Goal: Task Accomplishment & Management: Manage account settings

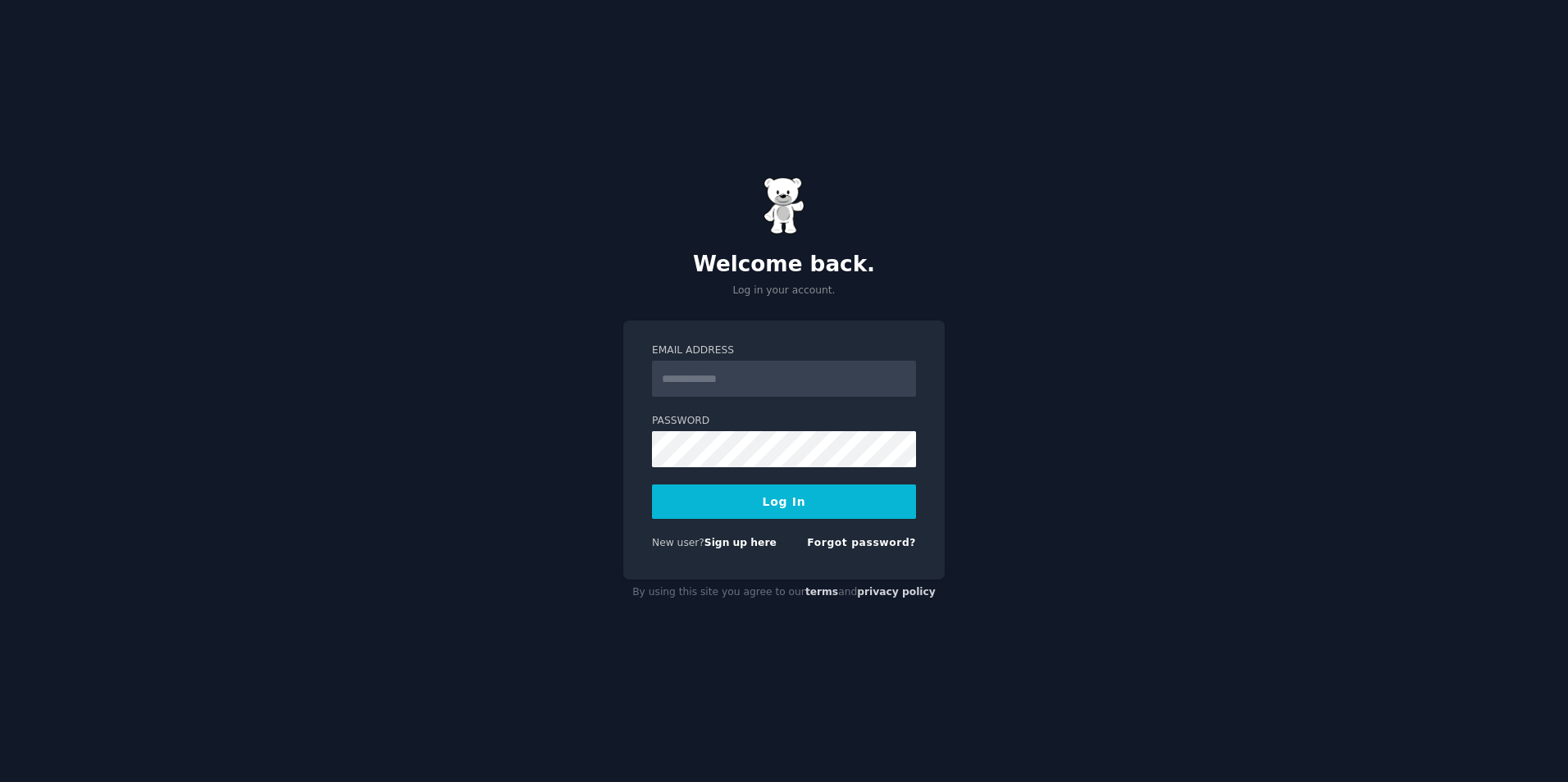
type input "**********"
click at [787, 505] on button "Log In" at bounding box center [784, 502] width 264 height 35
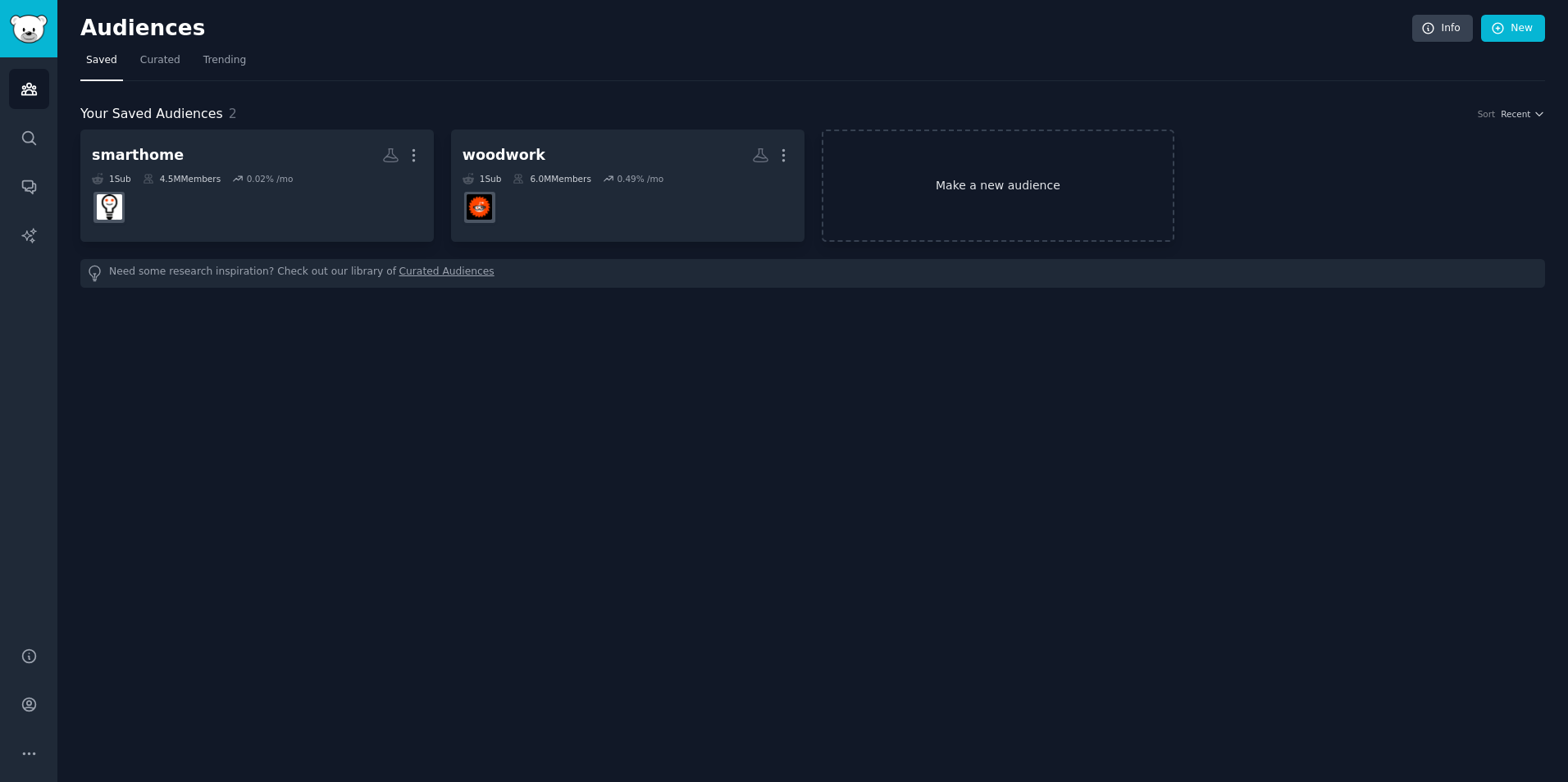
click at [1073, 203] on link "Make a new audience" at bounding box center [998, 185] width 354 height 113
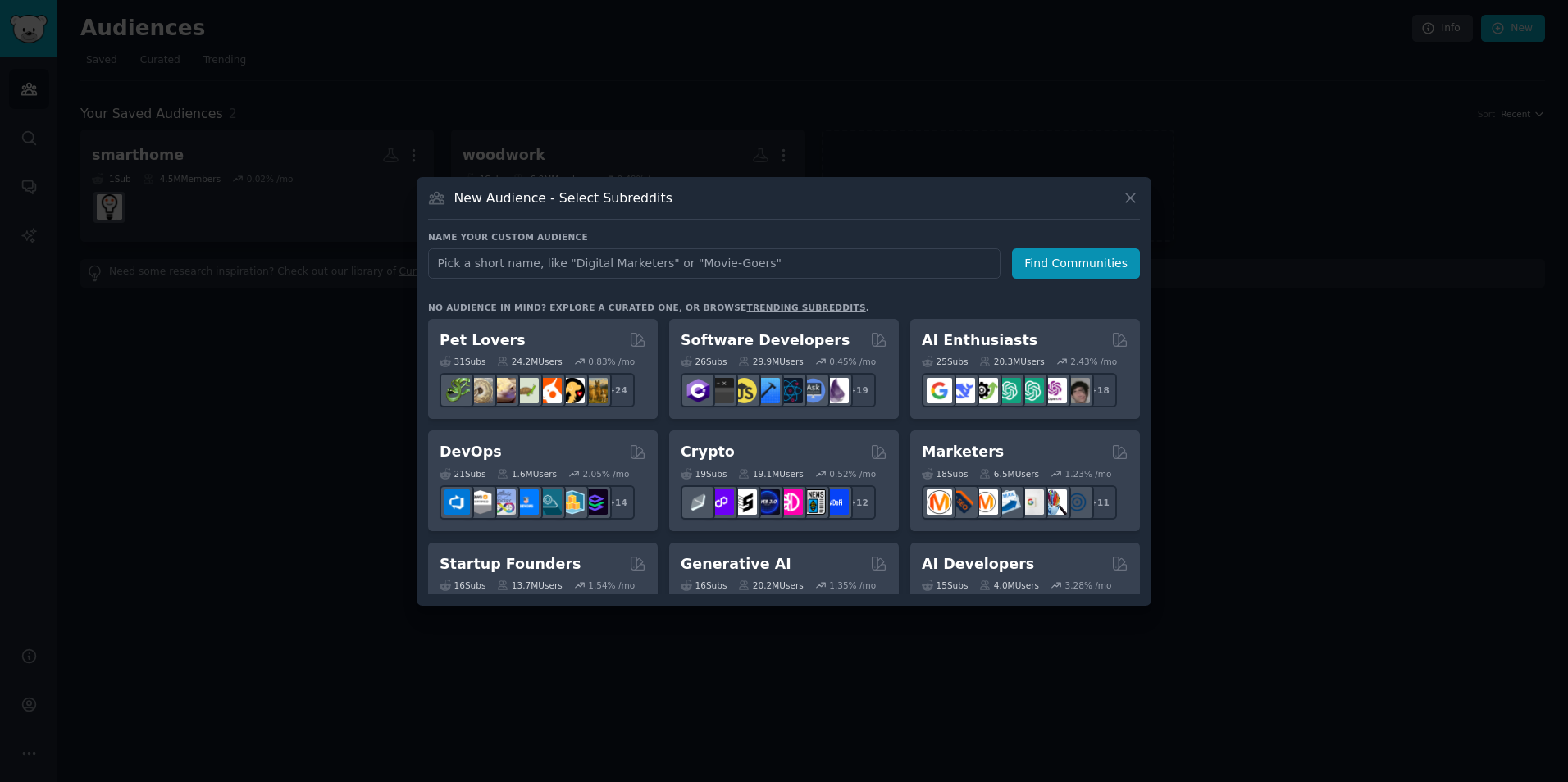
click at [683, 270] on input "text" at bounding box center [713, 263] width 572 height 30
type input "kubota"
click at [1060, 266] on button "Find Communities" at bounding box center [1076, 263] width 128 height 30
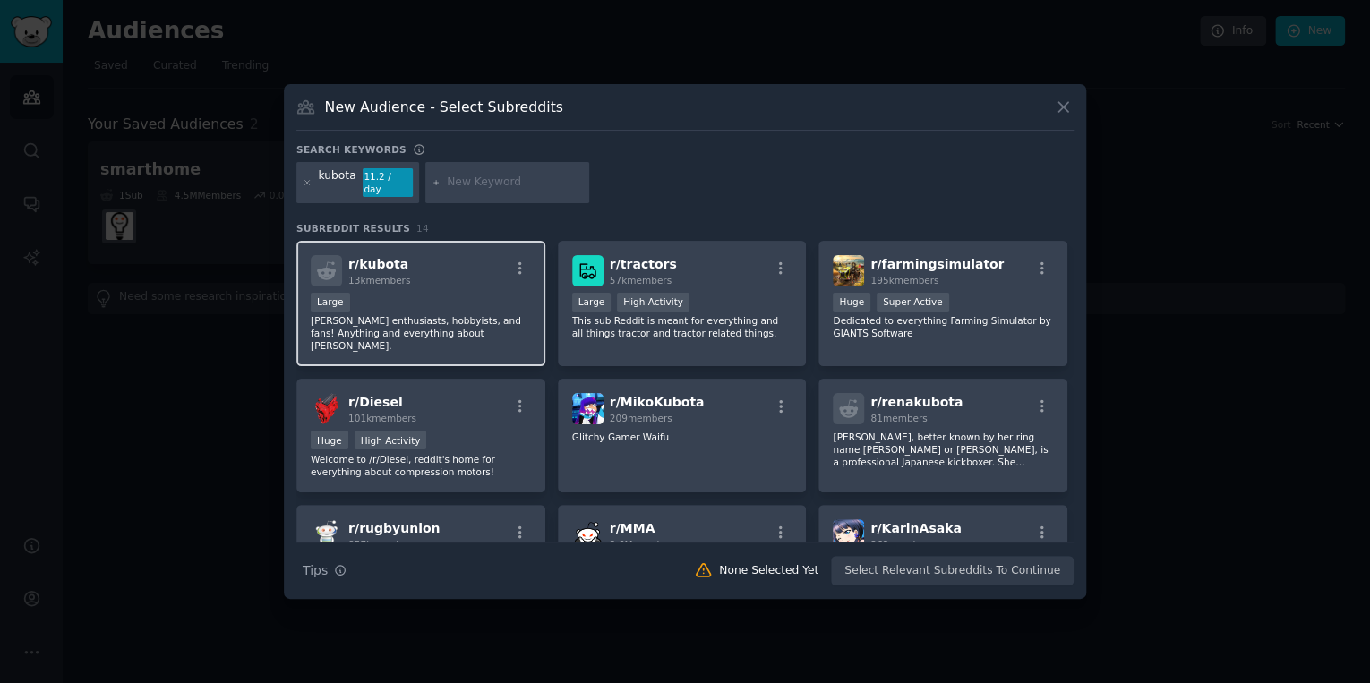
click at [458, 293] on div "Large" at bounding box center [421, 304] width 220 height 22
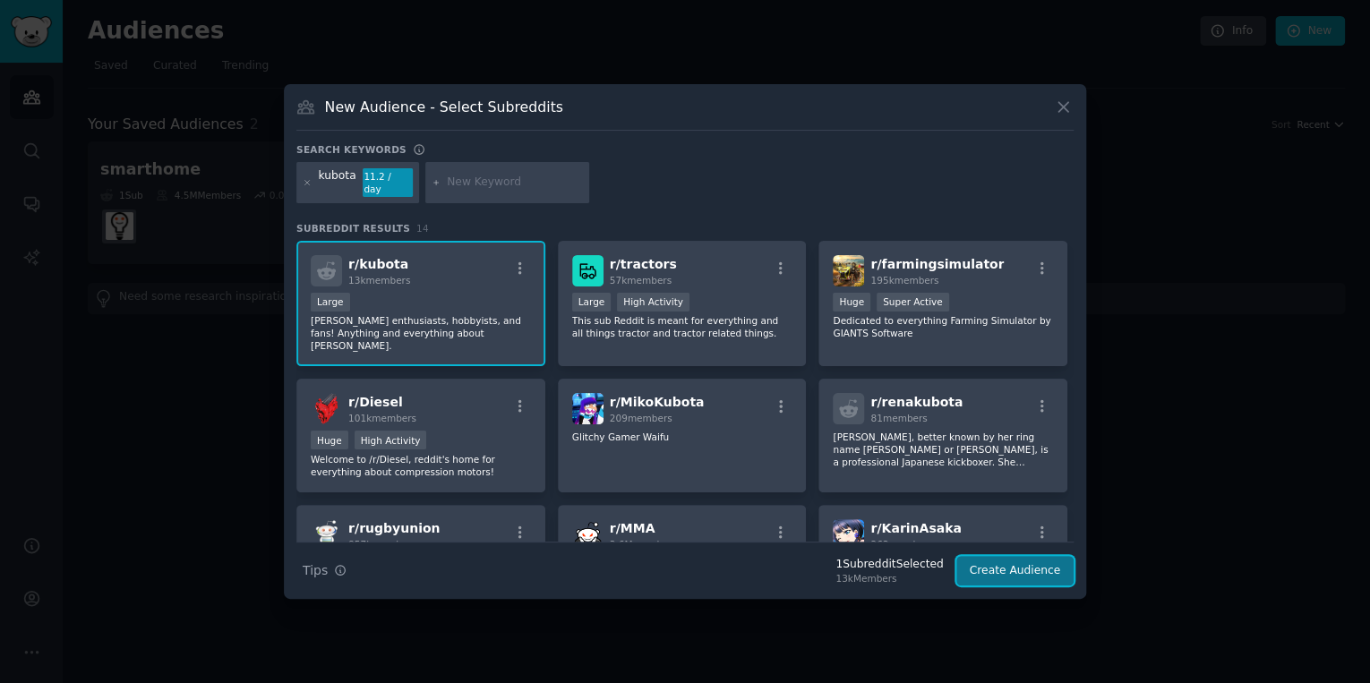
click at [1017, 566] on button "Create Audience" at bounding box center [1015, 571] width 118 height 30
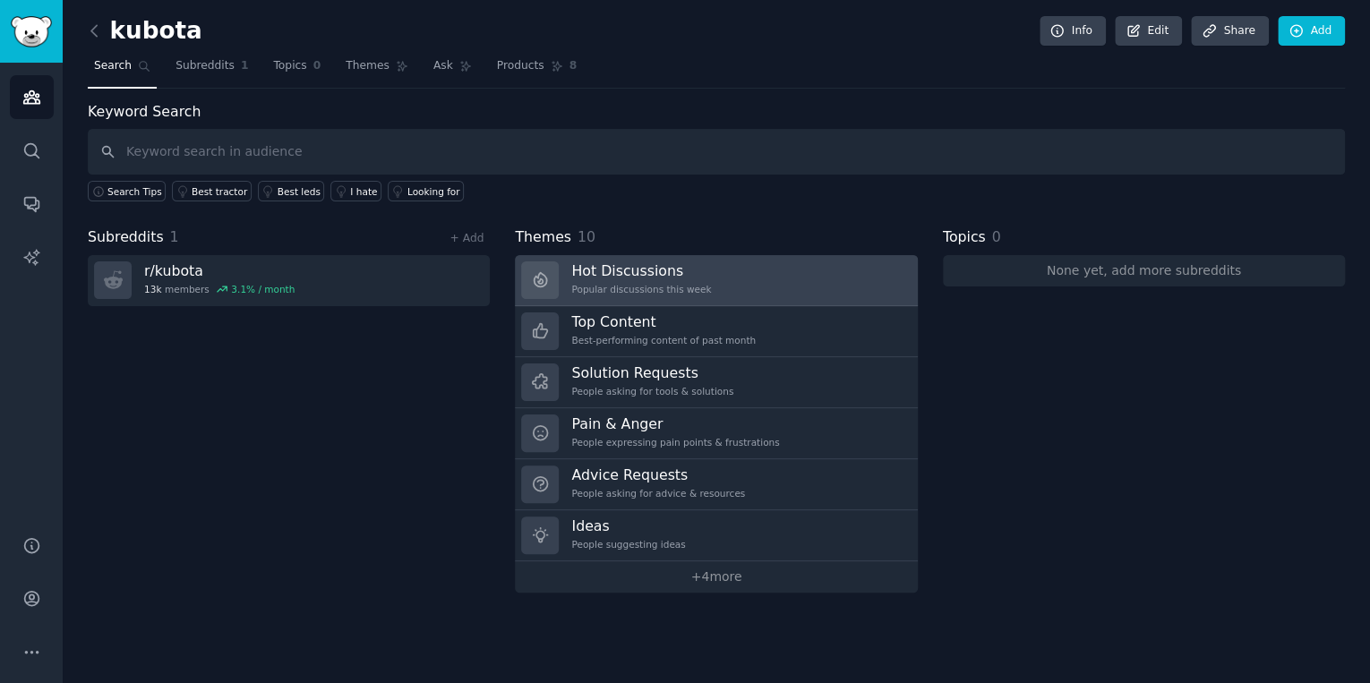
click at [749, 285] on link "Hot Discussions Popular discussions this week" at bounding box center [716, 280] width 402 height 51
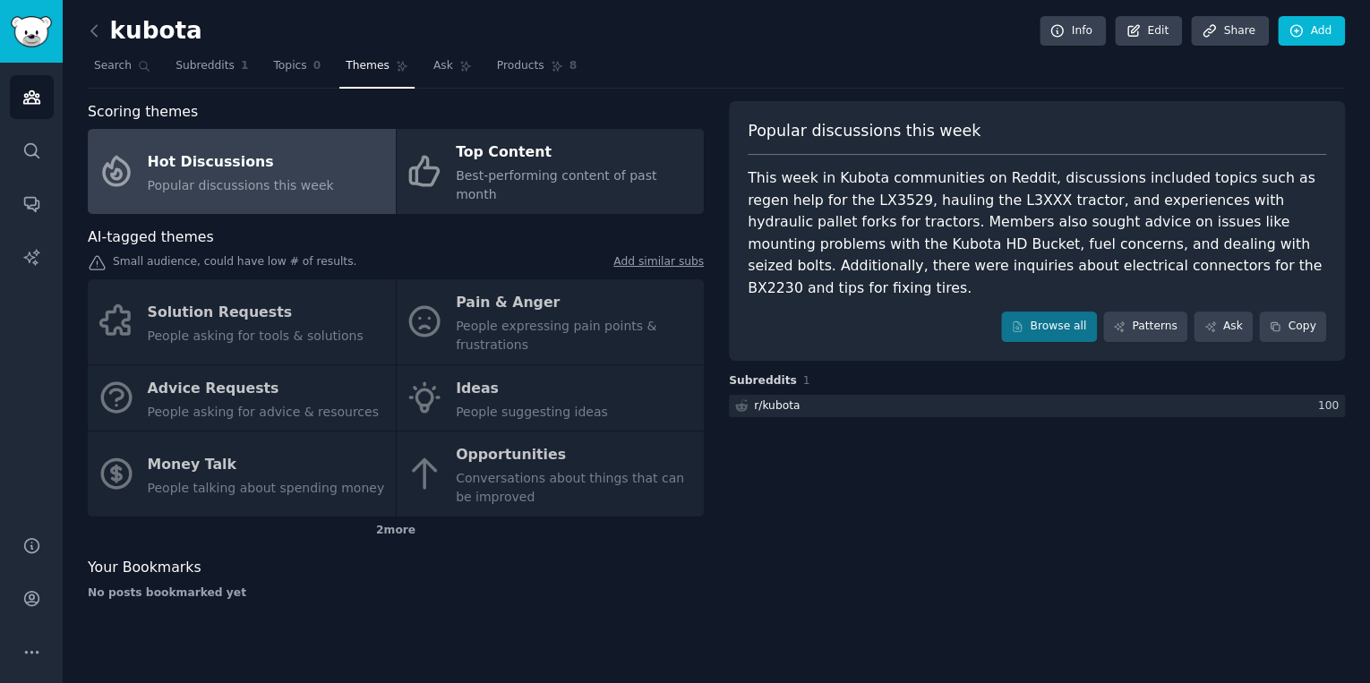
click at [265, 159] on div "Hot Discussions" at bounding box center [241, 162] width 186 height 29
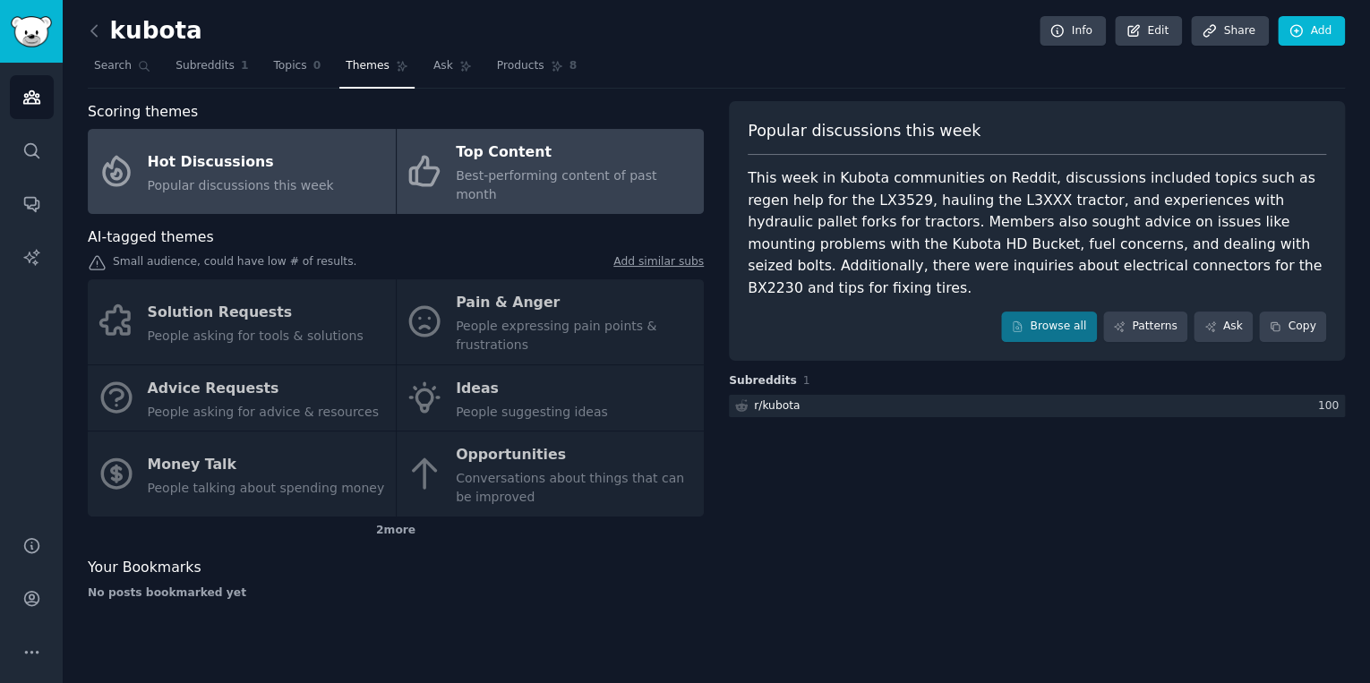
click at [550, 158] on div "Top Content" at bounding box center [575, 153] width 239 height 29
click at [183, 161] on div "Hot Discussions" at bounding box center [241, 162] width 186 height 29
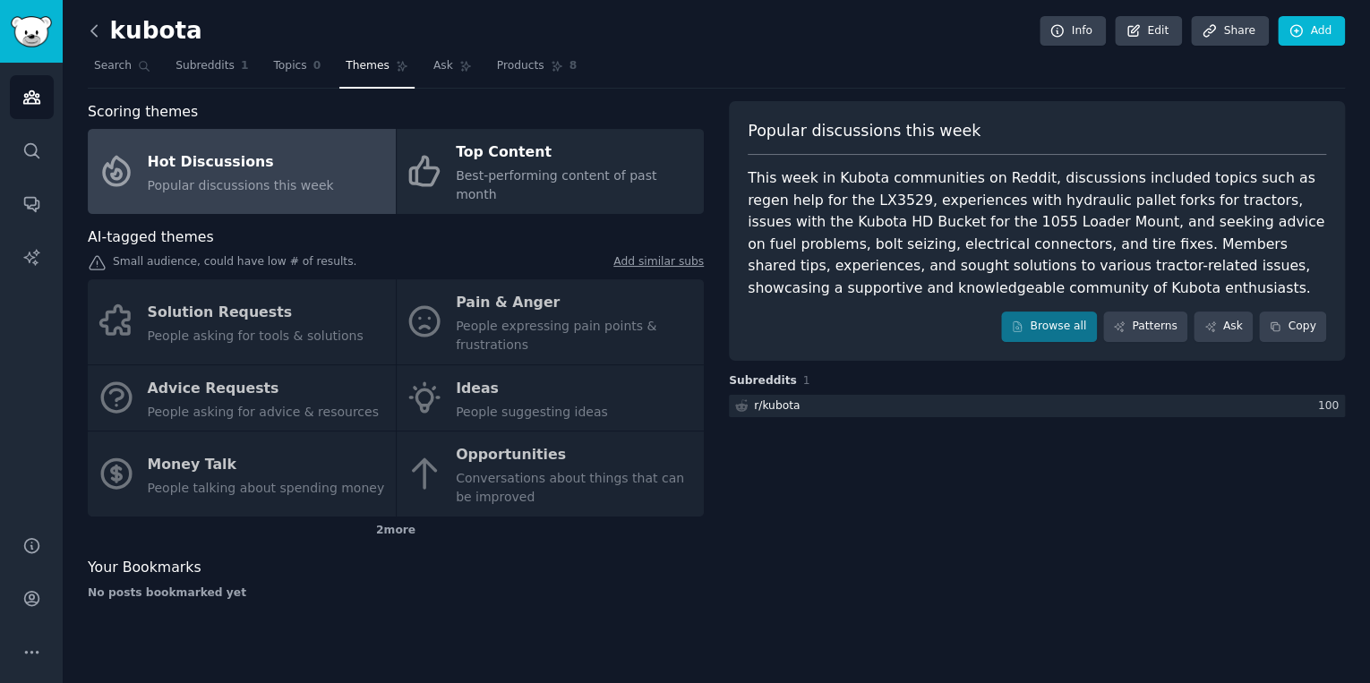
click at [97, 32] on icon at bounding box center [94, 30] width 19 height 19
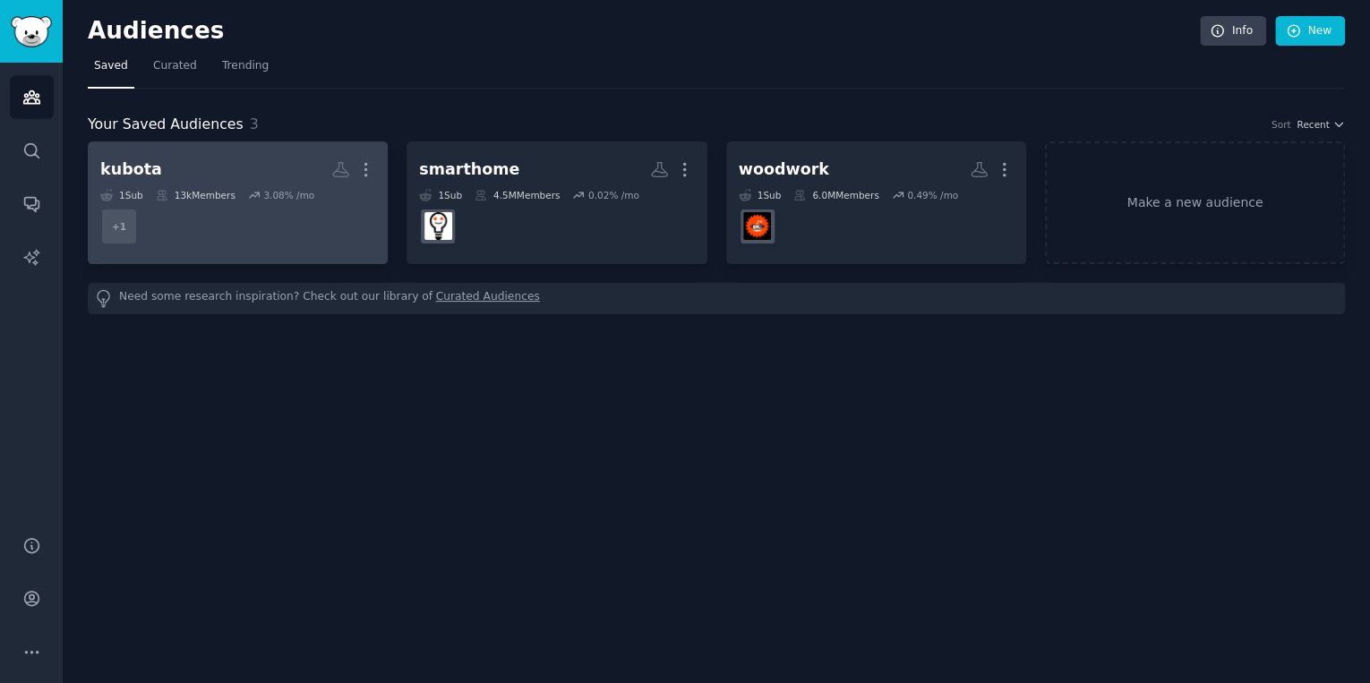
click at [244, 173] on h2 "kubota More" at bounding box center [237, 169] width 275 height 31
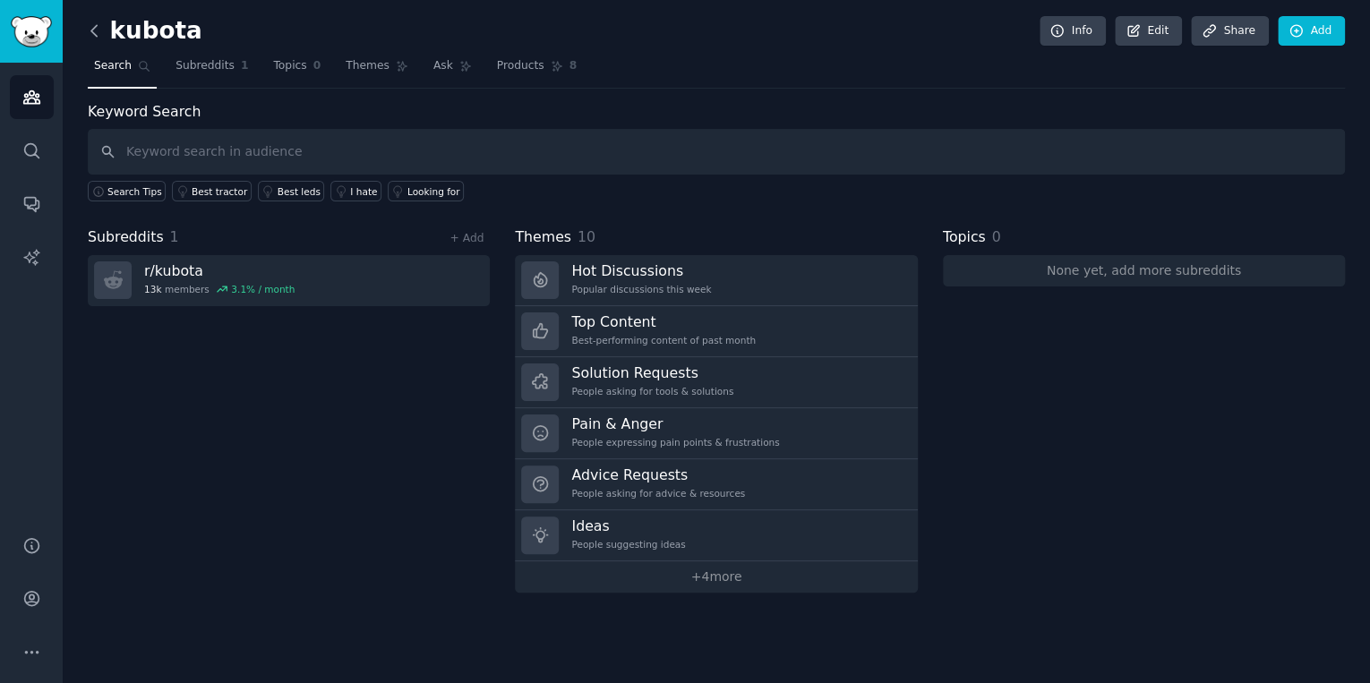
click at [94, 25] on icon at bounding box center [94, 30] width 19 height 19
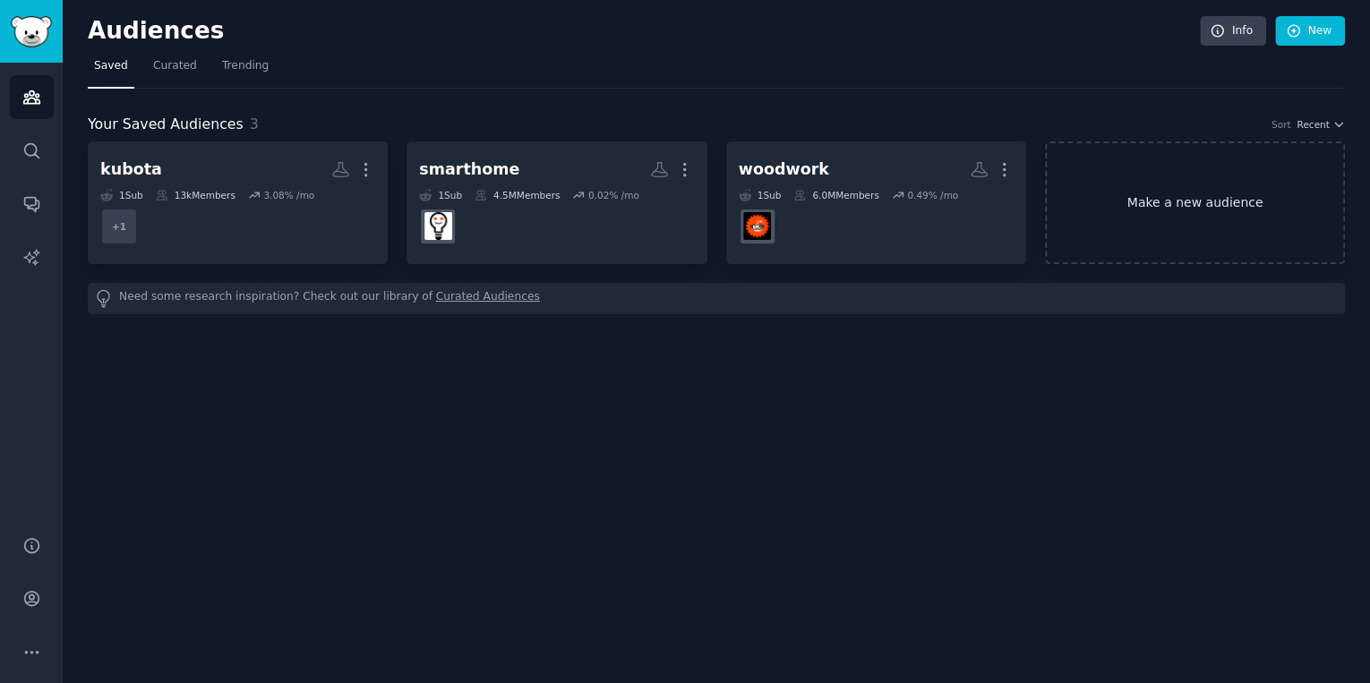
click at [1200, 202] on link "Make a new audience" at bounding box center [1195, 202] width 300 height 123
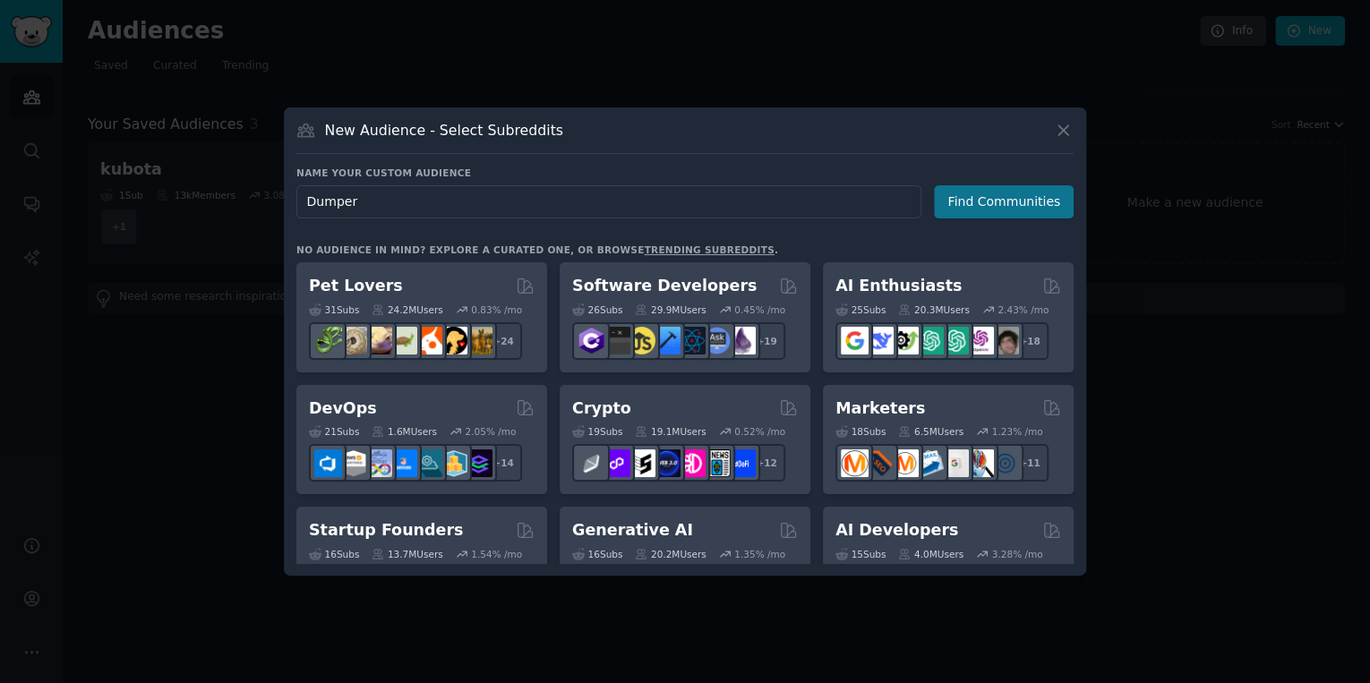
type input "Dumper"
click at [1029, 208] on button "Find Communities" at bounding box center [1004, 201] width 140 height 33
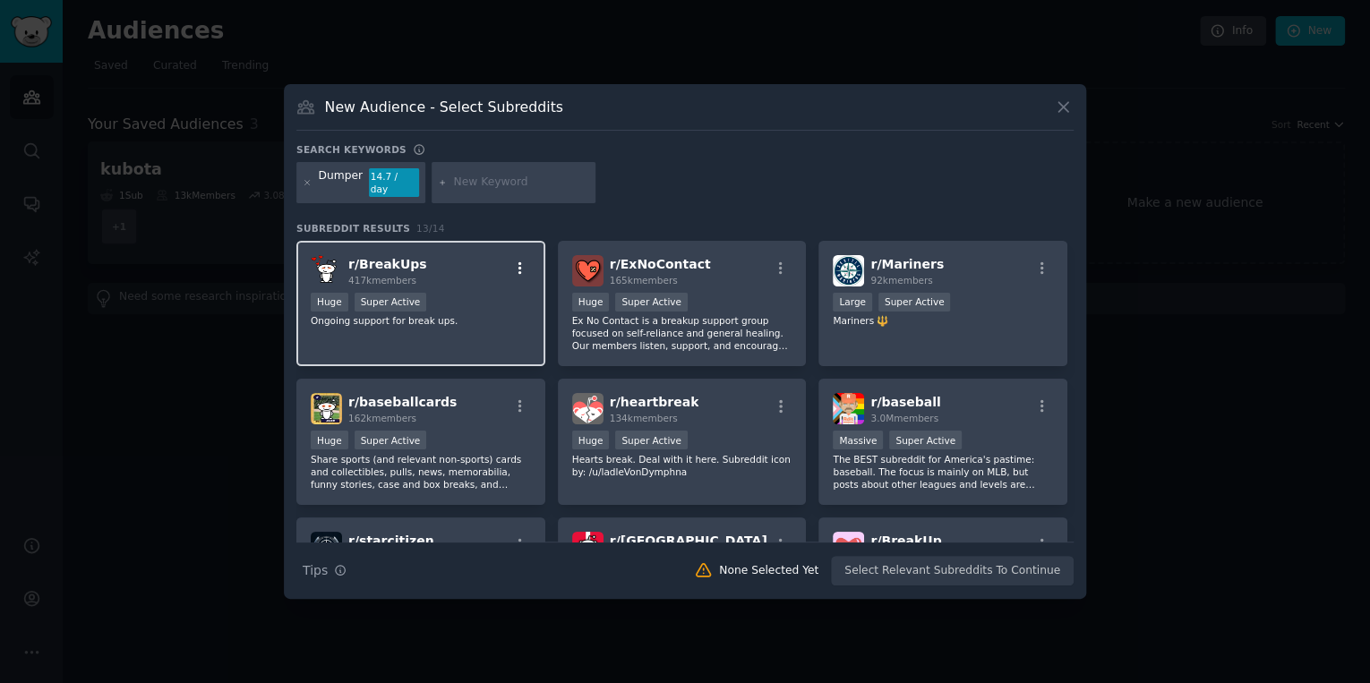
click at [521, 263] on icon "button" at bounding box center [520, 269] width 16 height 16
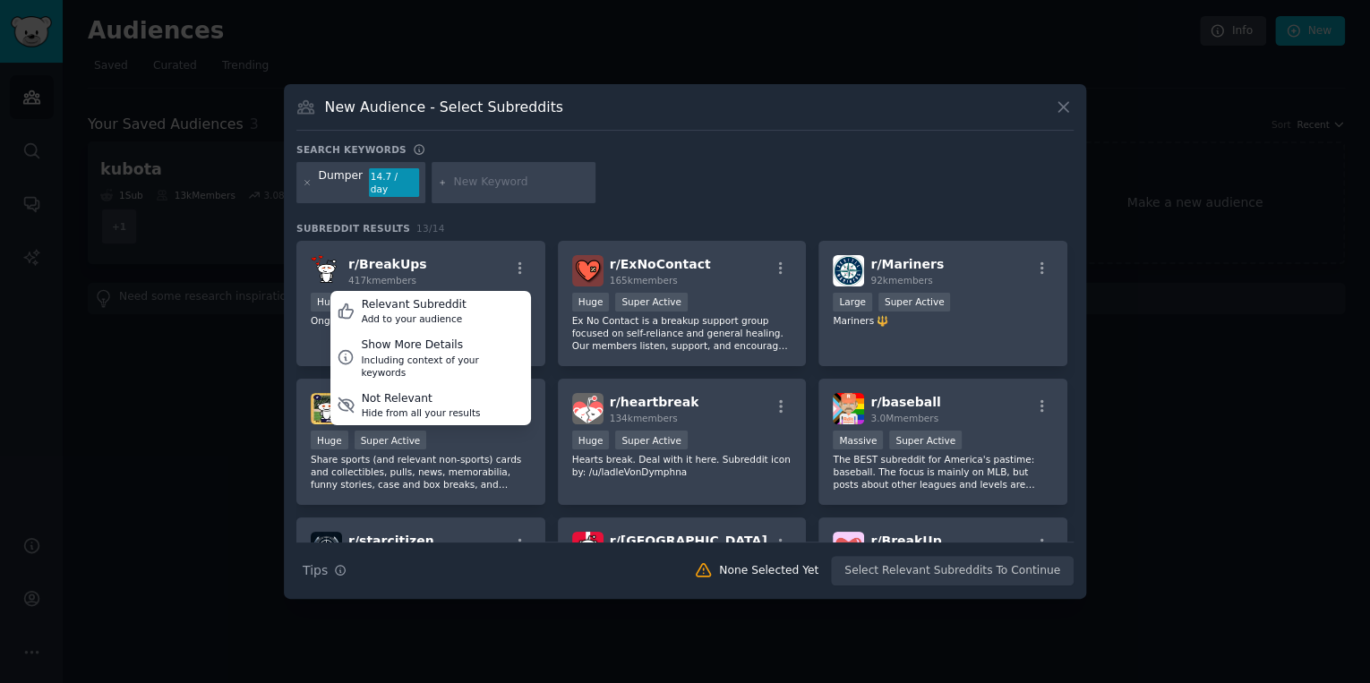
click at [723, 183] on div "Dumper 14.7 / day" at bounding box center [684, 185] width 777 height 47
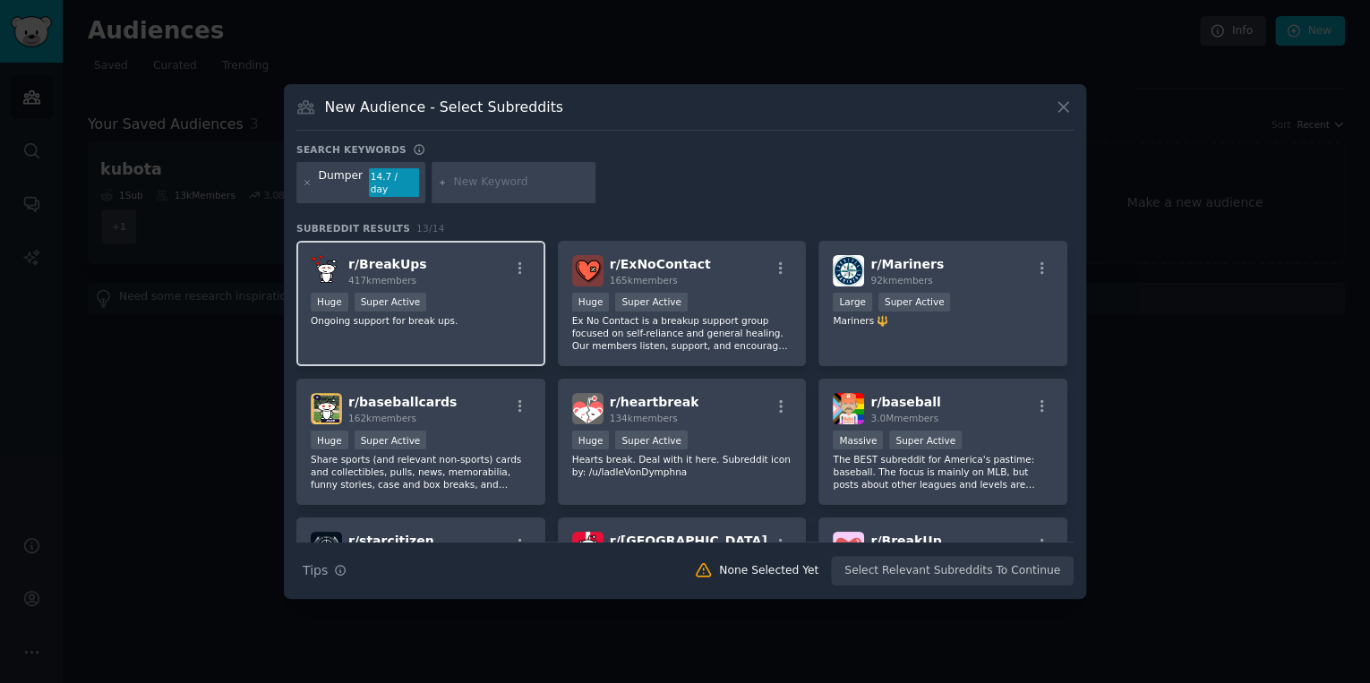
click at [443, 256] on div "r/ BreakUps 417k members" at bounding box center [421, 270] width 220 height 31
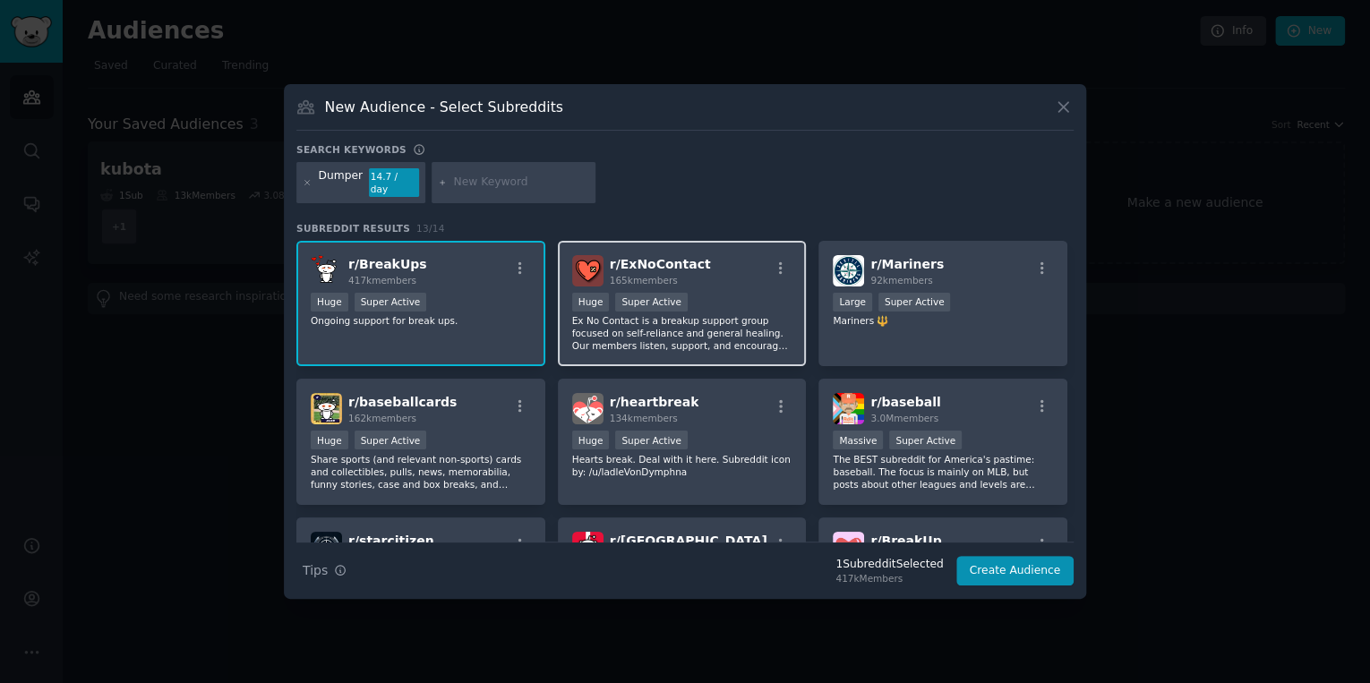
click at [640, 278] on span "165k members" at bounding box center [644, 280] width 68 height 11
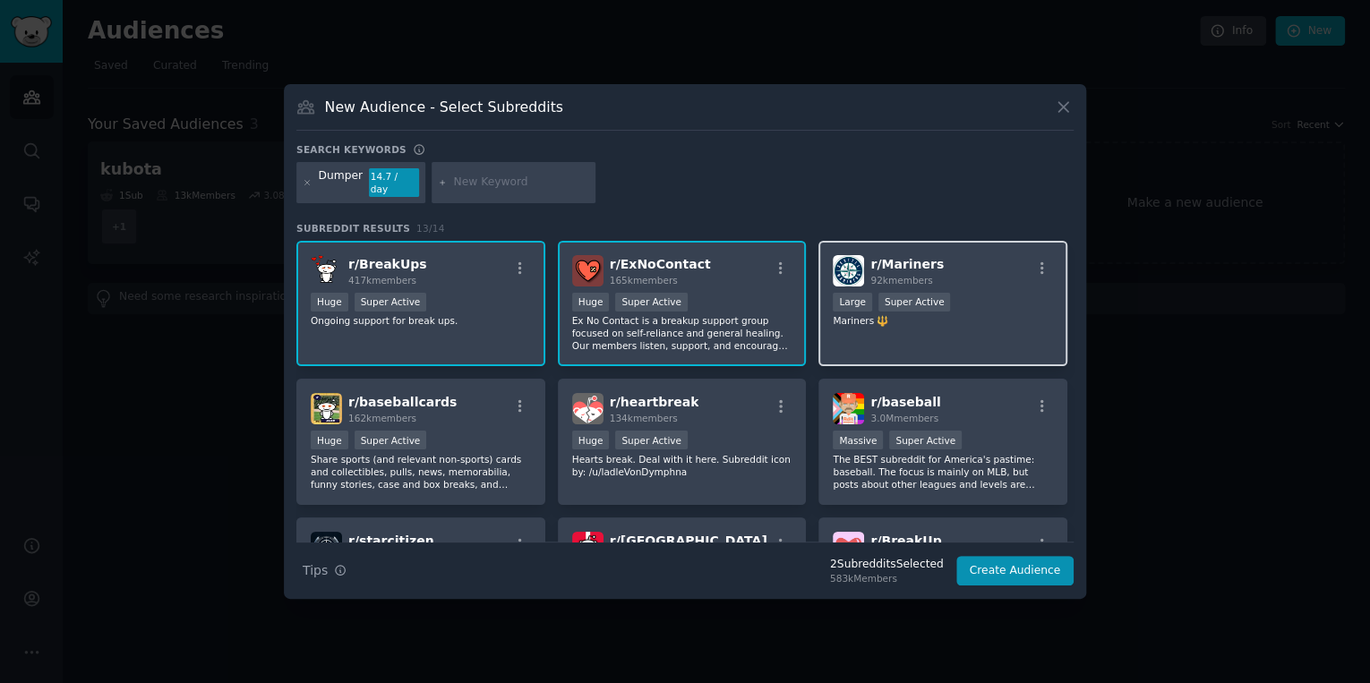
click at [910, 278] on span "92k members" at bounding box center [901, 280] width 62 height 11
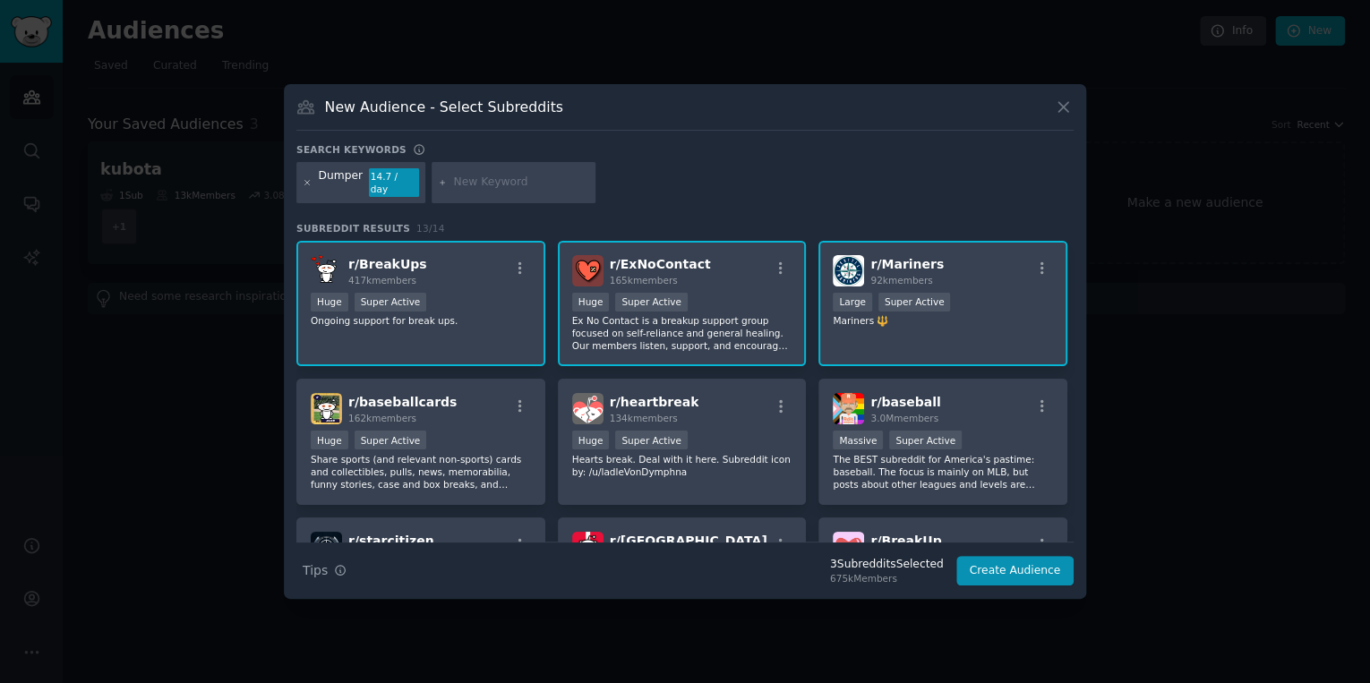
click at [304, 183] on icon at bounding box center [308, 183] width 10 height 10
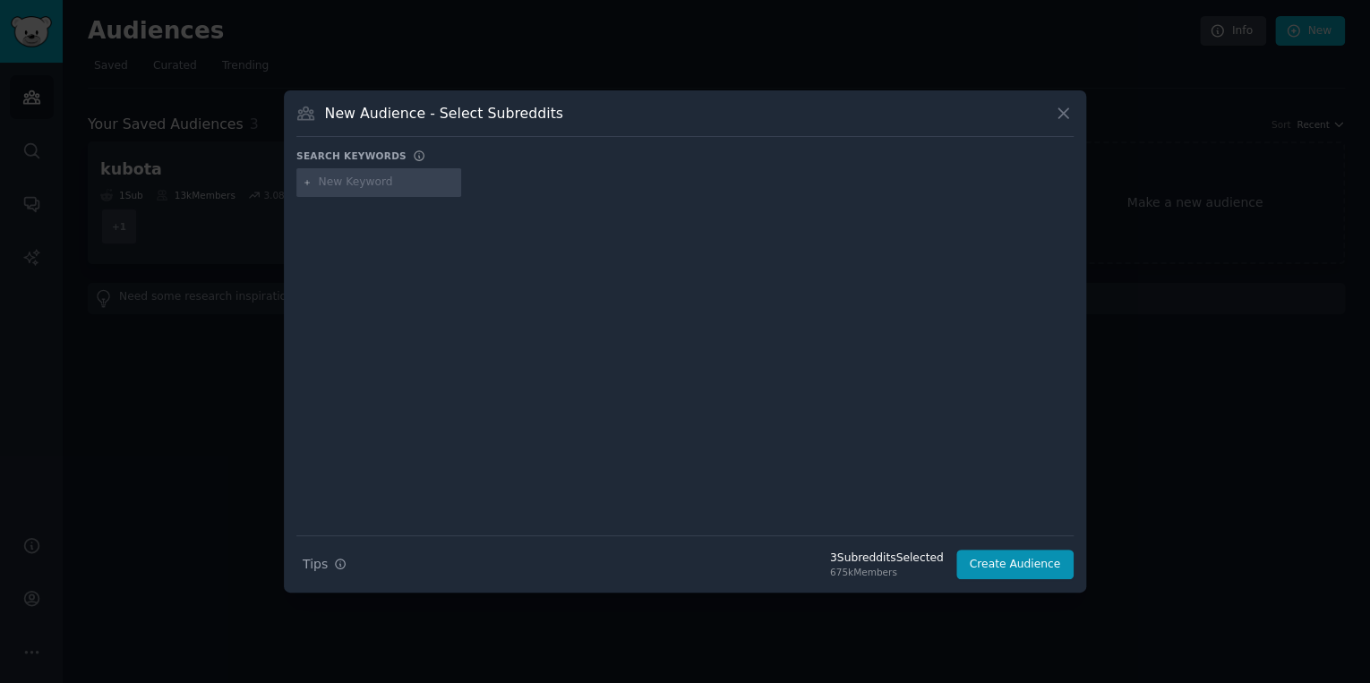
click at [386, 183] on input "text" at bounding box center [387, 183] width 136 height 16
paste input "Flail Mover"
type input "Flail Mover"
click at [1064, 114] on icon at bounding box center [1063, 114] width 10 height 10
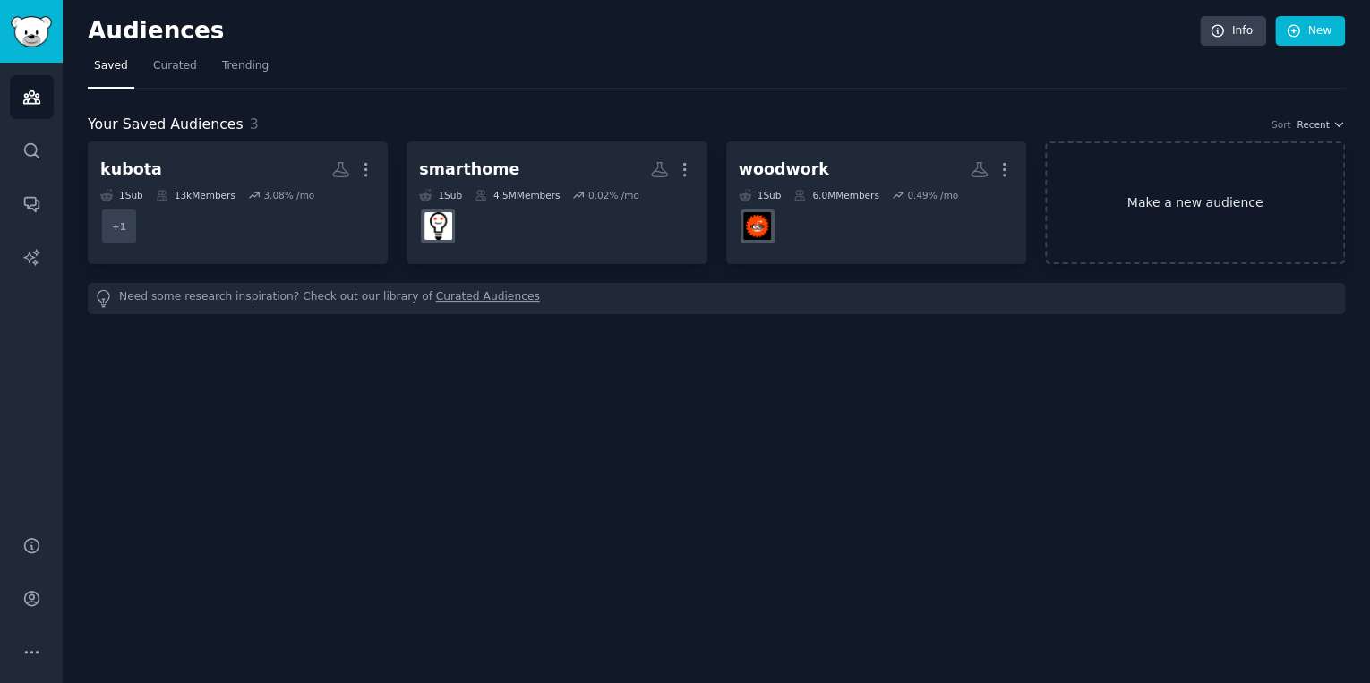
click at [1229, 196] on link "Make a new audience" at bounding box center [1195, 202] width 300 height 123
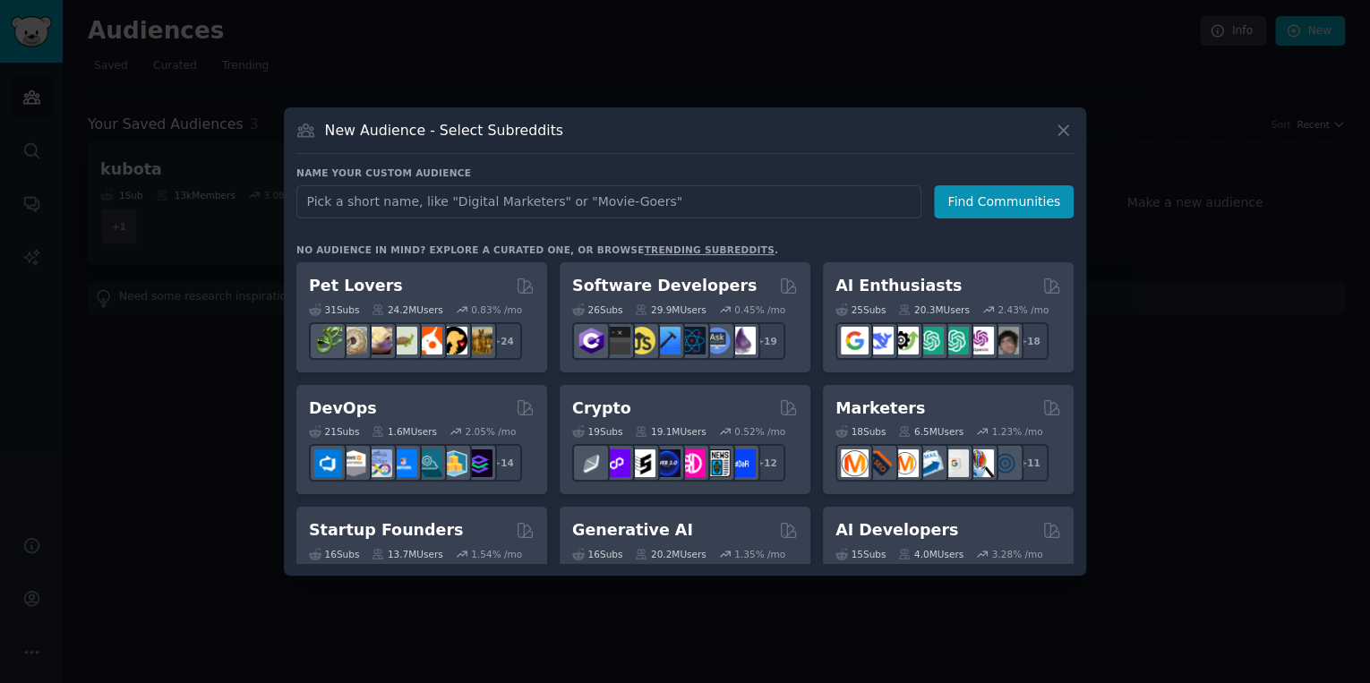
click at [464, 201] on input "text" at bounding box center [608, 201] width 625 height 33
type input "Flail Mover"
click button "Find Communities" at bounding box center [1004, 201] width 140 height 33
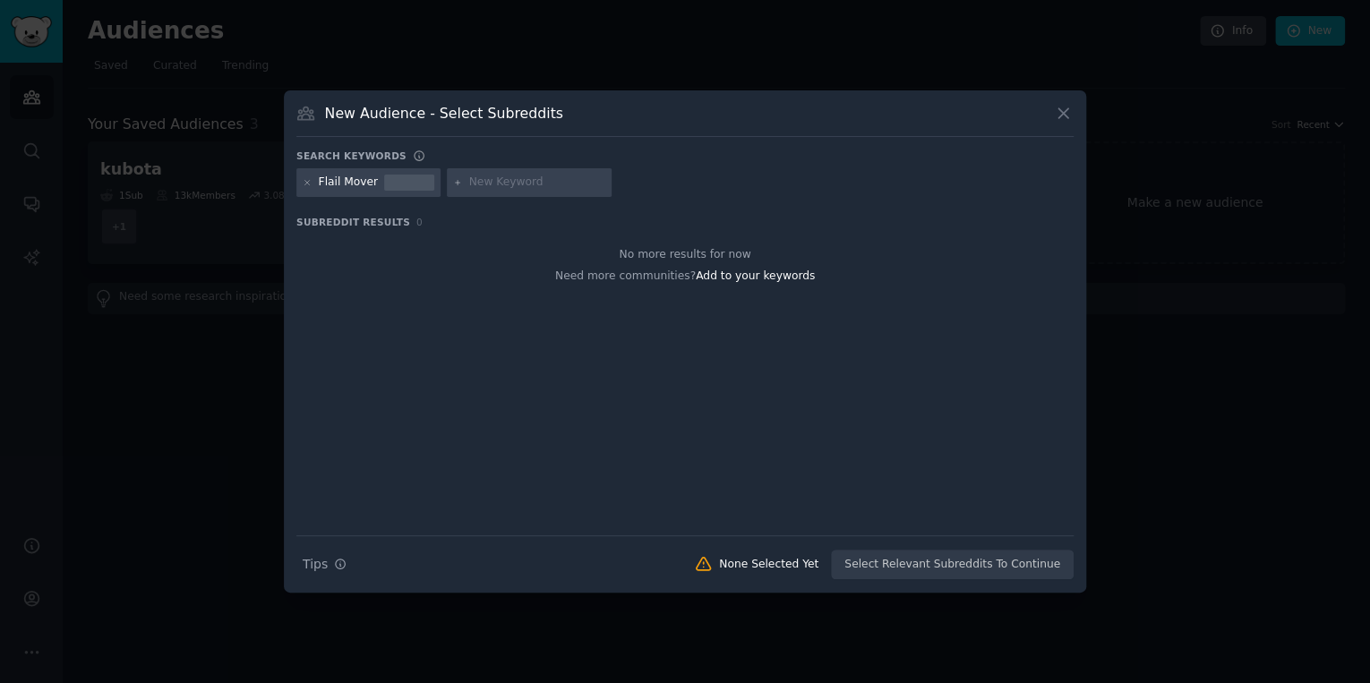
click at [345, 183] on div "Flail Mover" at bounding box center [349, 183] width 60 height 16
click at [347, 180] on div "Flail Mover" at bounding box center [349, 183] width 60 height 16
click at [305, 183] on icon at bounding box center [307, 182] width 4 height 4
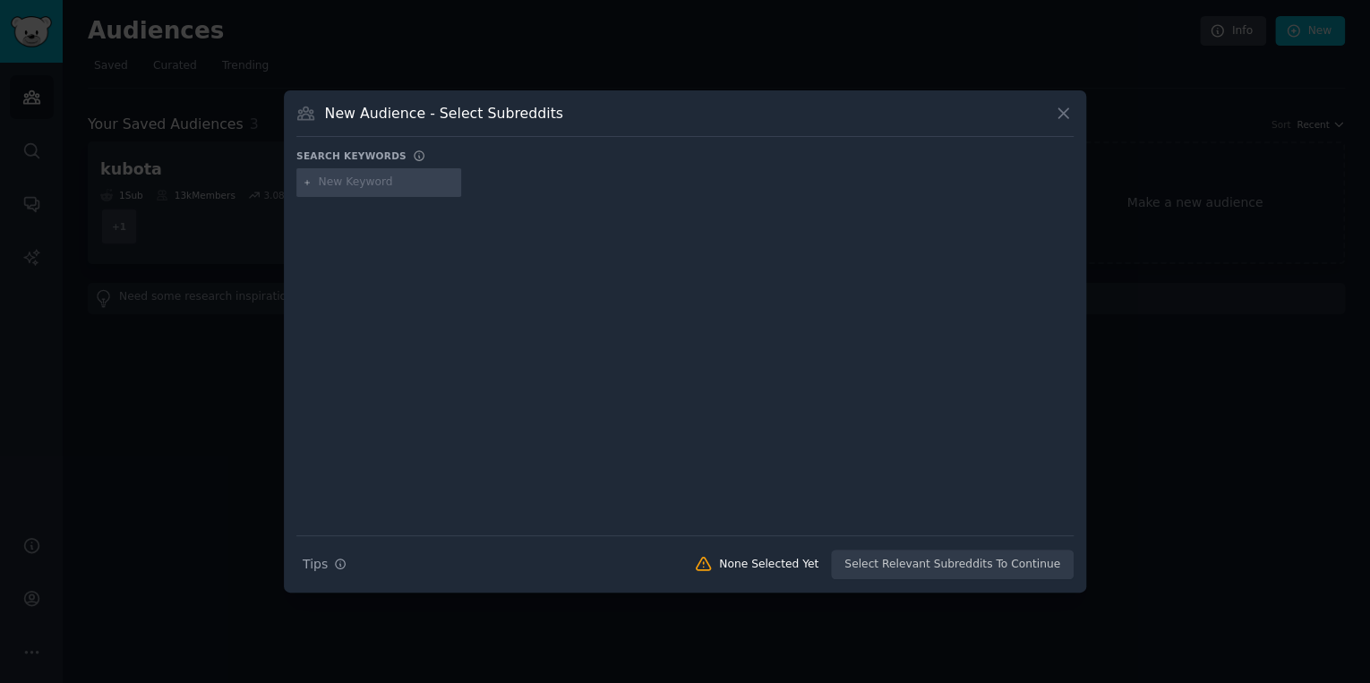
click at [330, 179] on input "text" at bounding box center [387, 183] width 136 height 16
paste input "Flail Mover"
click at [341, 183] on input "Flail Mover" at bounding box center [387, 183] width 136 height 16
type input "FlailMover"
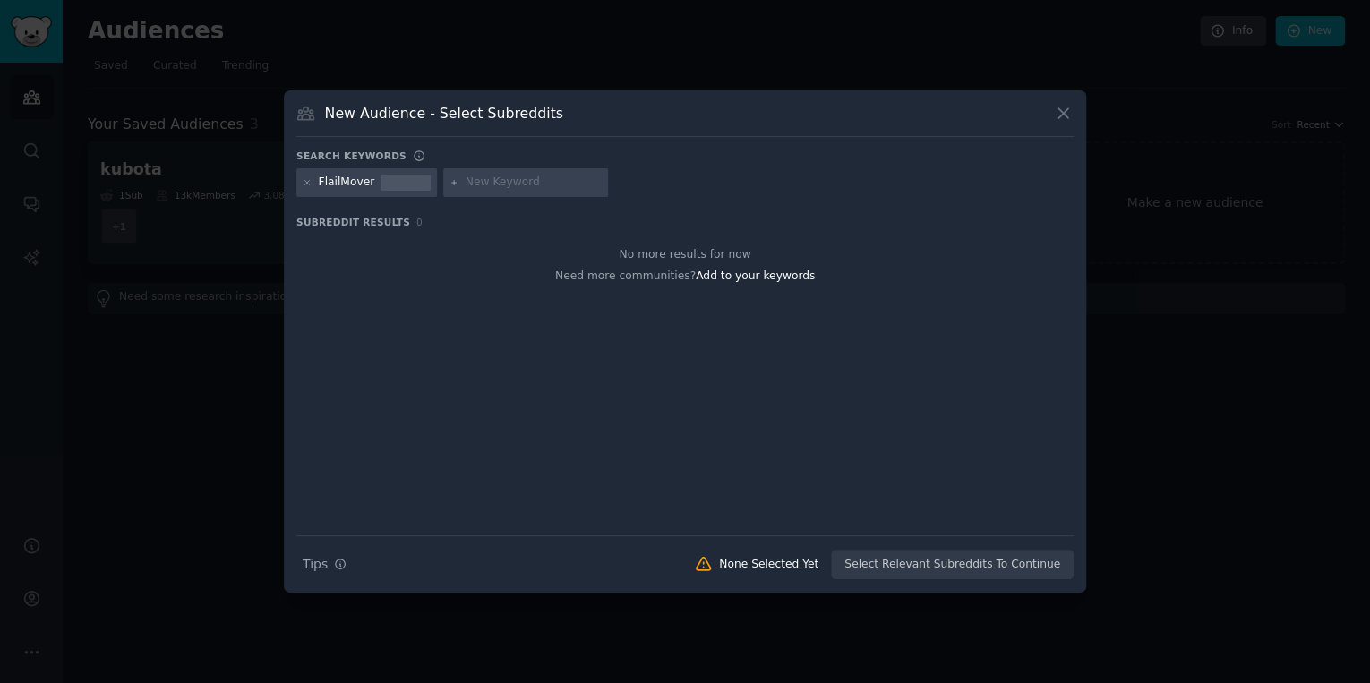
click at [370, 179] on div "FlailMover" at bounding box center [347, 183] width 56 height 16
click at [479, 183] on input "text" at bounding box center [534, 183] width 136 height 16
type input "flailmover"
type input "f"
type input "m"
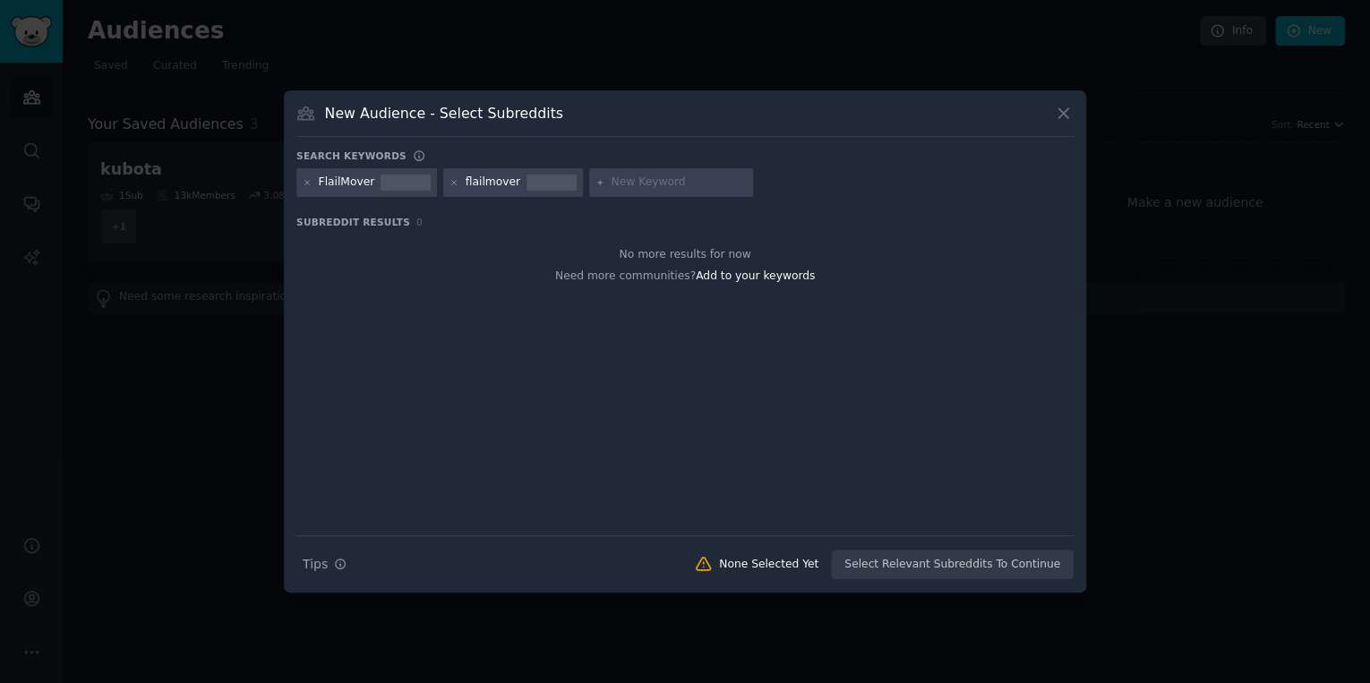
type input "d"
type input "a"
type input "sawmill"
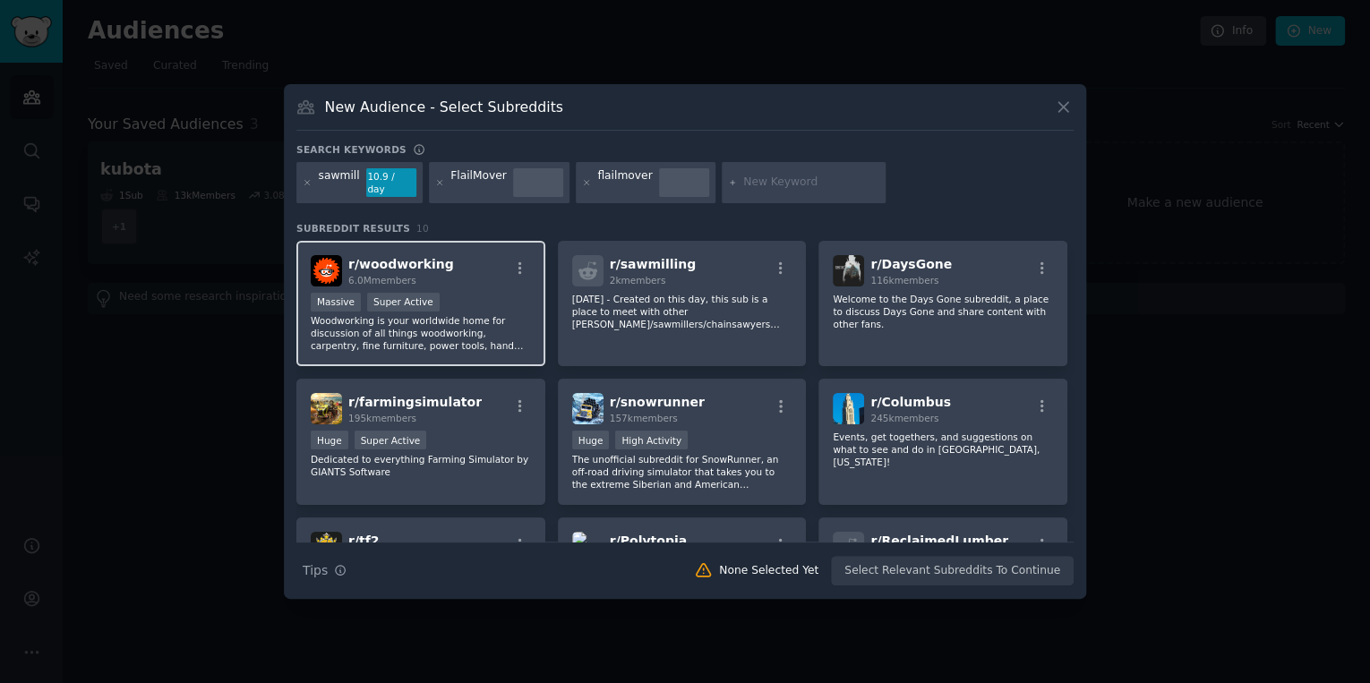
click at [485, 282] on div "r/ woodworking 6.0M members Massive Super Active Woodworking is your worldwide …" at bounding box center [420, 304] width 249 height 126
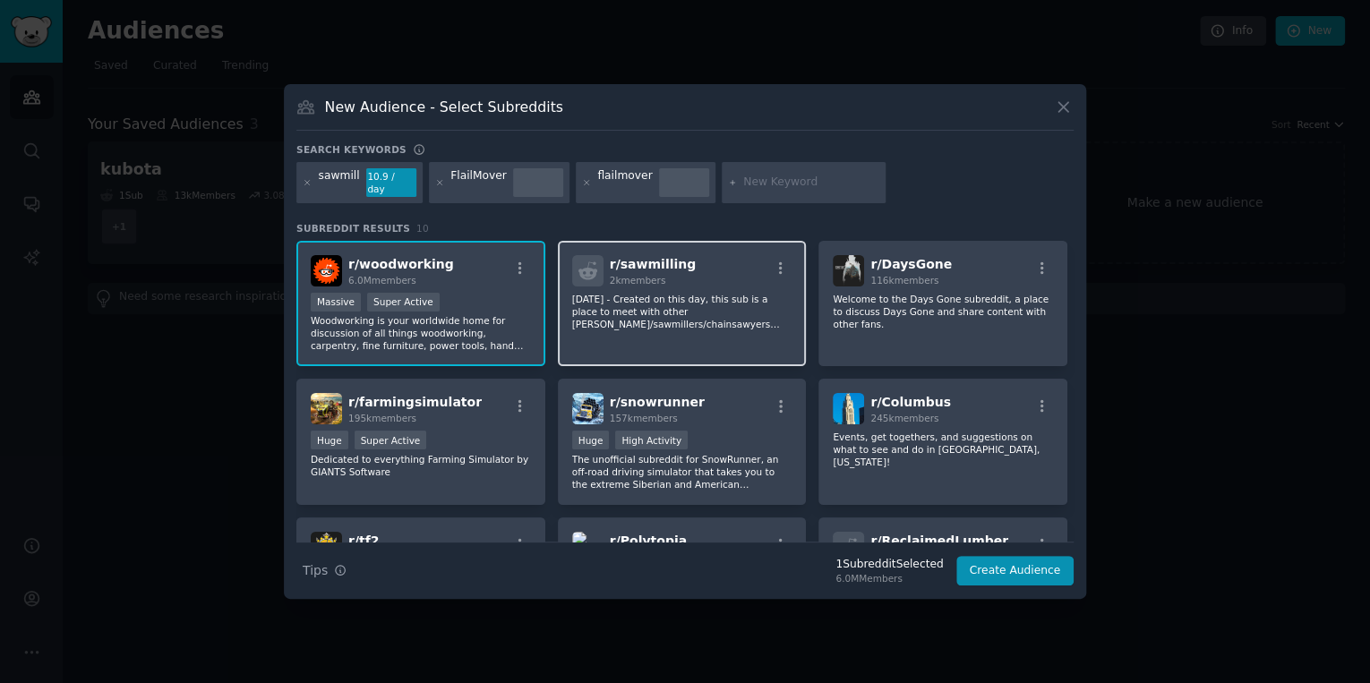
click at [738, 271] on div "r/ sawmilling 2k members" at bounding box center [682, 270] width 220 height 31
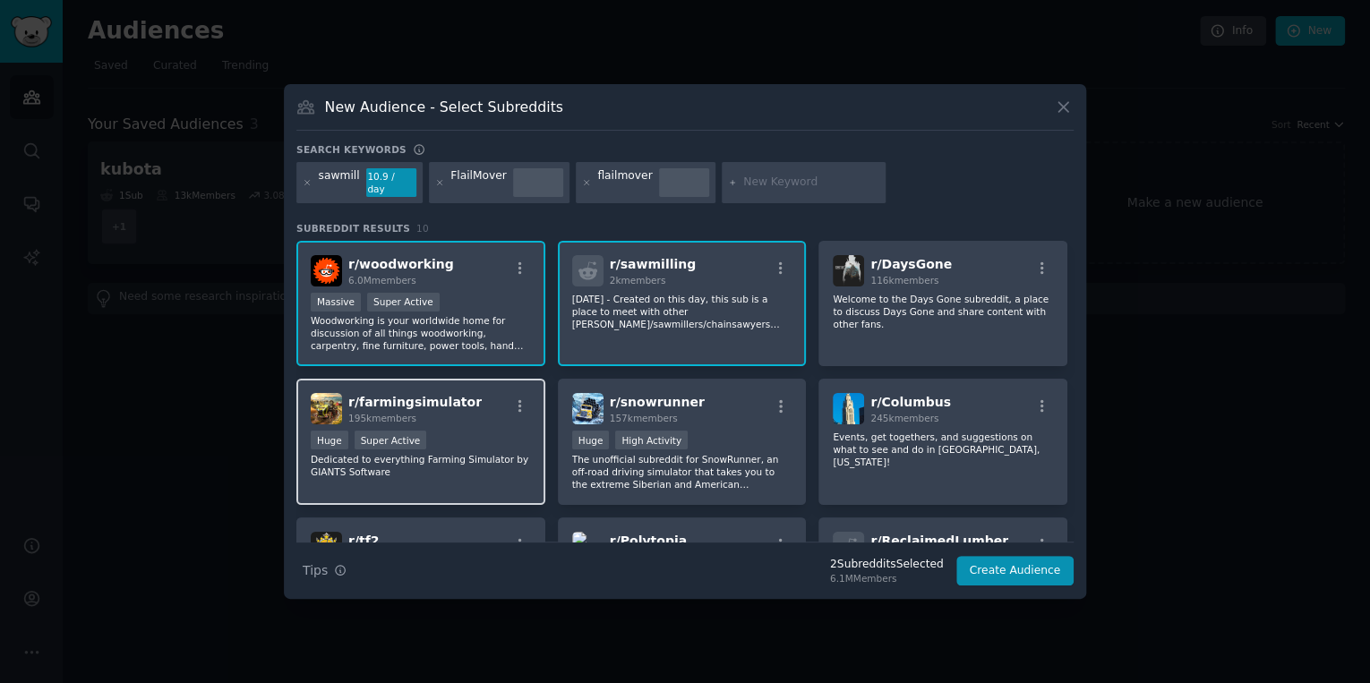
click at [483, 431] on div "Huge Super Active" at bounding box center [421, 442] width 220 height 22
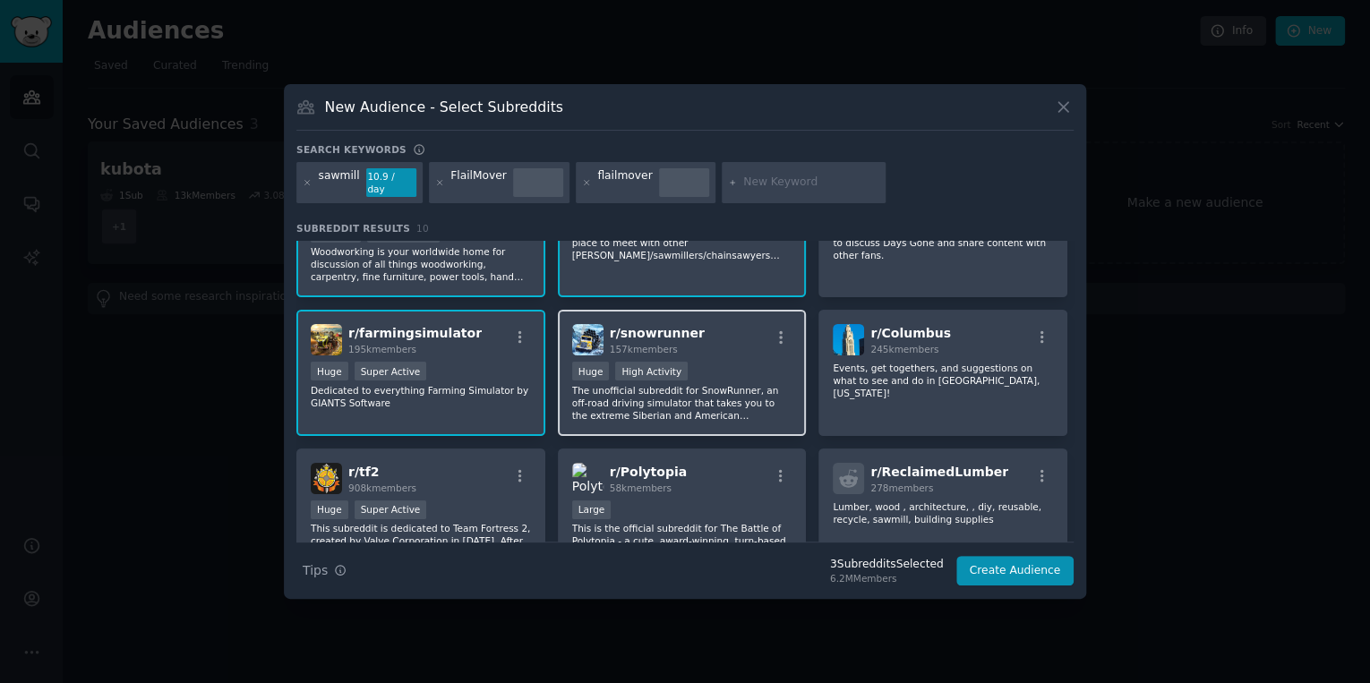
scroll to position [72, 0]
click at [748, 359] on div "Huge High Activity" at bounding box center [682, 370] width 220 height 22
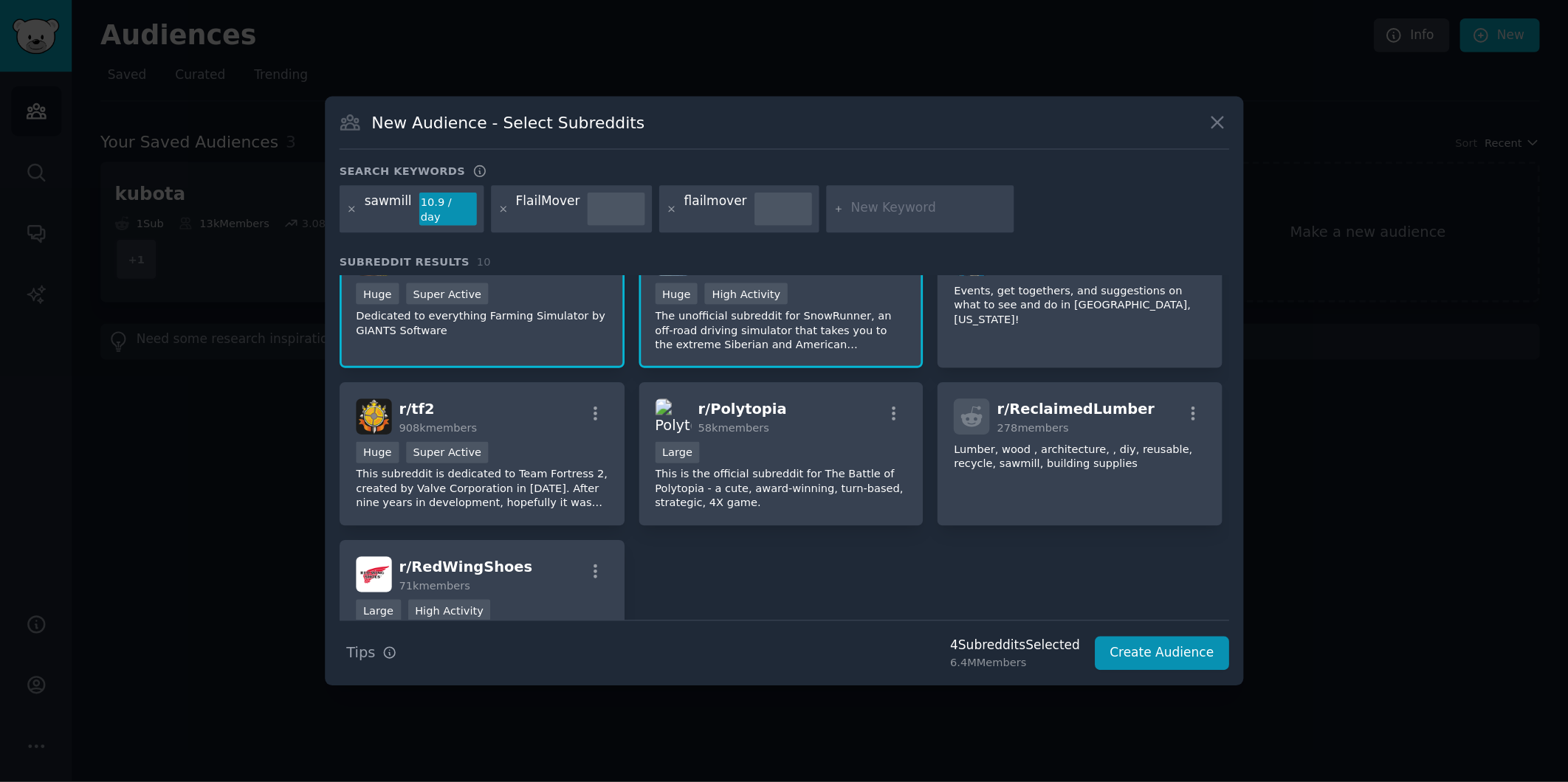
scroll to position [177, 0]
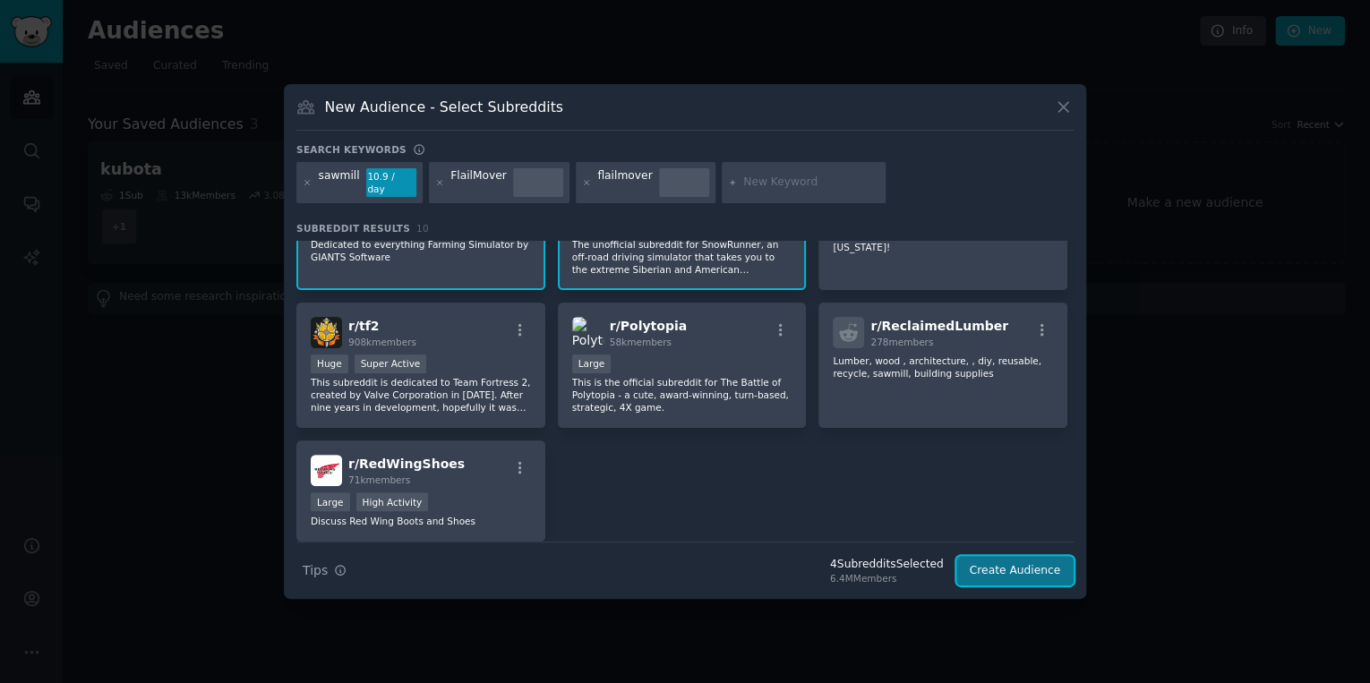
click at [1032, 566] on button "Create Audience" at bounding box center [1015, 571] width 118 height 30
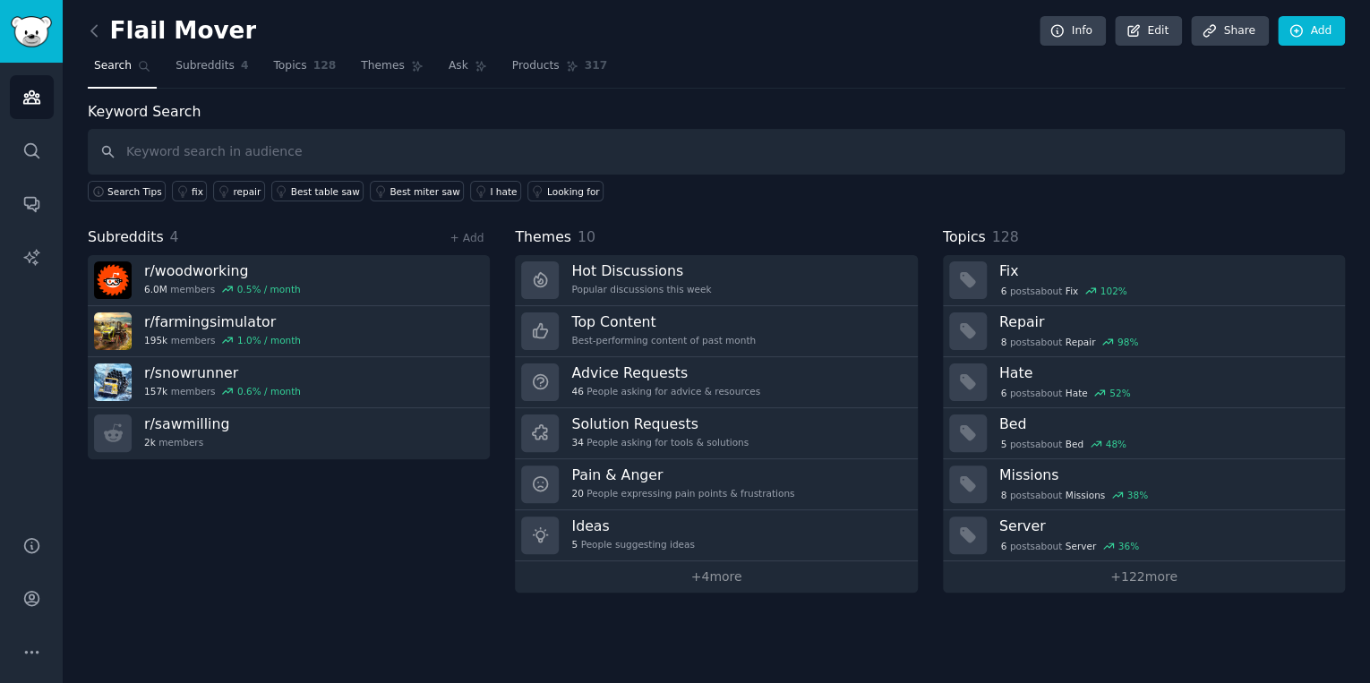
click at [344, 158] on input "text" at bounding box center [716, 152] width 1257 height 46
type input "mechmaxx"
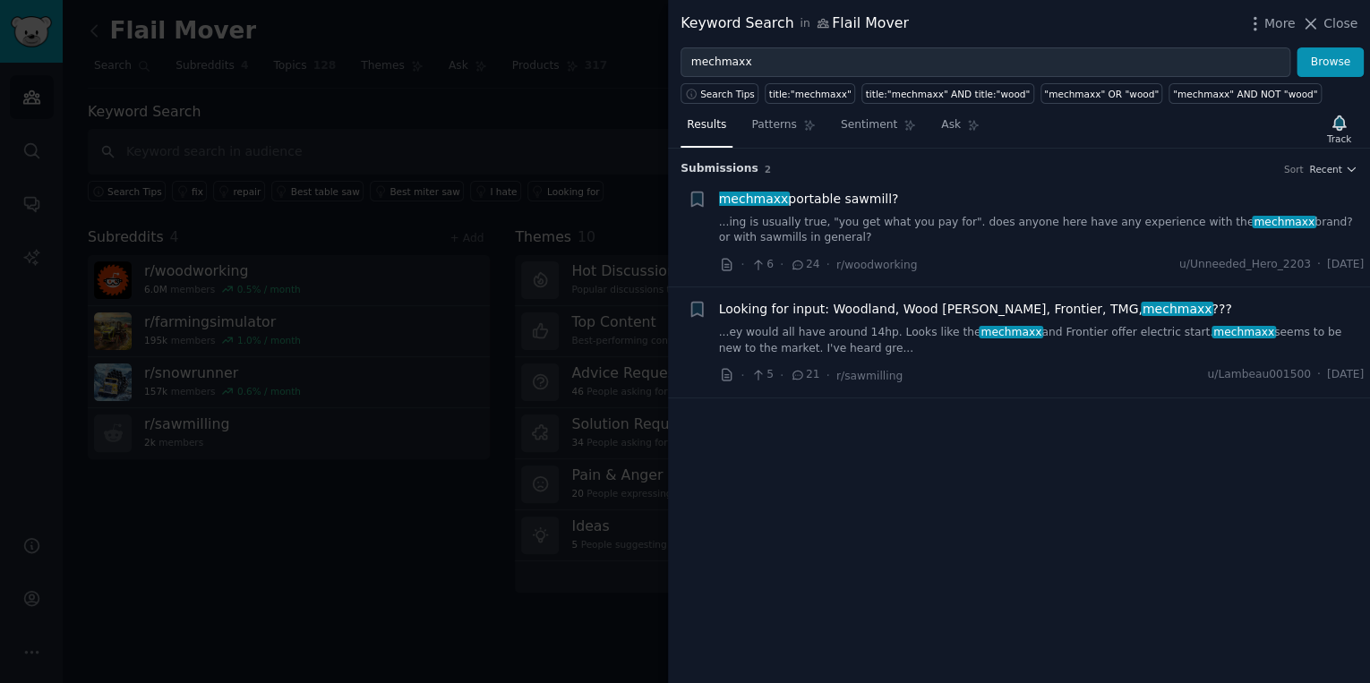
click at [253, 569] on div at bounding box center [685, 341] width 1370 height 683
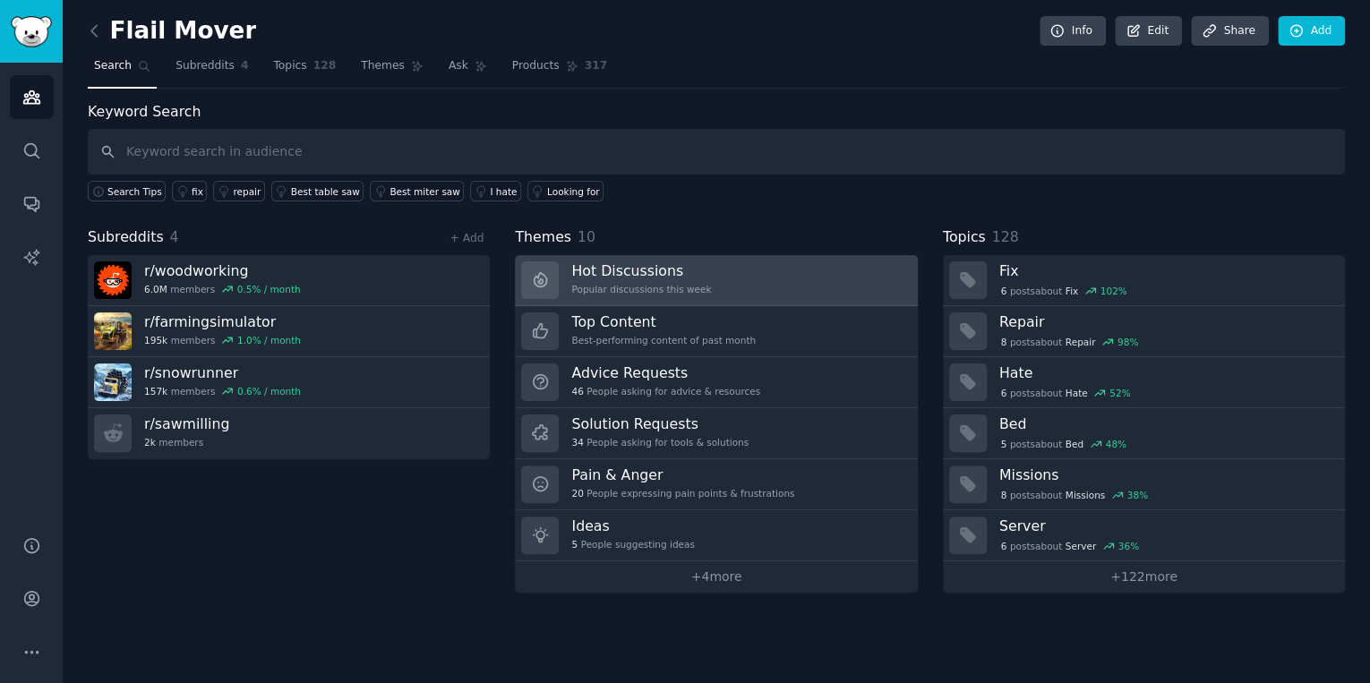
click at [734, 280] on link "Hot Discussions Popular discussions this week" at bounding box center [716, 280] width 402 height 51
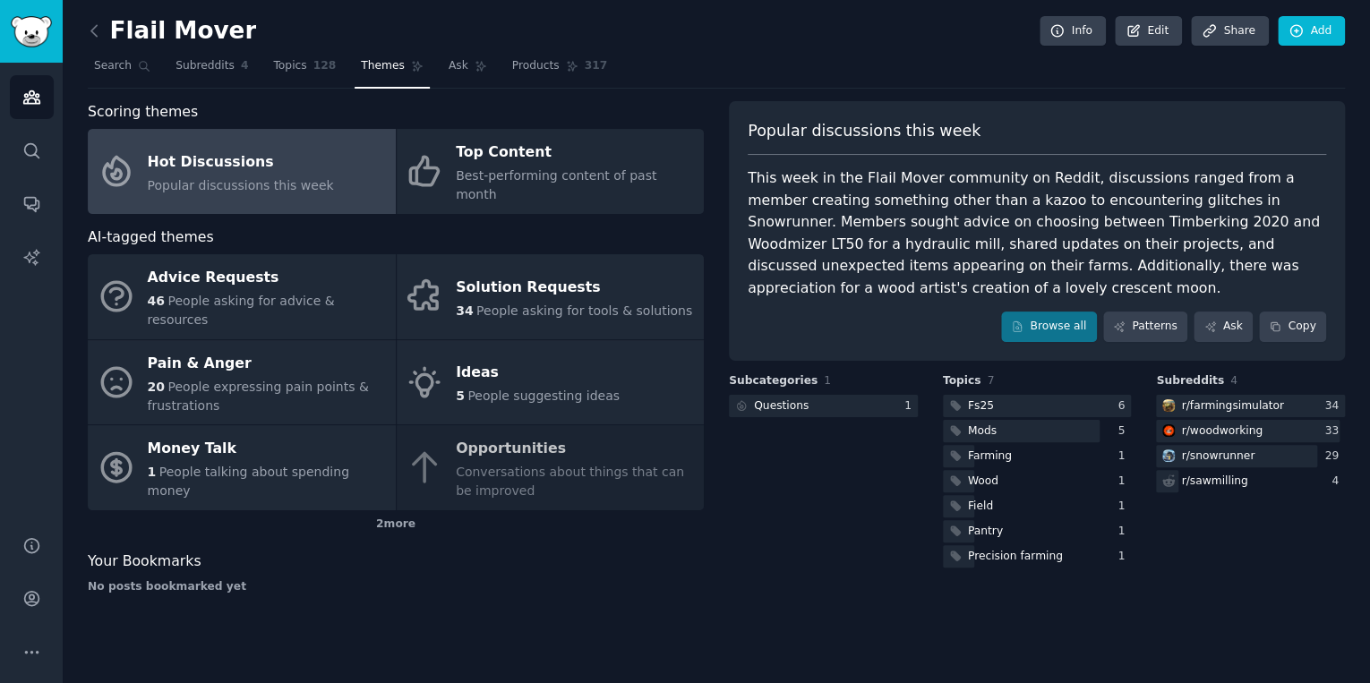
click at [1230, 577] on div "Popular discussions this week This week in the Flail Mover community on Reddit,…" at bounding box center [1037, 354] width 616 height 507
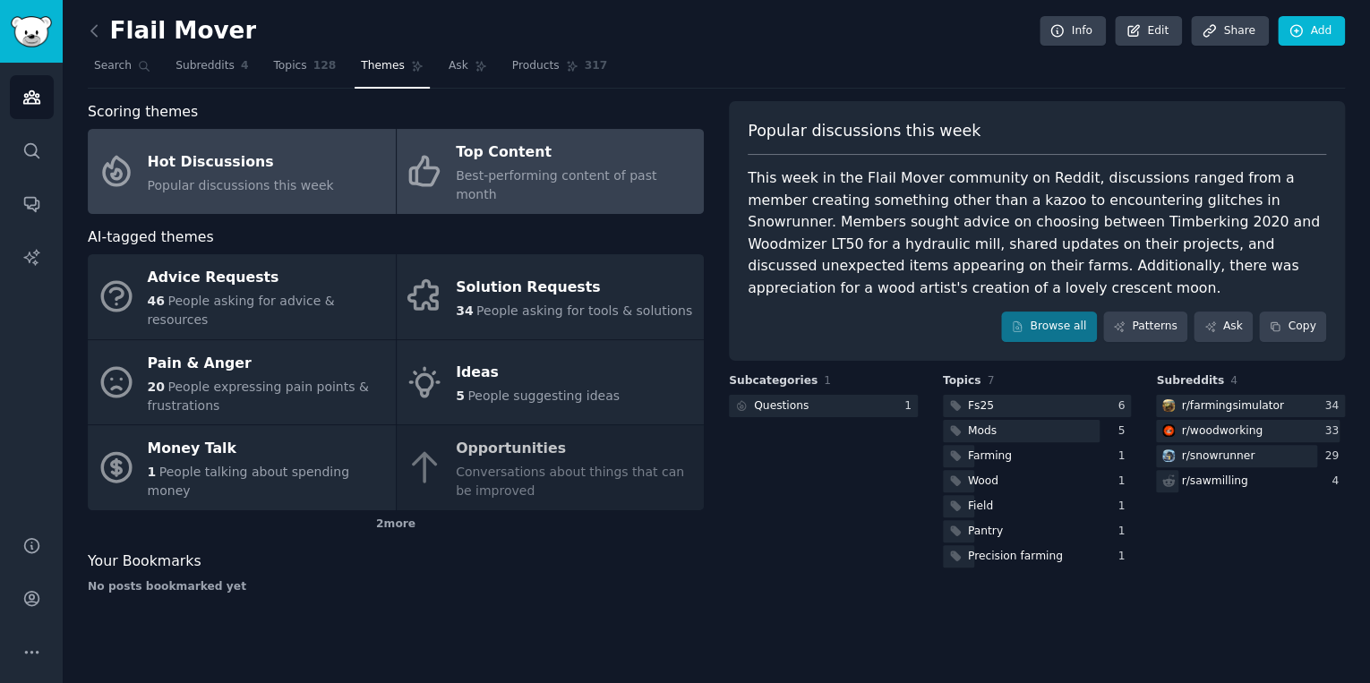
click at [561, 168] on span "Best-performing content of past month" at bounding box center [556, 184] width 201 height 33
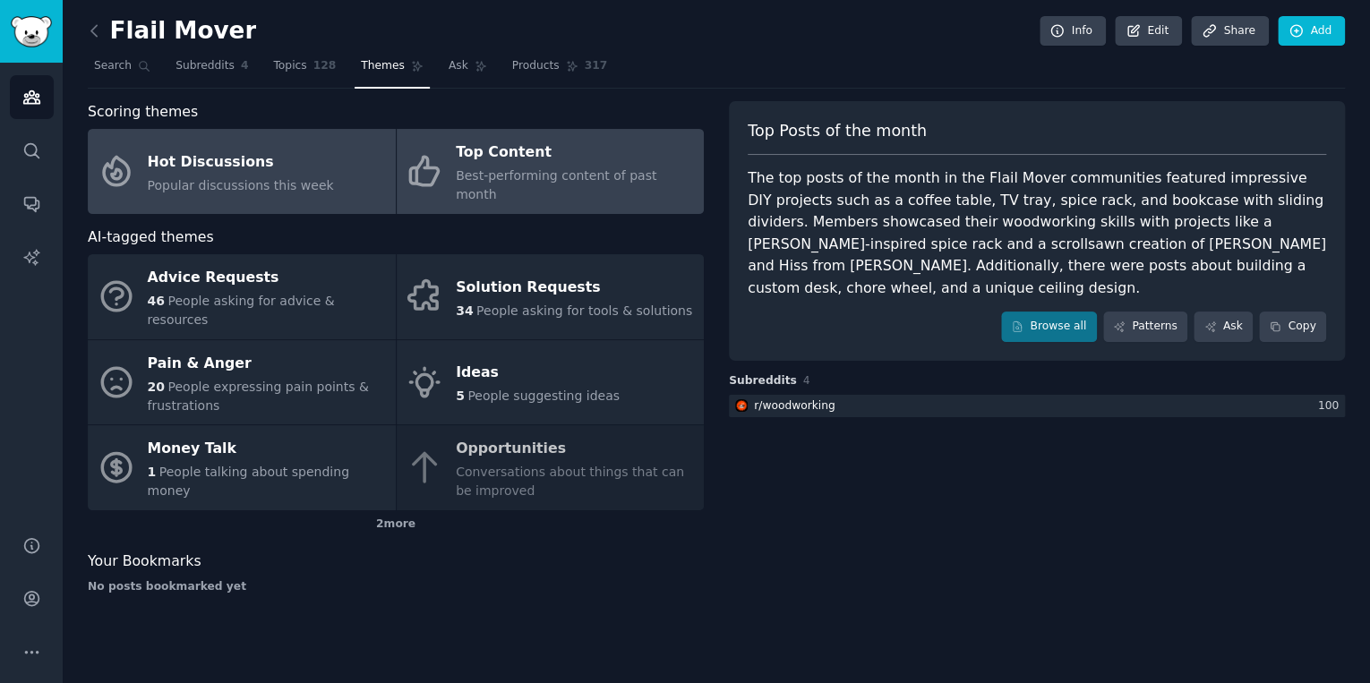
click at [225, 158] on div "Hot Discussions" at bounding box center [241, 162] width 186 height 29
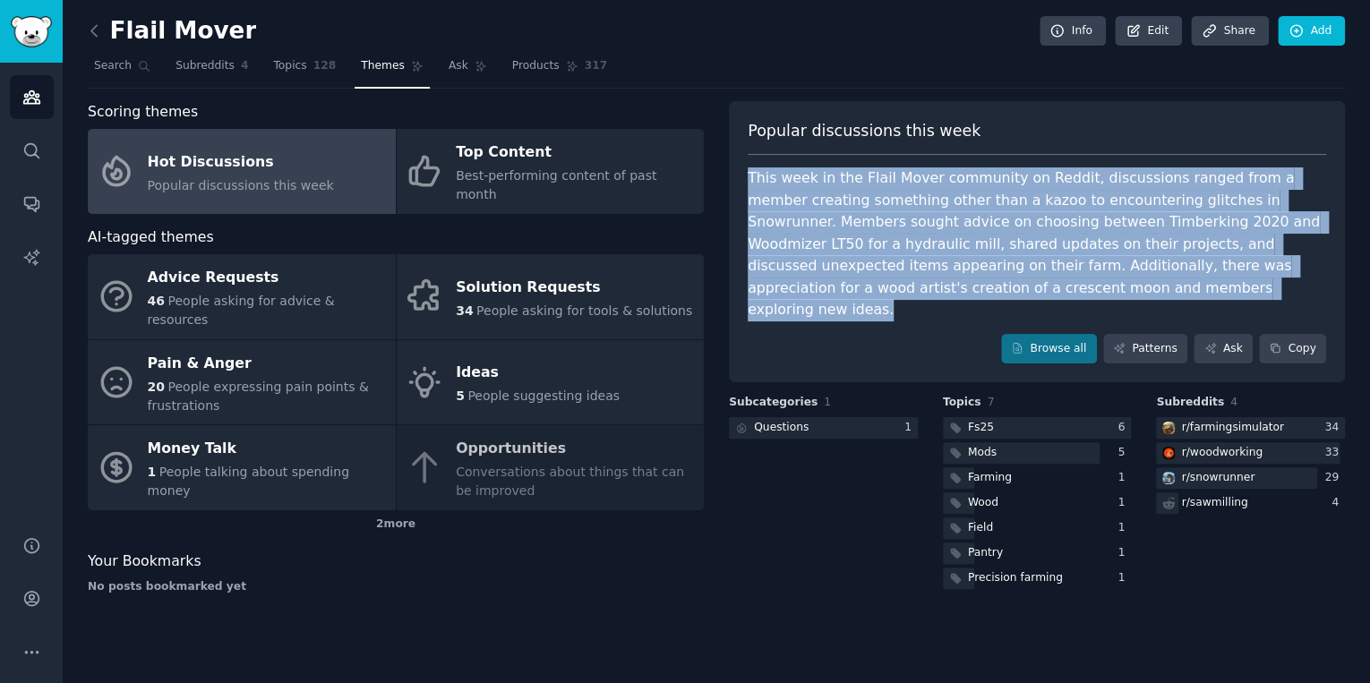
drag, startPoint x: 740, startPoint y: 168, endPoint x: 1268, endPoint y: 291, distance: 541.5
click at [1268, 291] on div "Popular discussions this week This week in the Flail Mover community on Reddit,…" at bounding box center [1037, 242] width 616 height 282
copy div "This week in the Flail Mover community on Reddit, discussions ranged from a mem…"
click at [1035, 417] on div at bounding box center [1037, 428] width 189 height 22
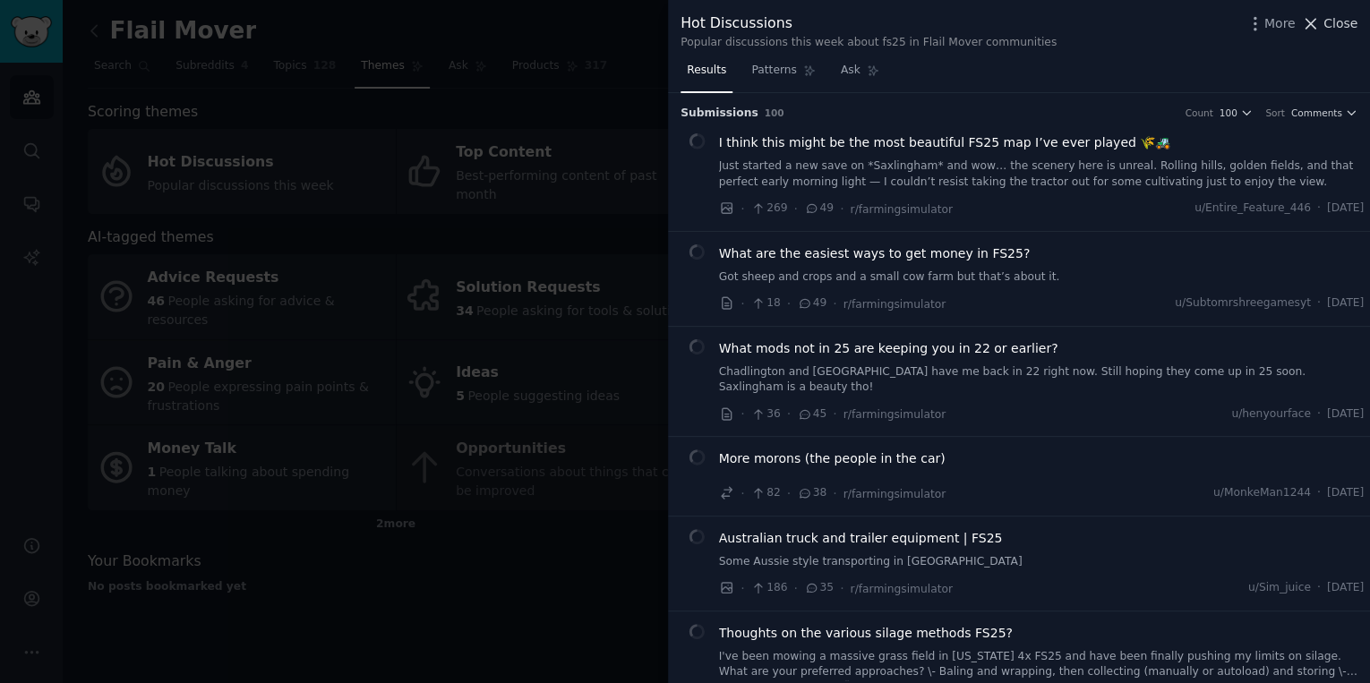
click at [1336, 25] on span "Close" at bounding box center [1340, 23] width 34 height 19
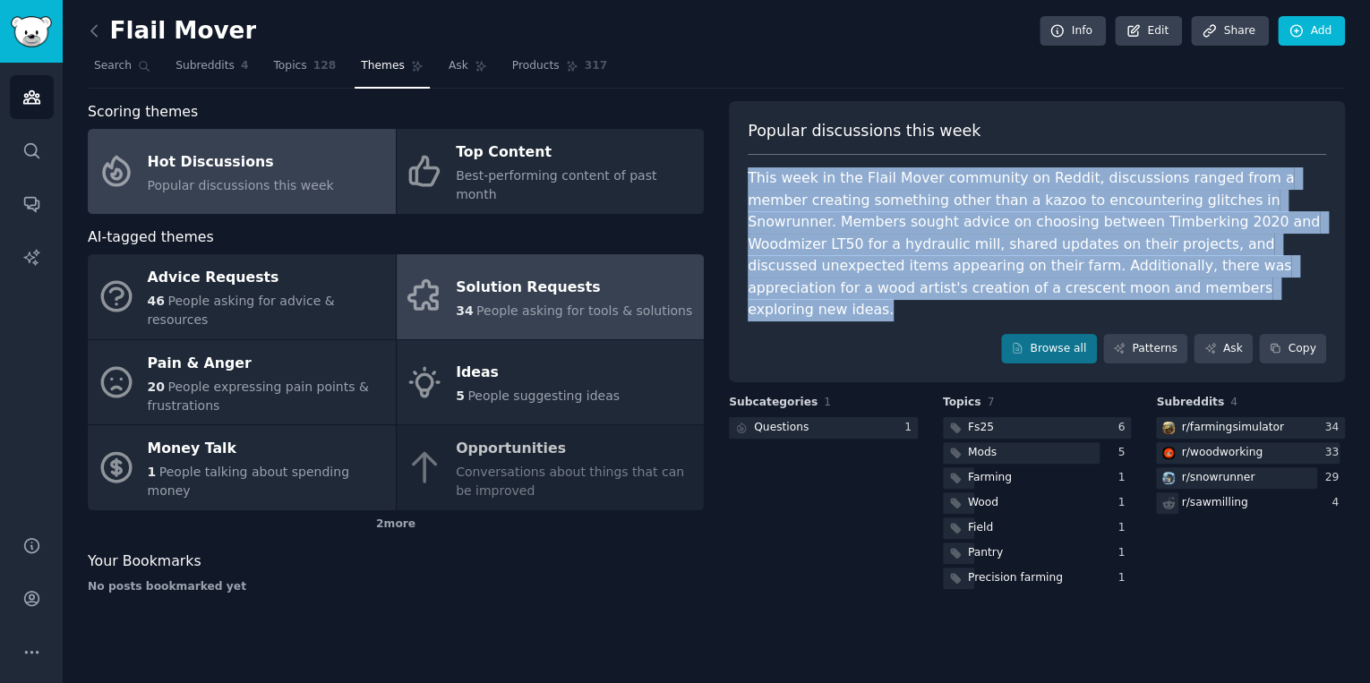
click at [555, 280] on div "Solution Requests" at bounding box center [574, 287] width 236 height 29
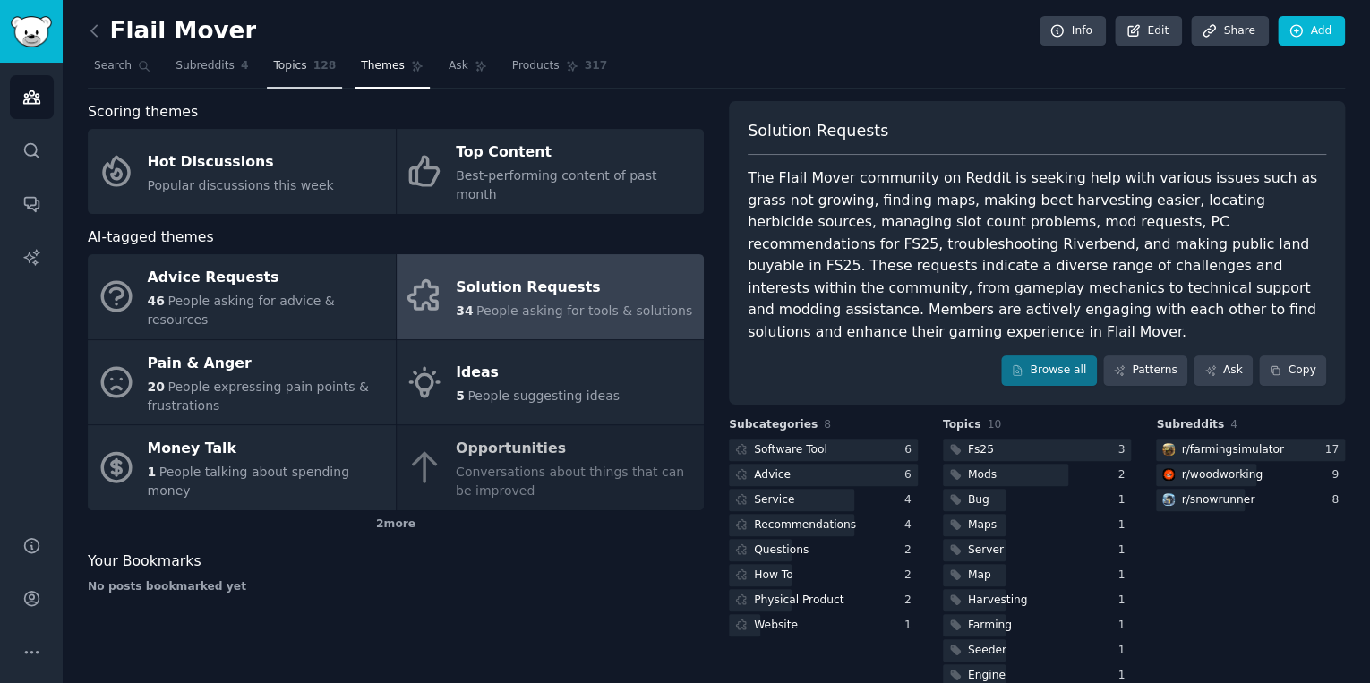
click at [287, 82] on link "Topics 128" at bounding box center [304, 70] width 75 height 37
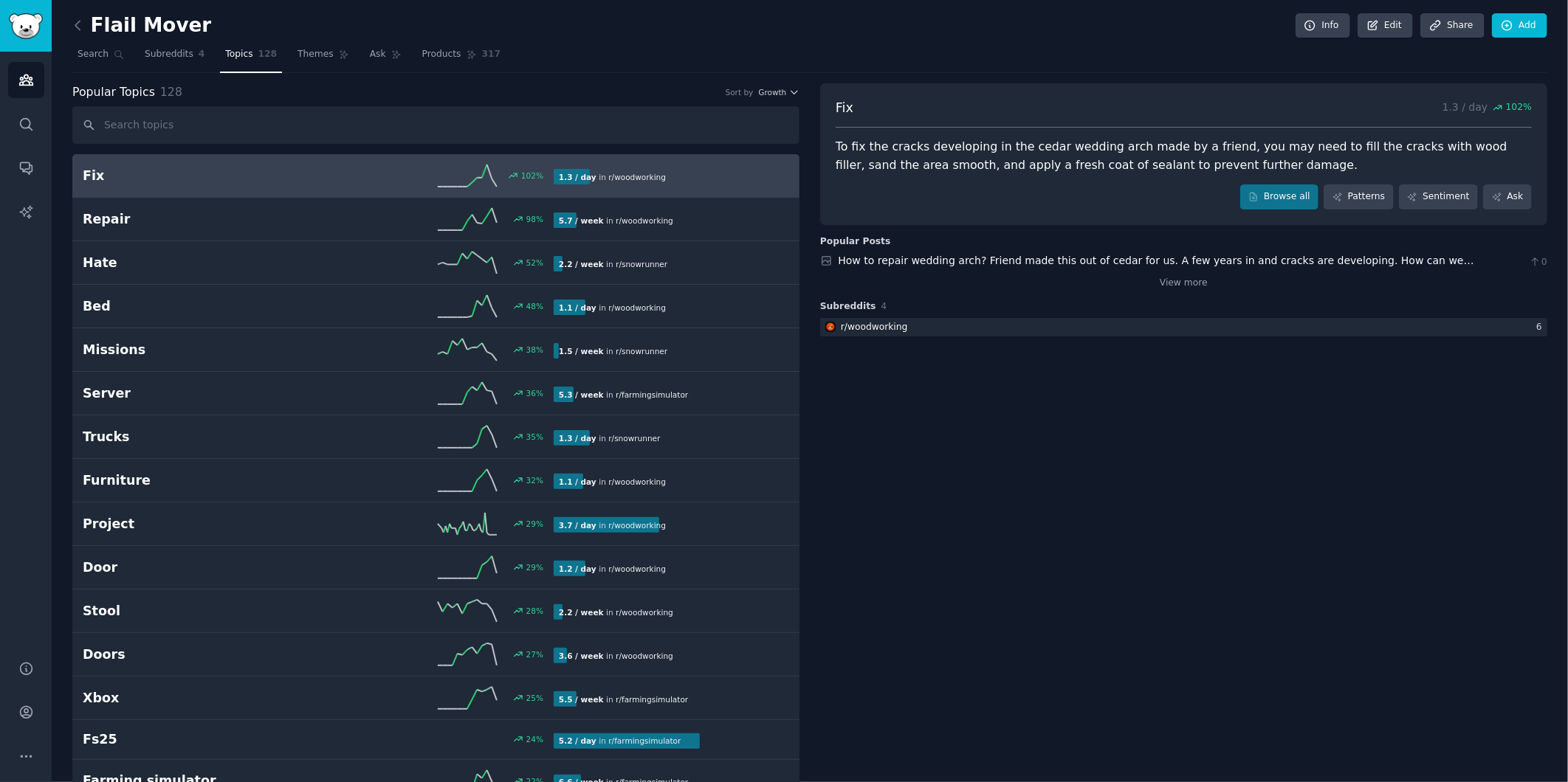
click at [163, 60] on span "Subreddits" at bounding box center [168, 54] width 49 height 13
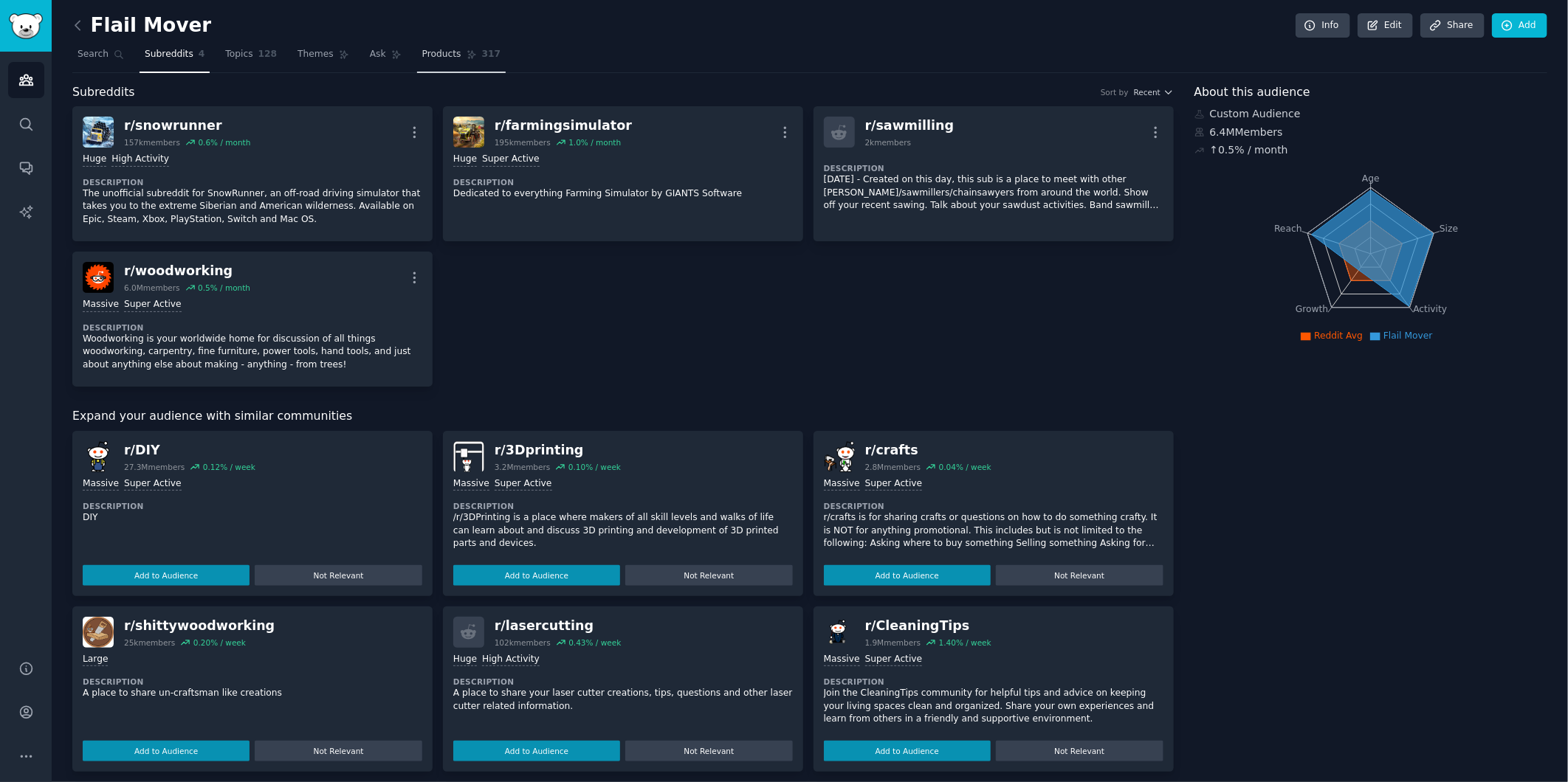
click at [425, 60] on span "Products" at bounding box center [441, 54] width 39 height 13
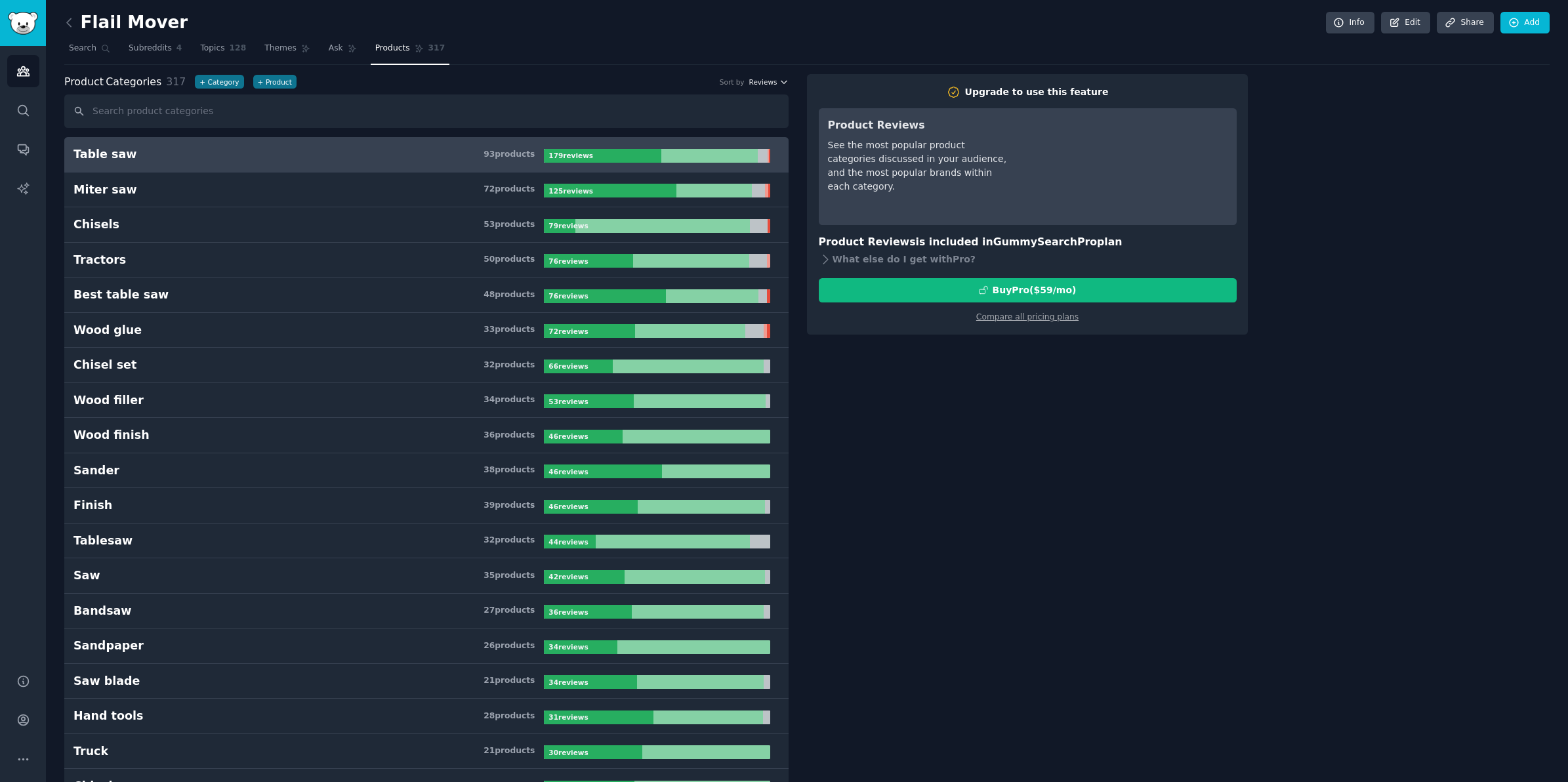
click at [783, 78] on icon "button" at bounding box center [784, 82] width 10 height 10
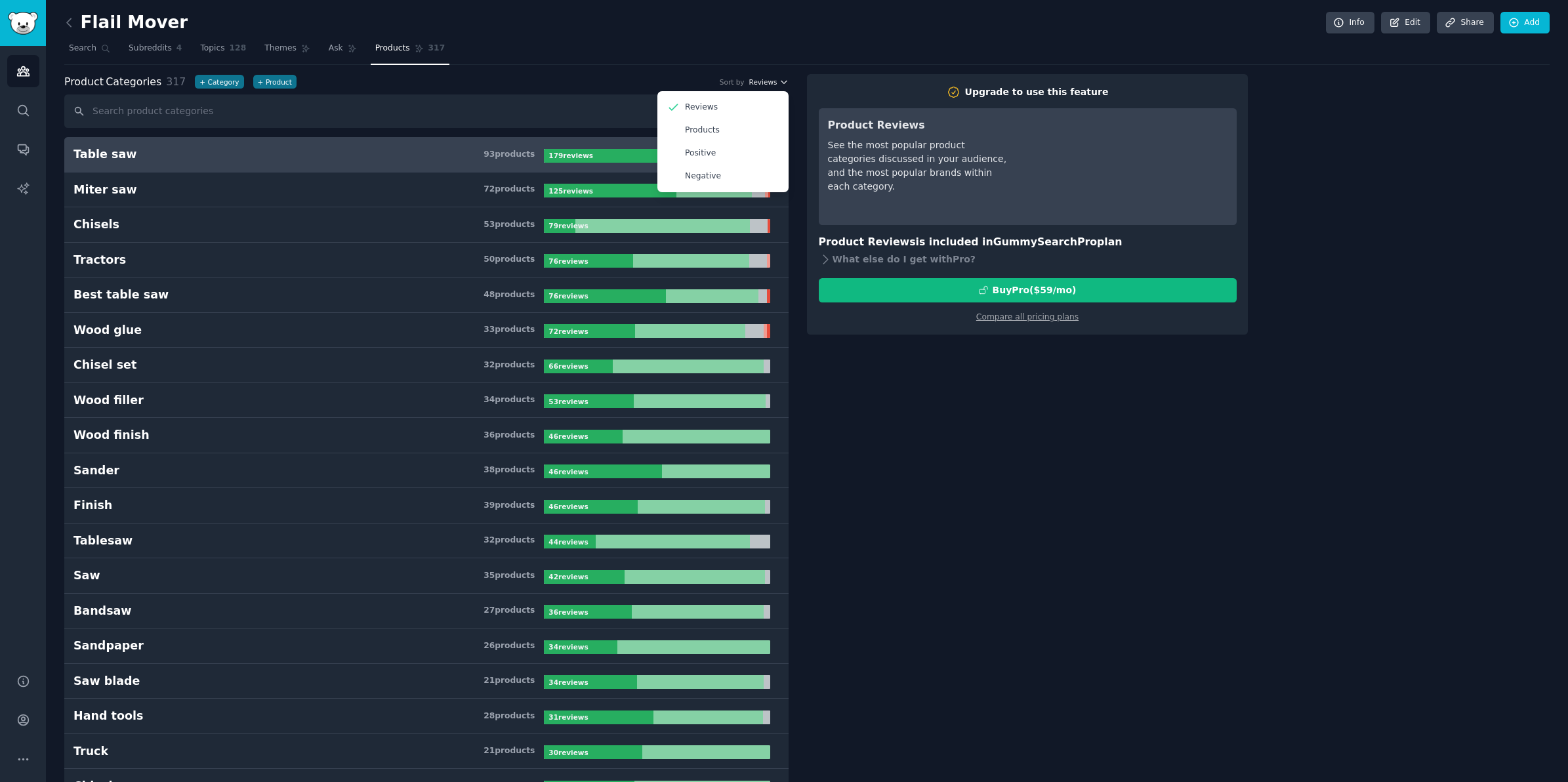
click at [783, 78] on icon "button" at bounding box center [784, 82] width 10 height 10
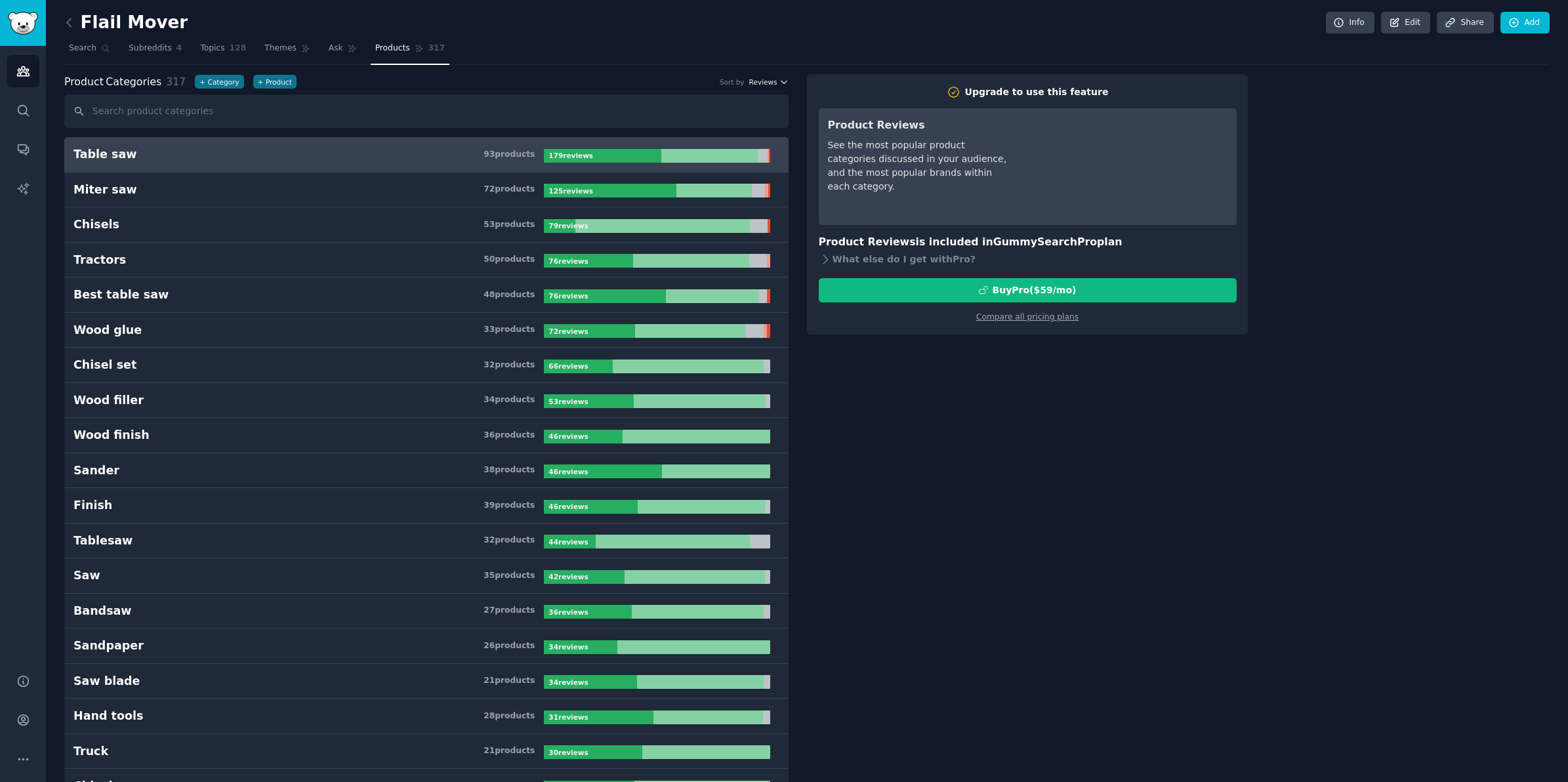
click at [783, 78] on icon "button" at bounding box center [784, 82] width 10 height 10
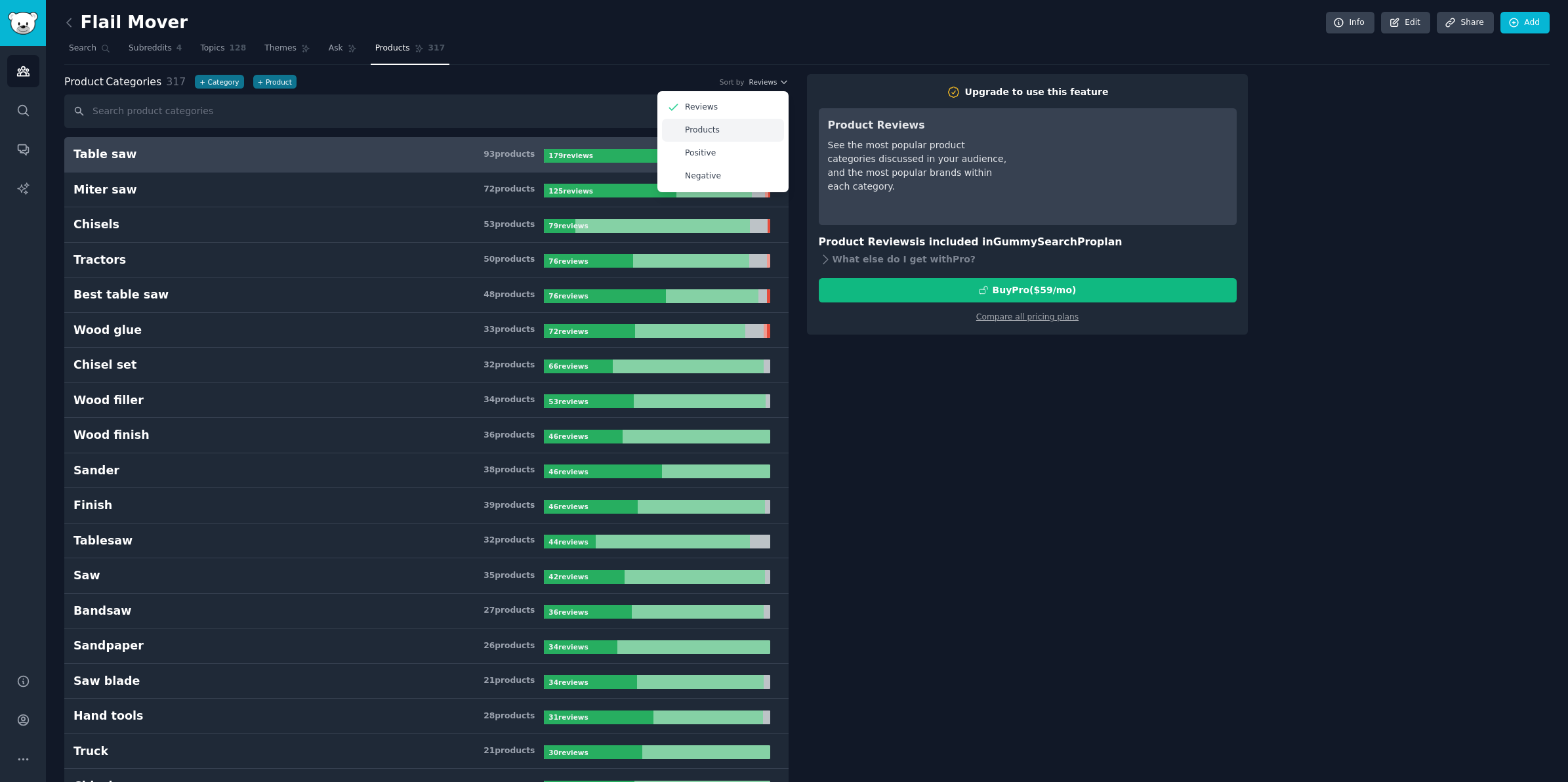
click at [691, 133] on p "Products" at bounding box center [702, 130] width 34 height 12
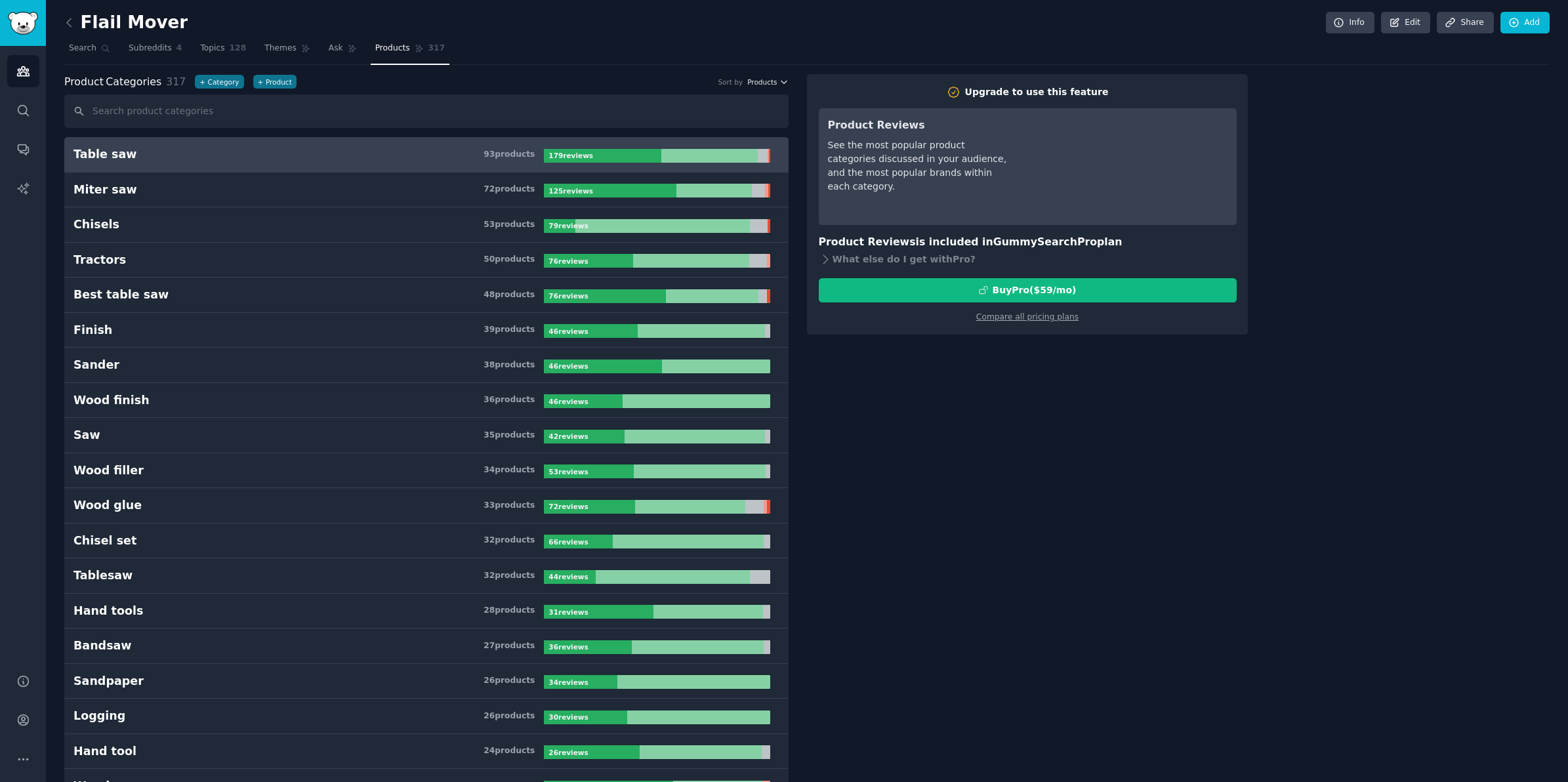
click at [780, 85] on icon "button" at bounding box center [784, 82] width 10 height 10
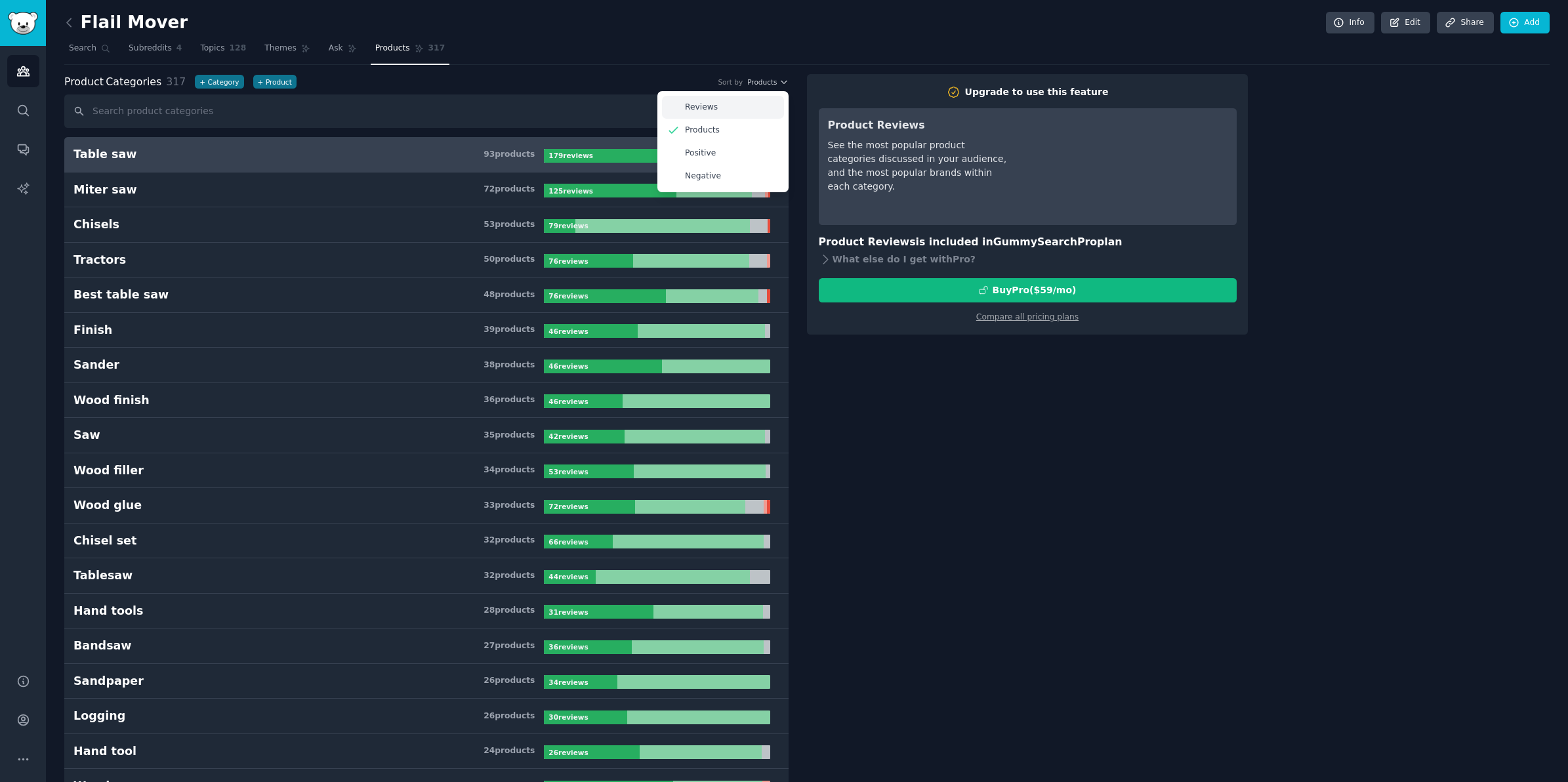
click at [727, 106] on div "Reviews" at bounding box center [722, 107] width 122 height 23
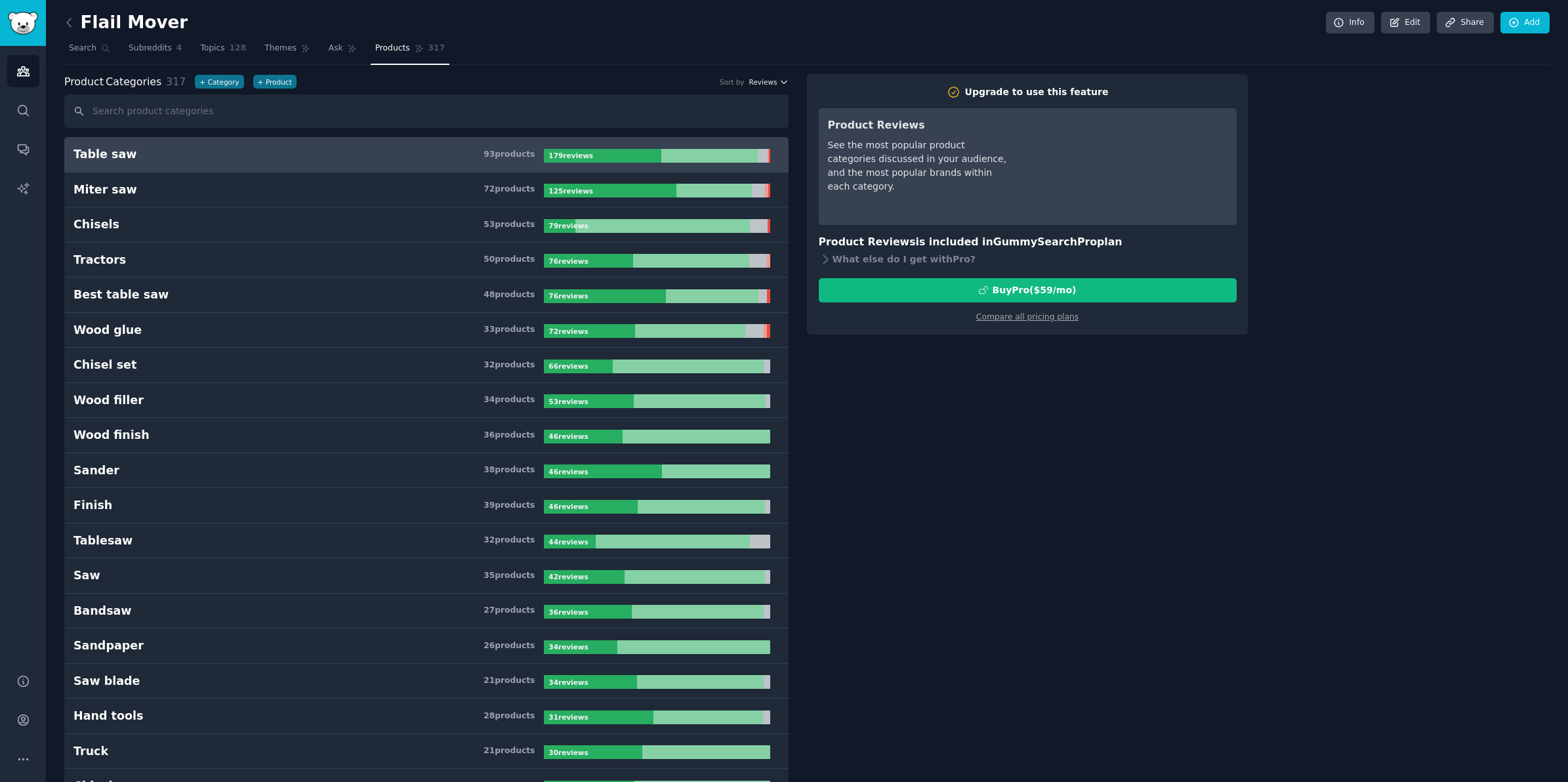
click at [769, 85] on span "Reviews" at bounding box center [763, 82] width 29 height 10
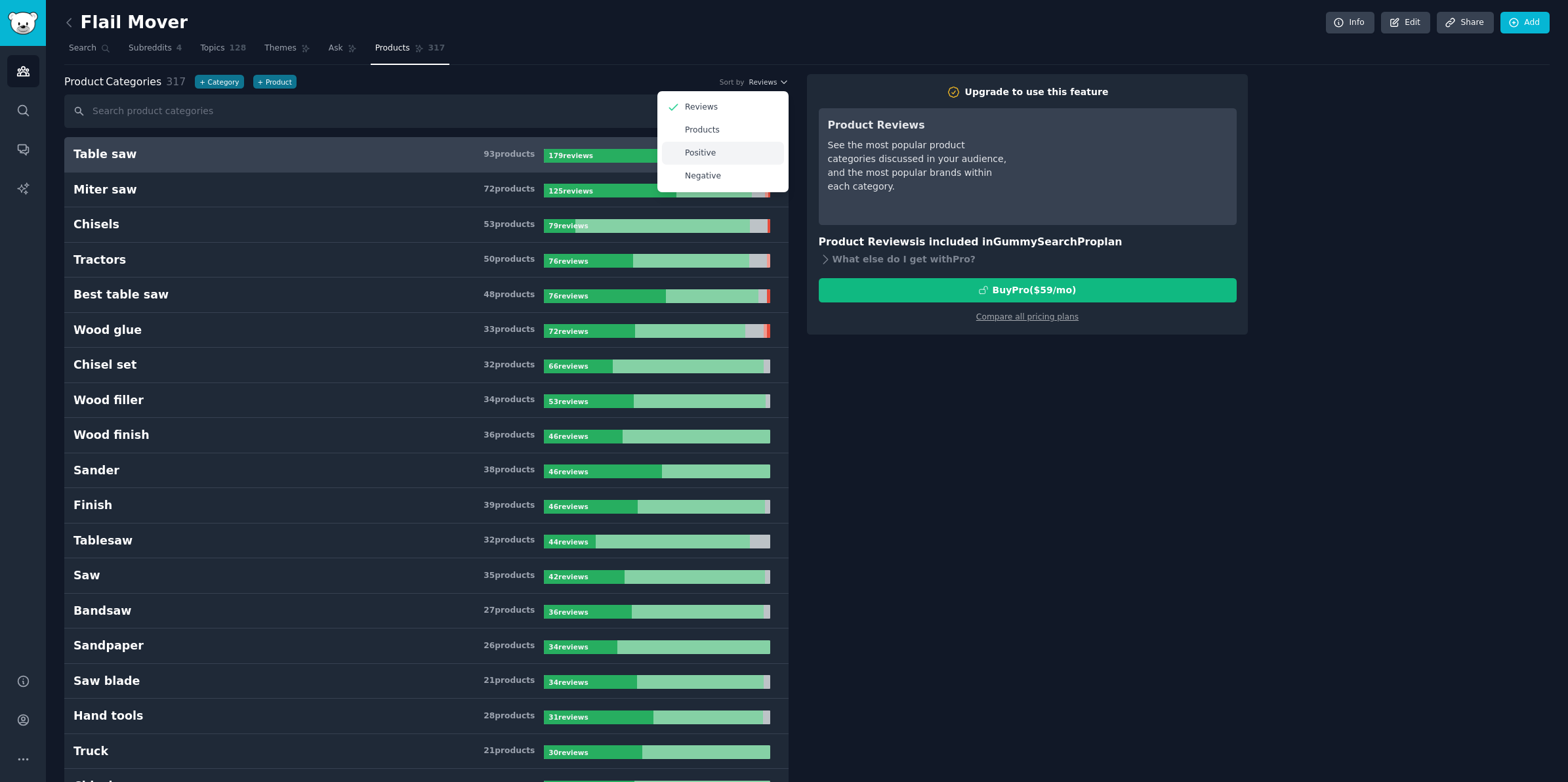
click at [713, 153] on div "Positive" at bounding box center [722, 152] width 122 height 23
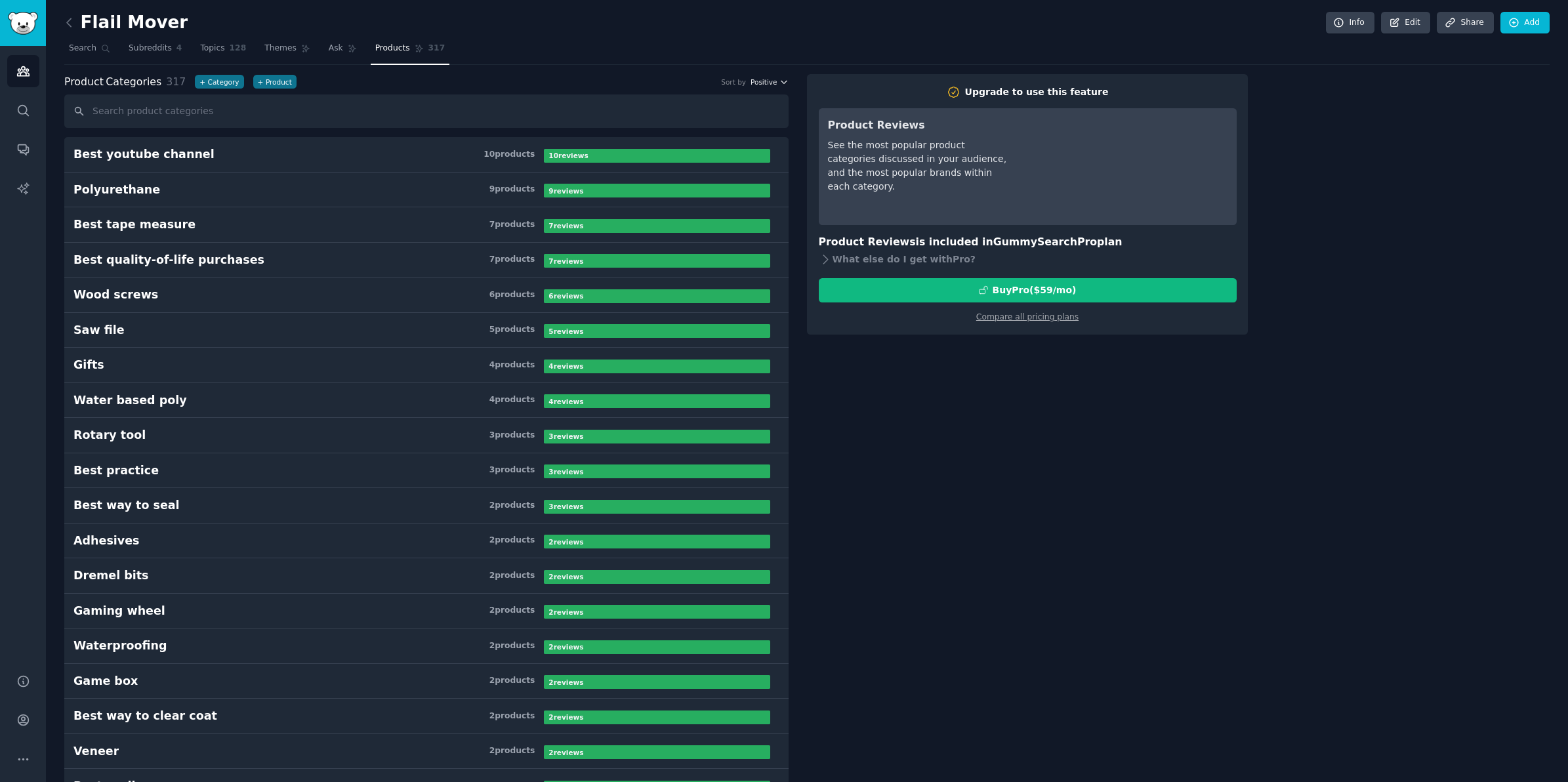
click at [774, 79] on span "Positive" at bounding box center [763, 82] width 26 height 10
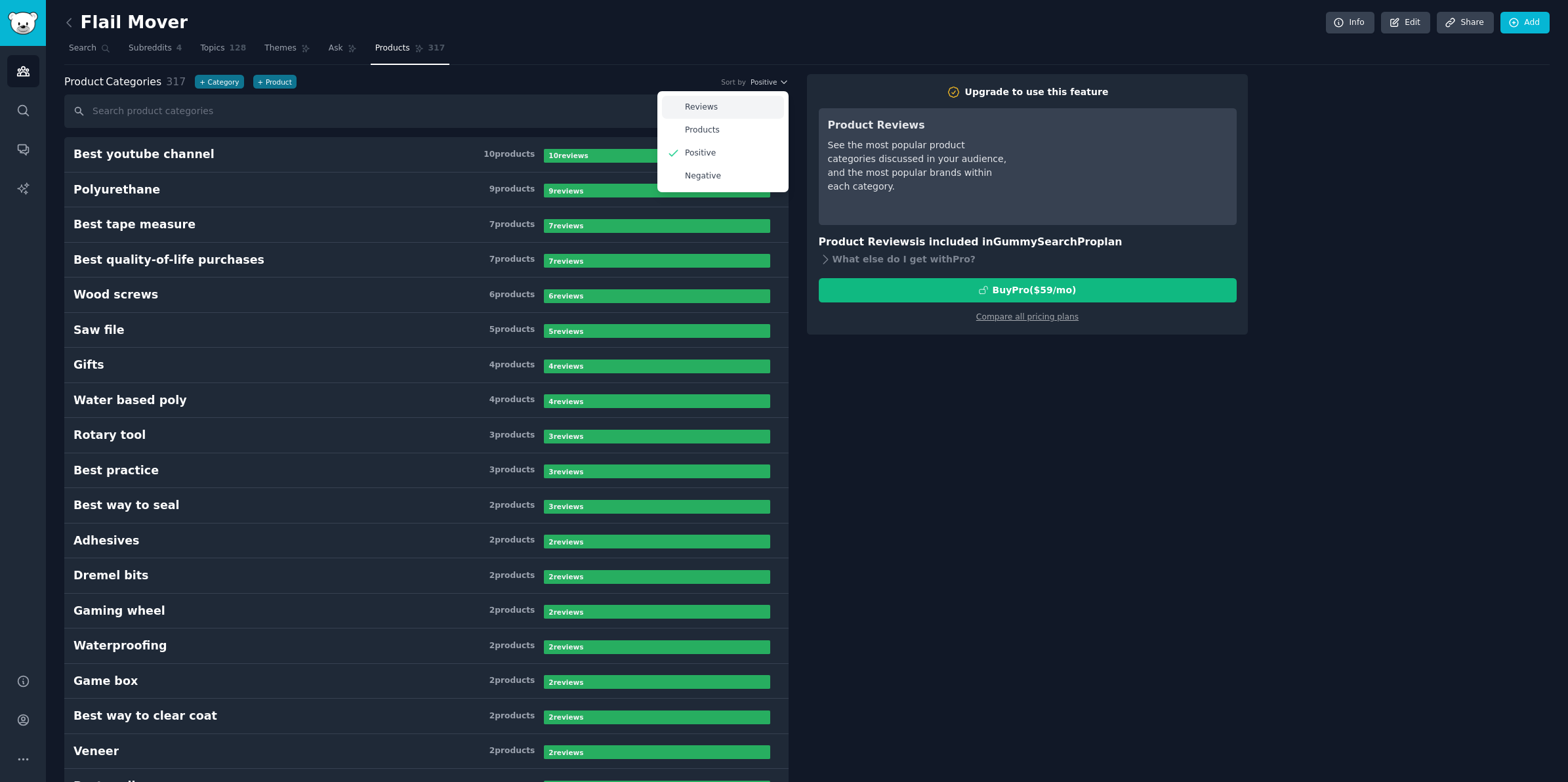
click at [706, 110] on p "Reviews" at bounding box center [701, 108] width 33 height 12
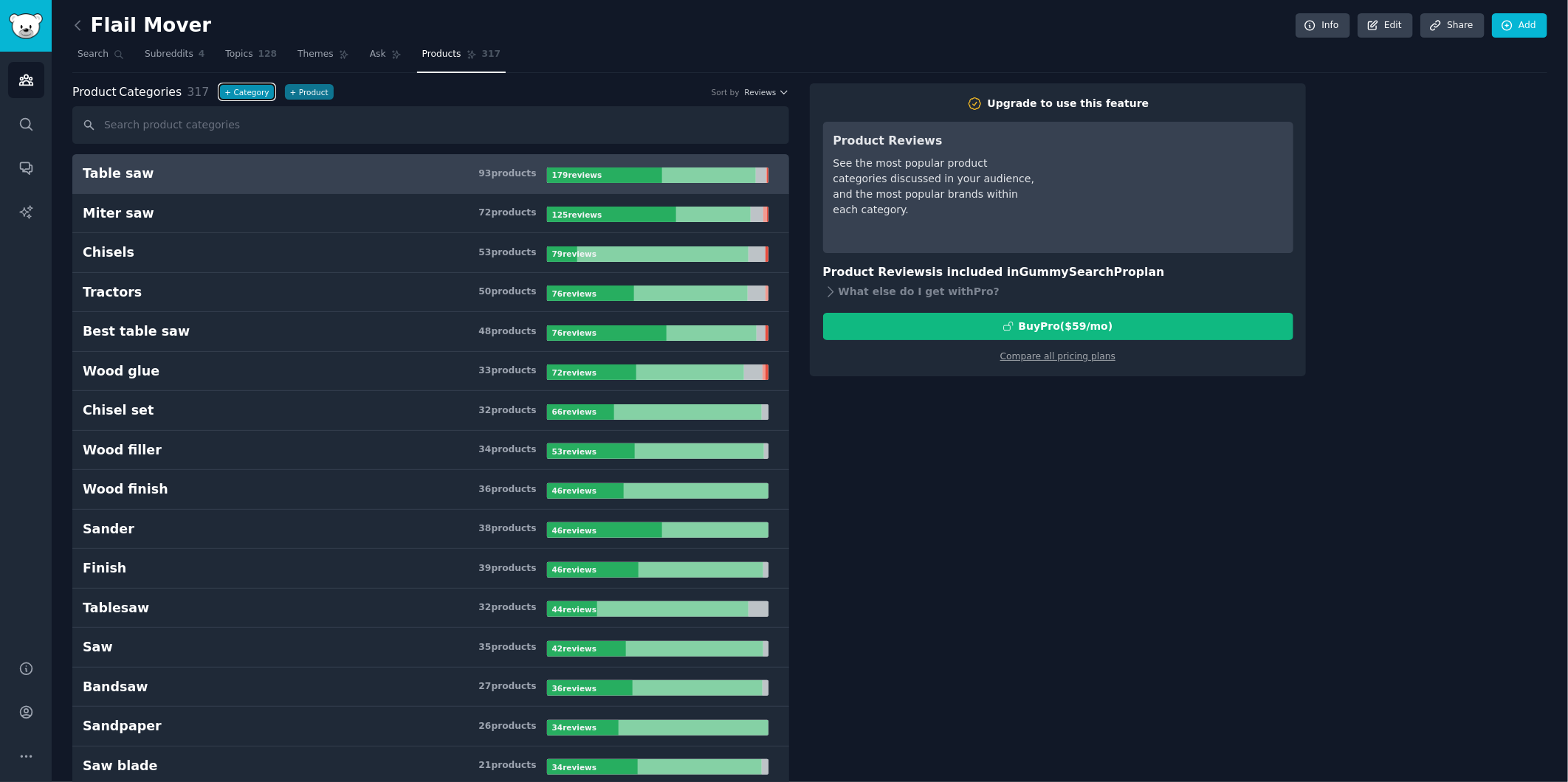
click at [251, 91] on button "+ Category" at bounding box center [246, 91] width 54 height 16
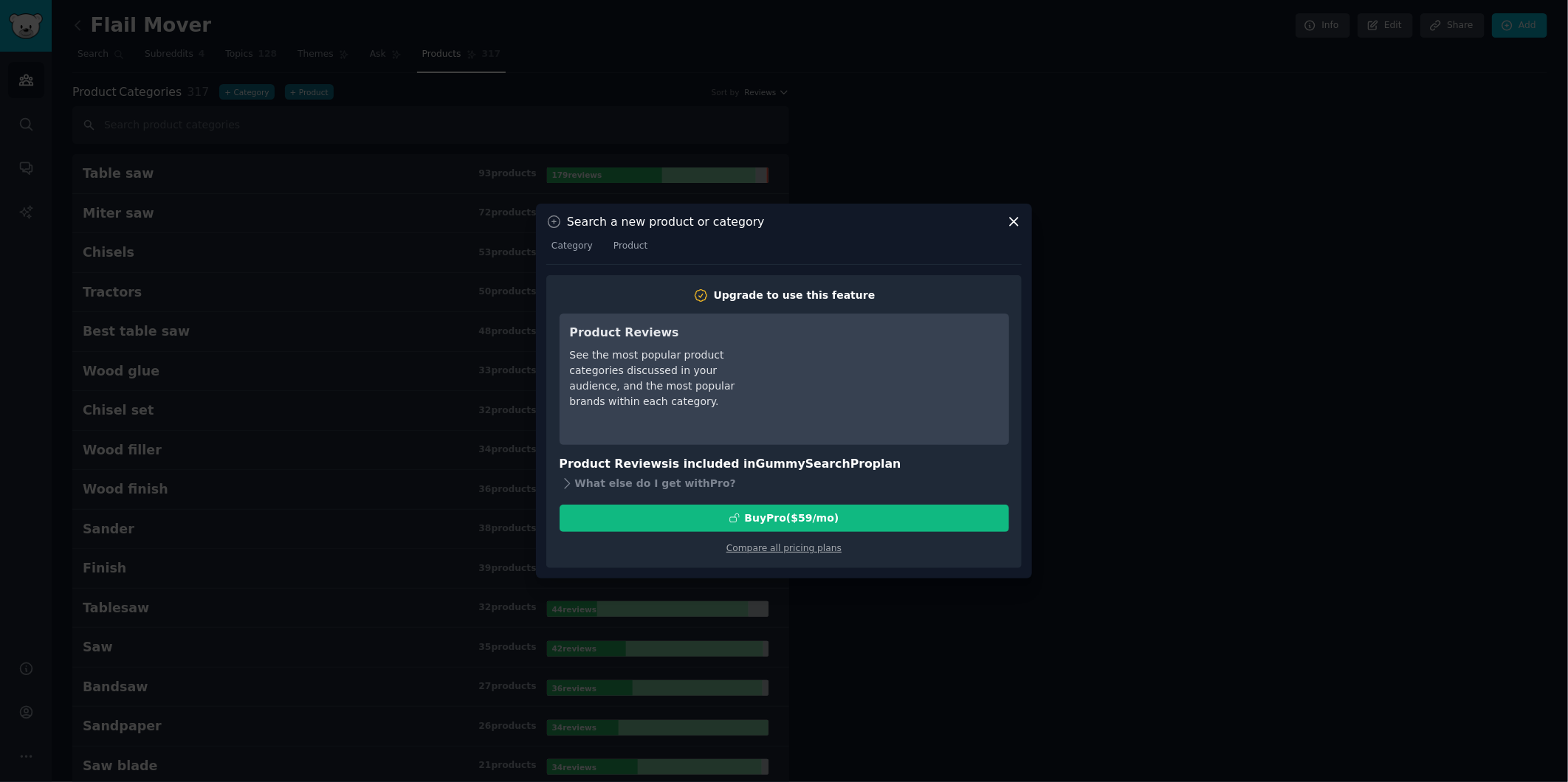
click at [1016, 219] on icon at bounding box center [1014, 222] width 8 height 8
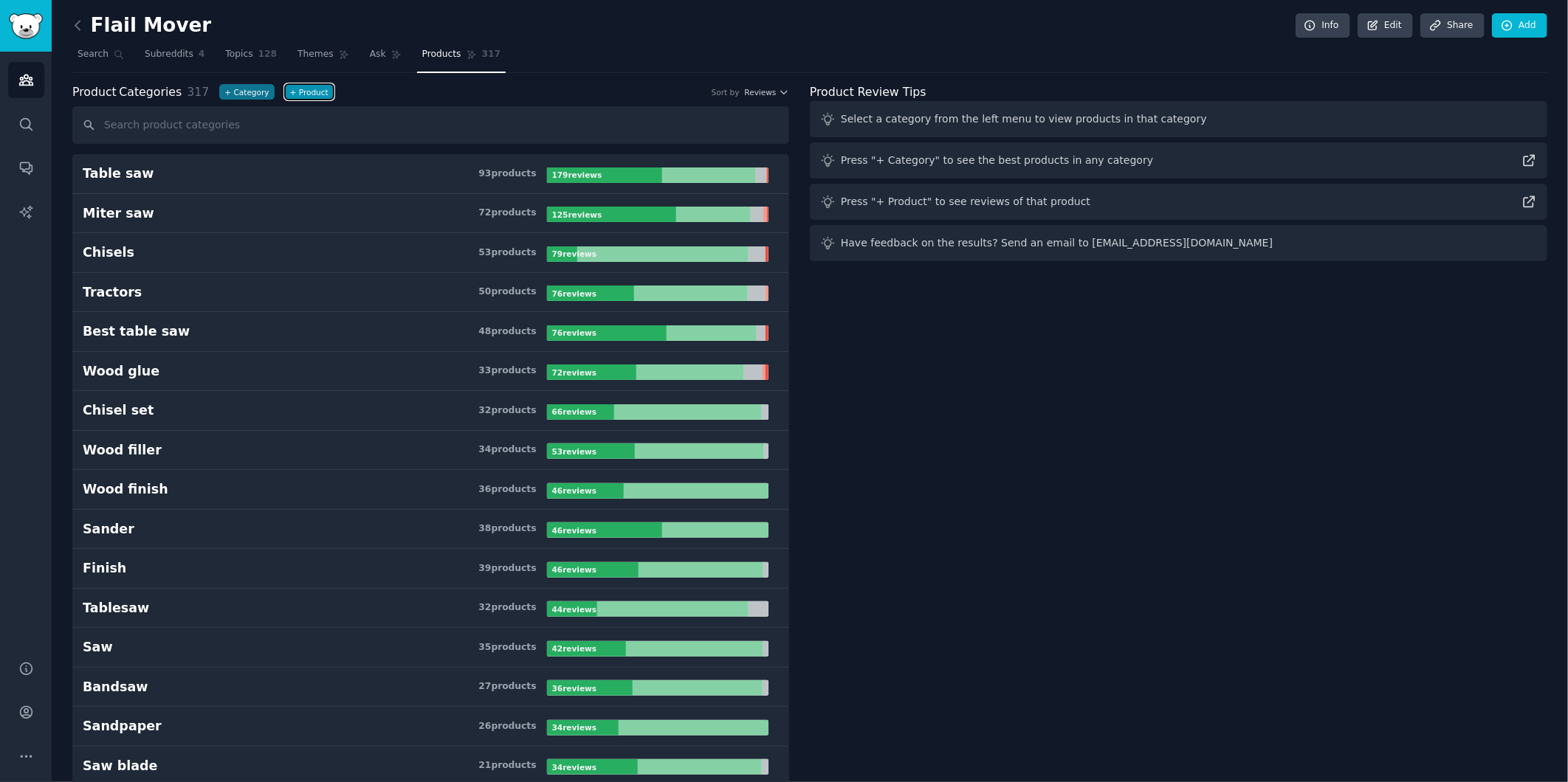
click at [306, 94] on button "+ Product" at bounding box center [309, 91] width 49 height 16
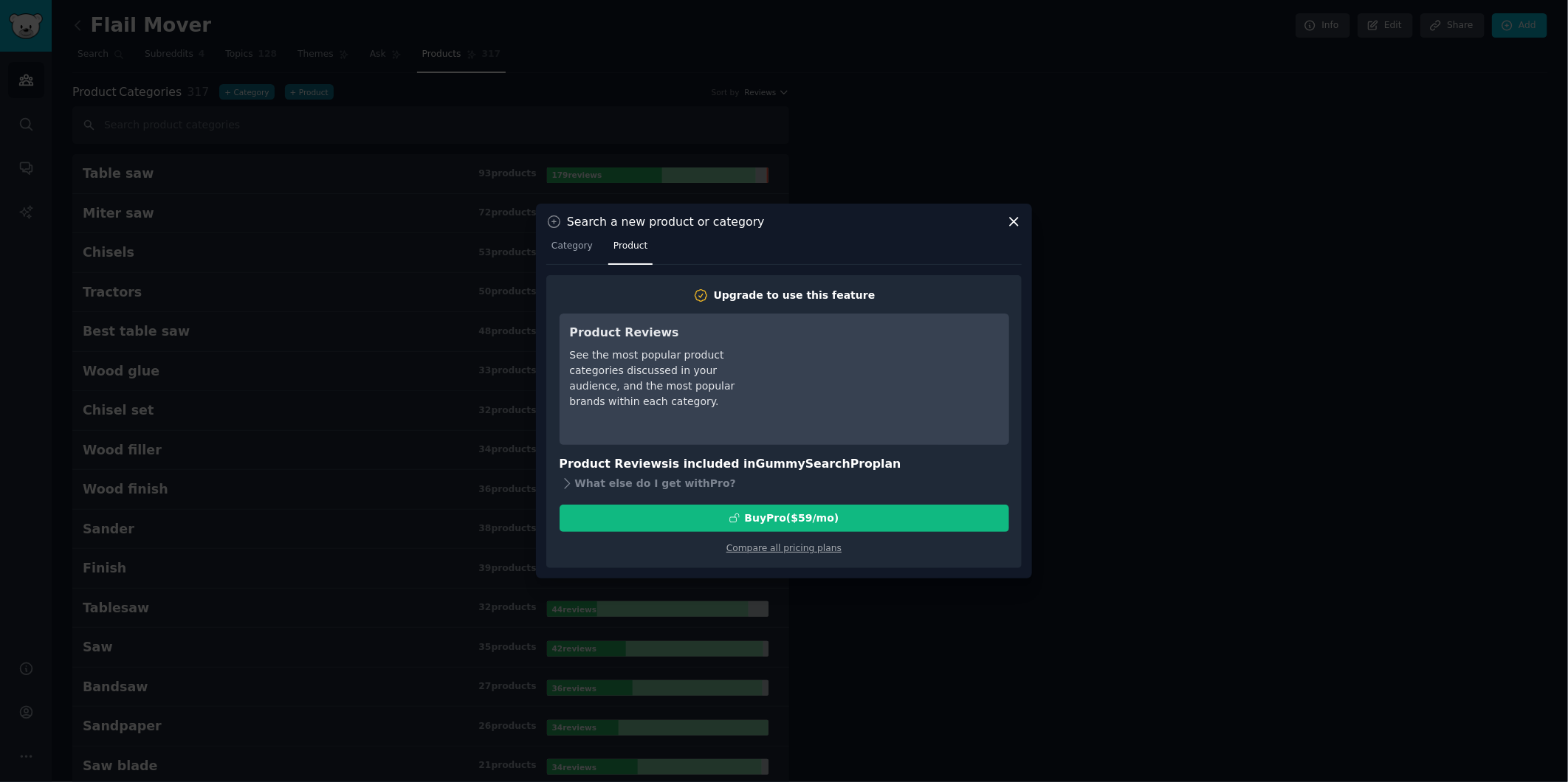
click at [1016, 225] on icon at bounding box center [1013, 222] width 16 height 16
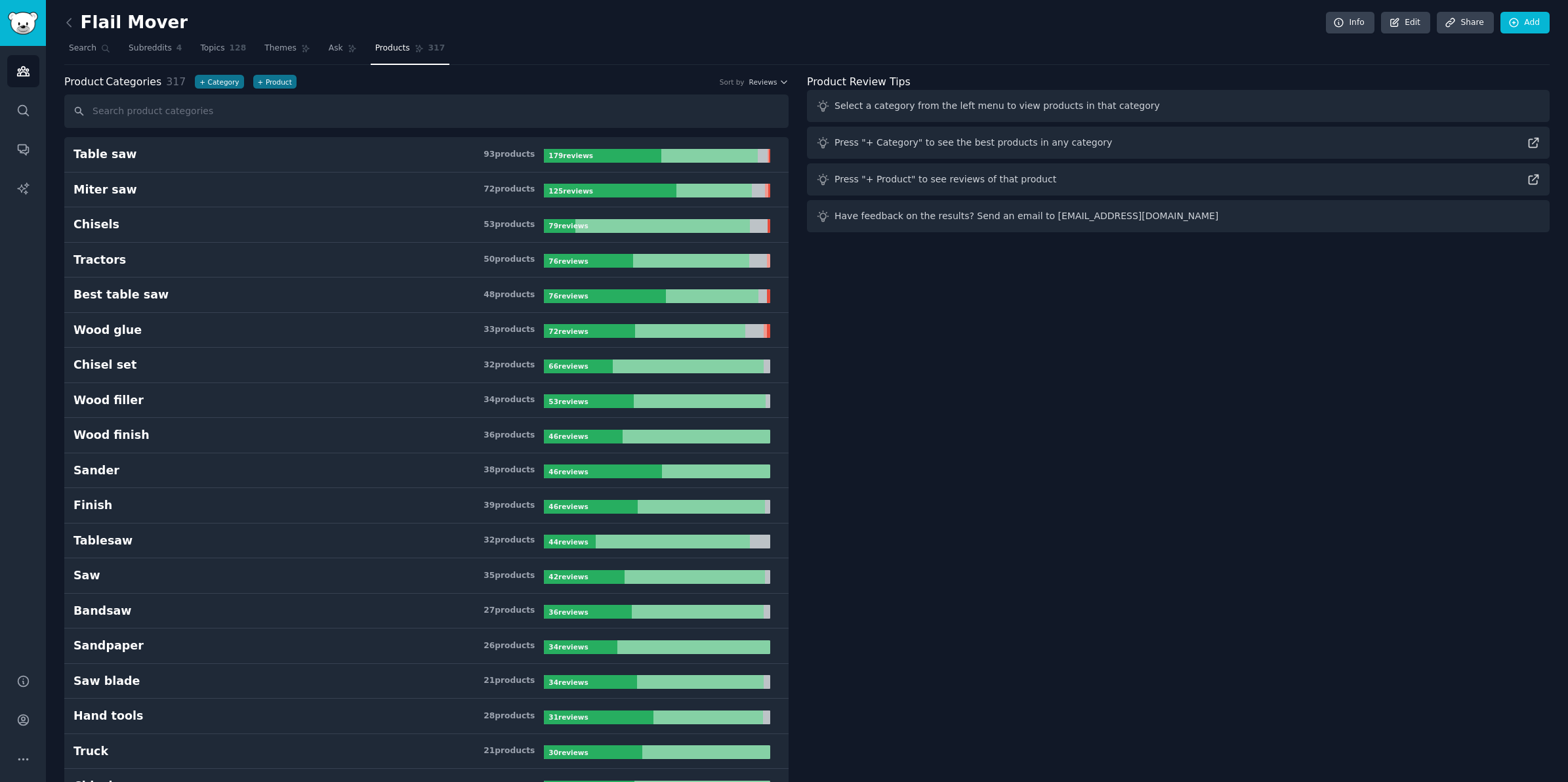
click at [71, 28] on icon at bounding box center [69, 22] width 14 height 14
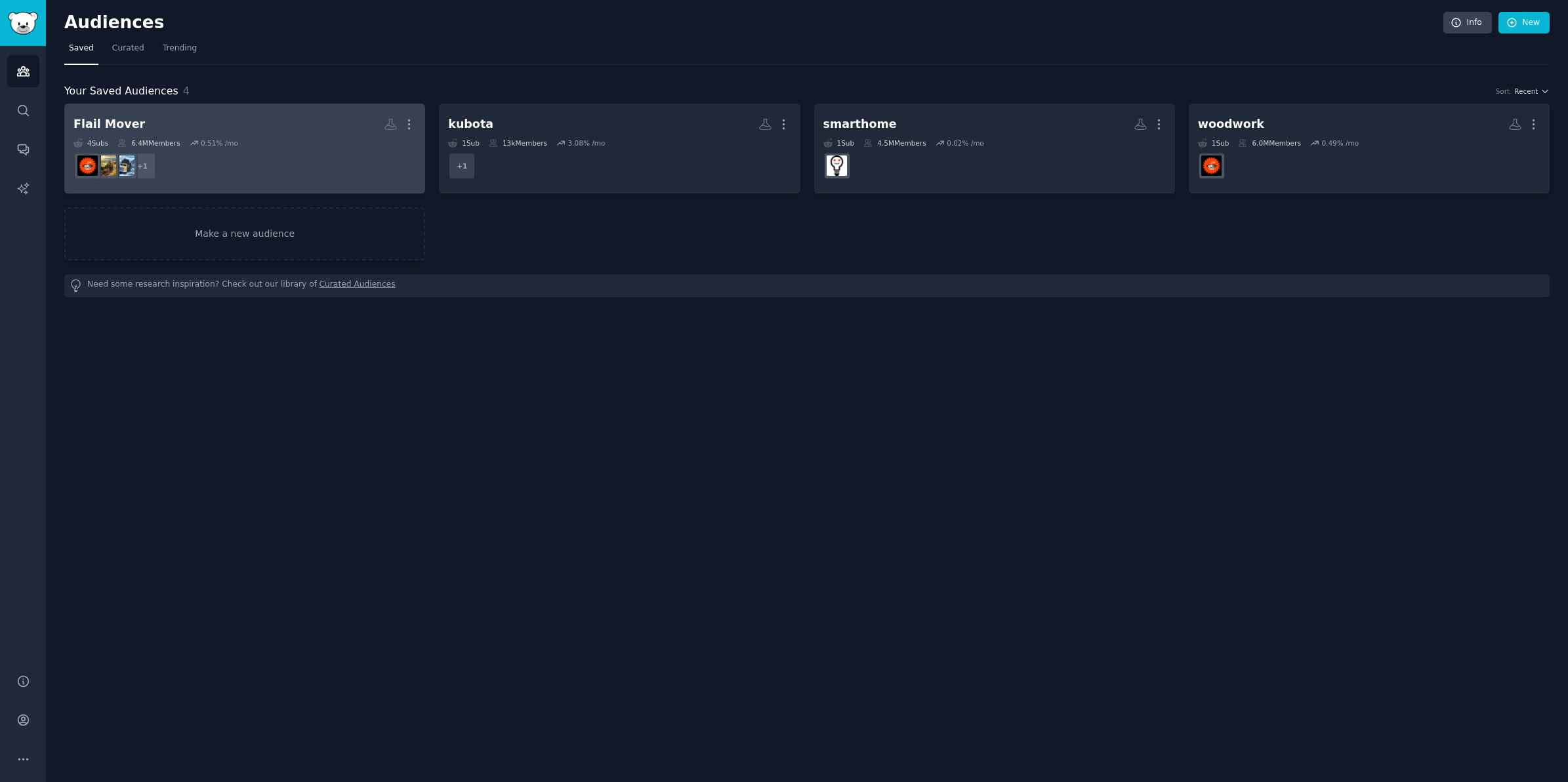
click at [278, 161] on dd "+ 1" at bounding box center [244, 166] width 342 height 37
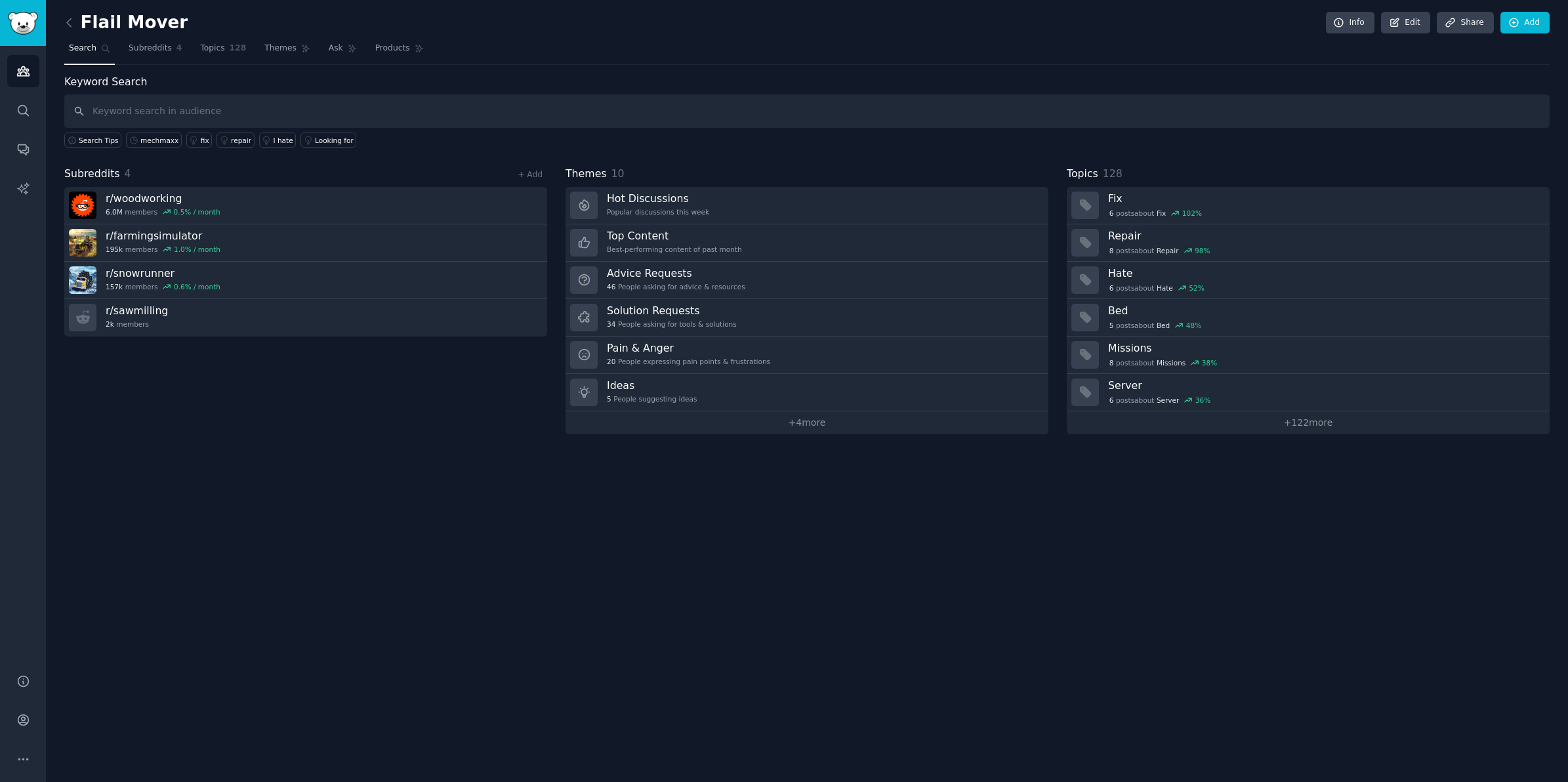
click at [630, 550] on div "Flail Mover Info Edit Share Add Search Subreddits 4 Topics 128 Themes Ask Produ…" at bounding box center [807, 391] width 1522 height 782
click at [329, 56] on link "Ask" at bounding box center [342, 51] width 37 height 27
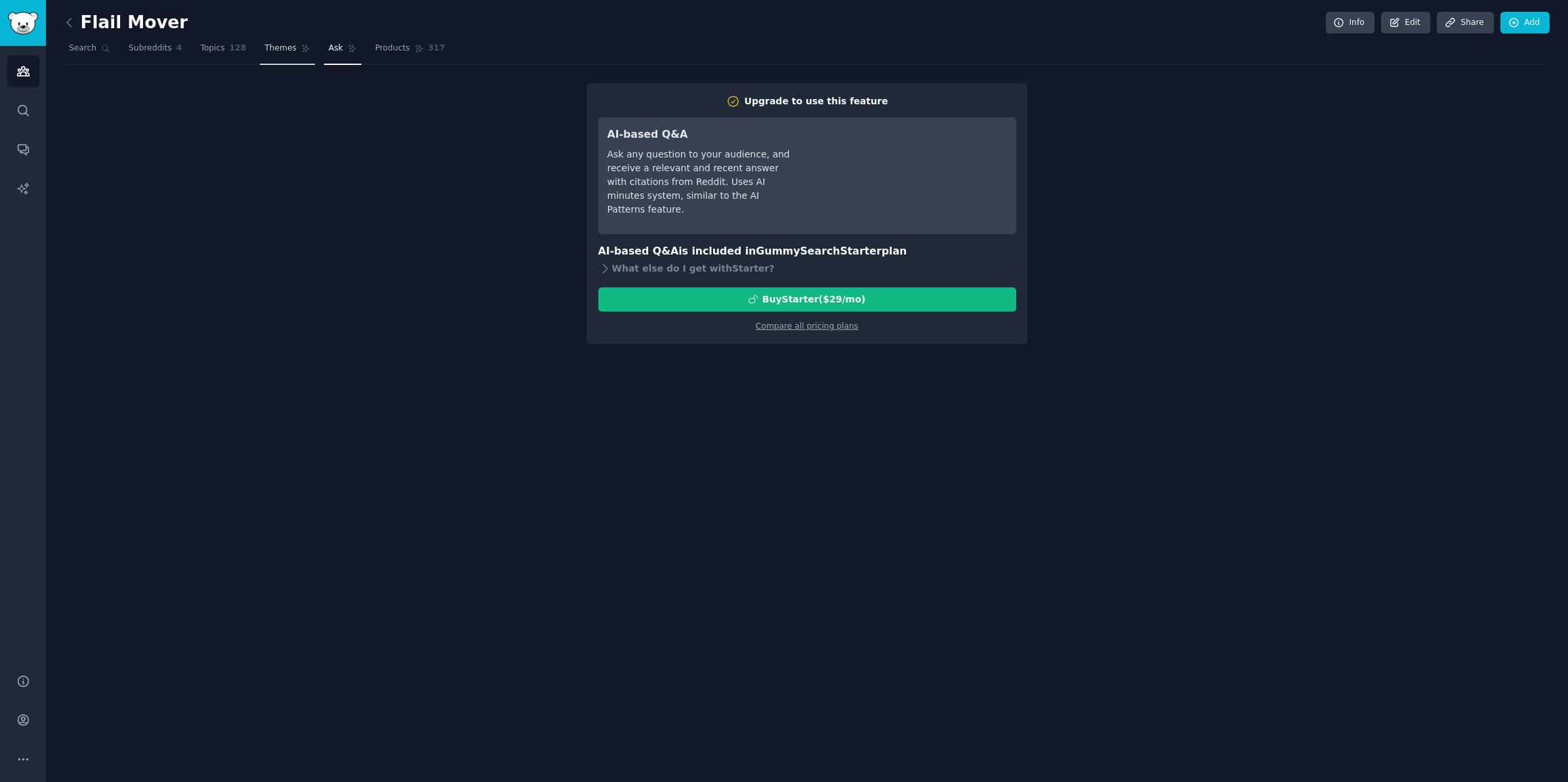
click at [286, 54] on link "Themes" at bounding box center [287, 51] width 55 height 27
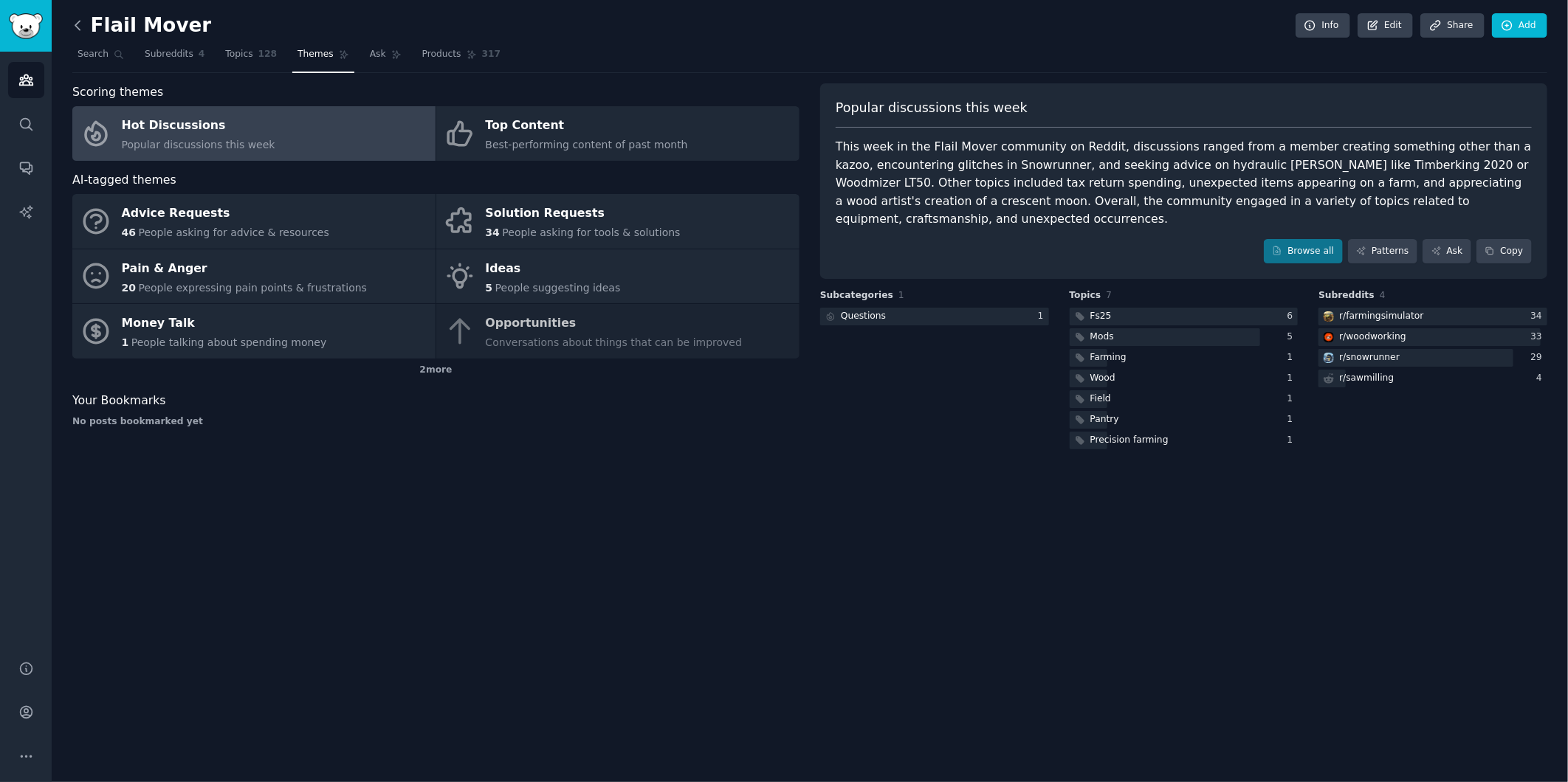
click at [77, 23] on icon at bounding box center [77, 25] width 4 height 9
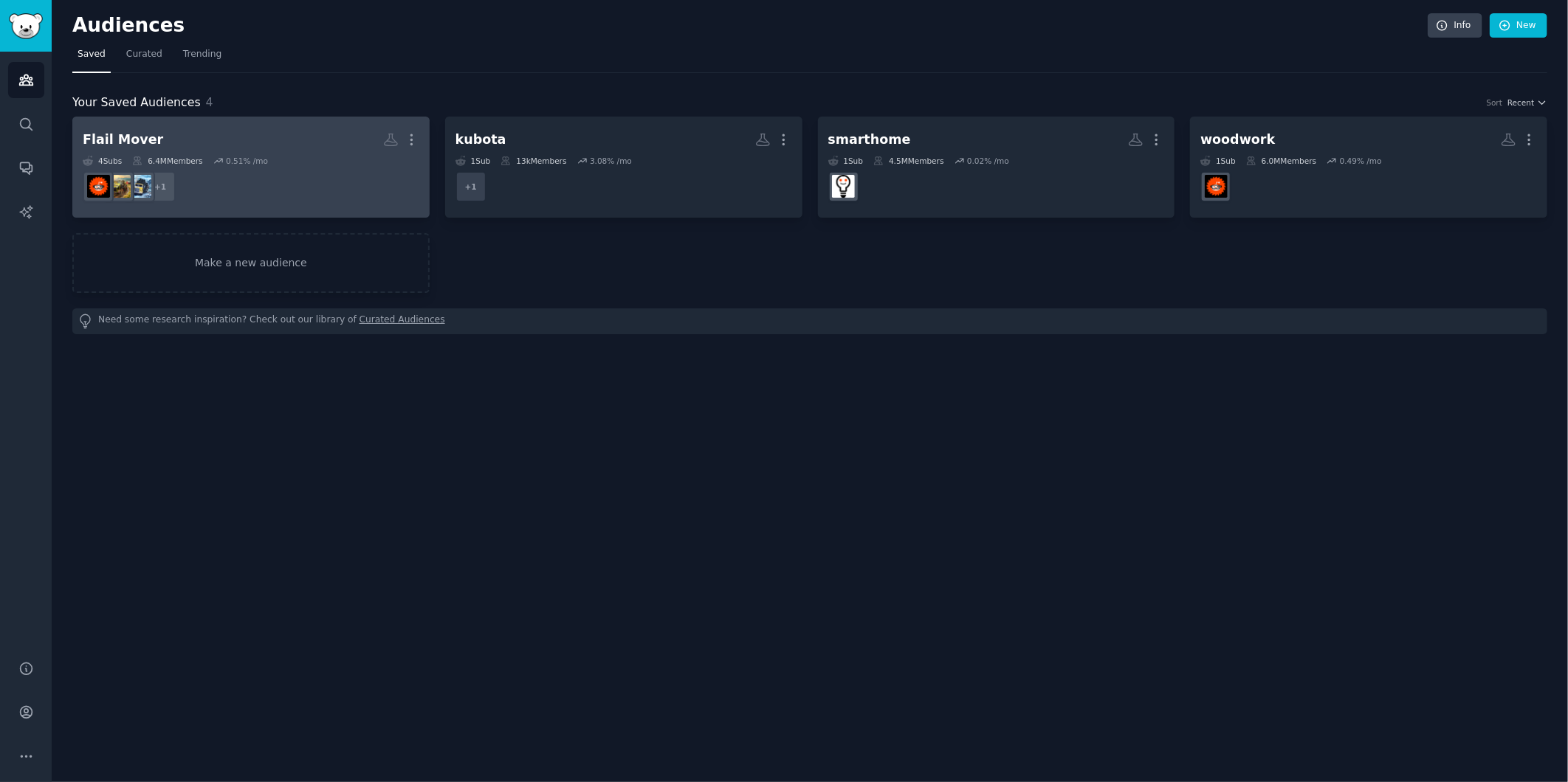
click at [301, 166] on dd "r/sawmilling + 1" at bounding box center [251, 186] width 336 height 41
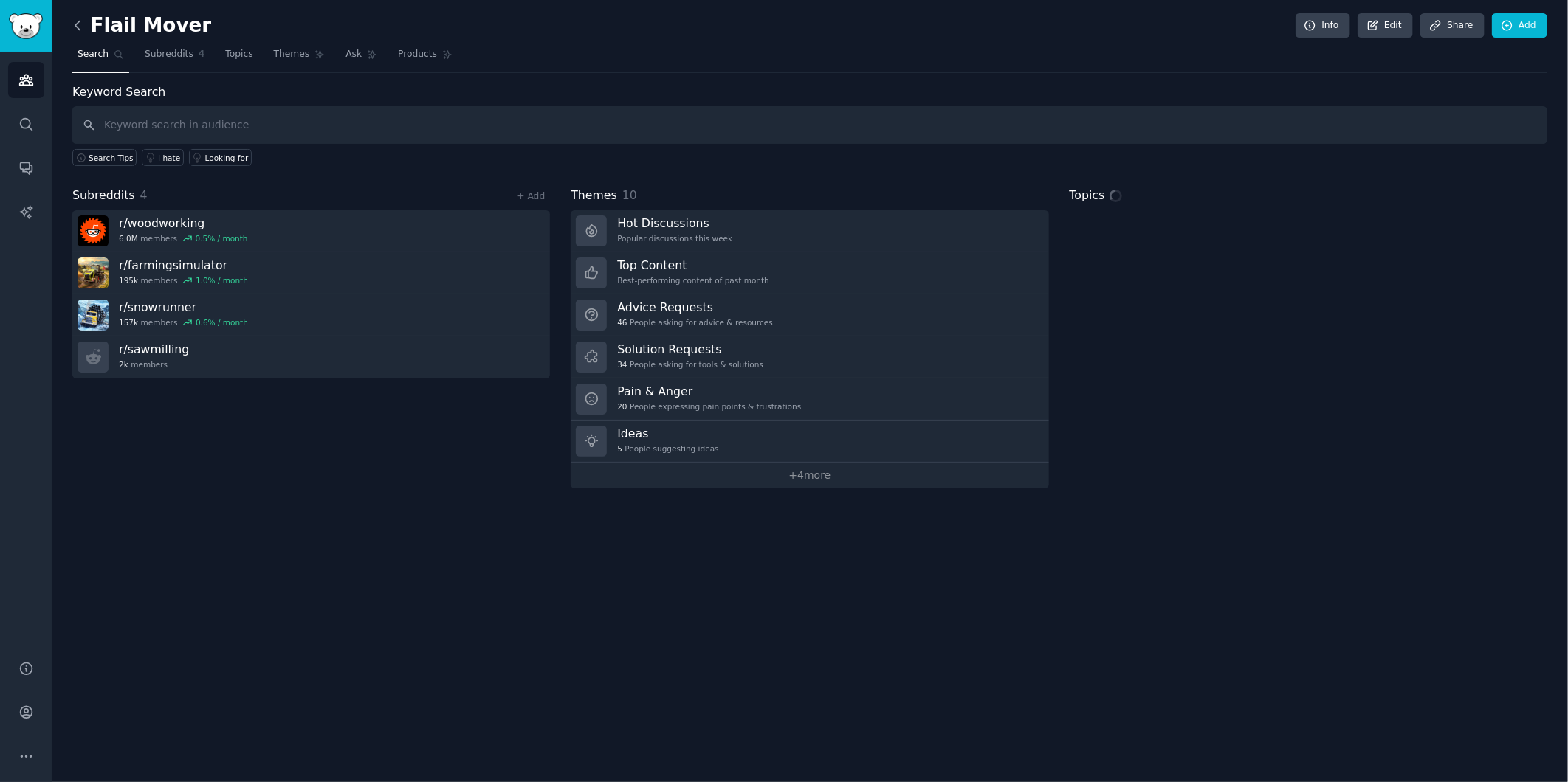
click at [82, 25] on icon at bounding box center [77, 25] width 16 height 16
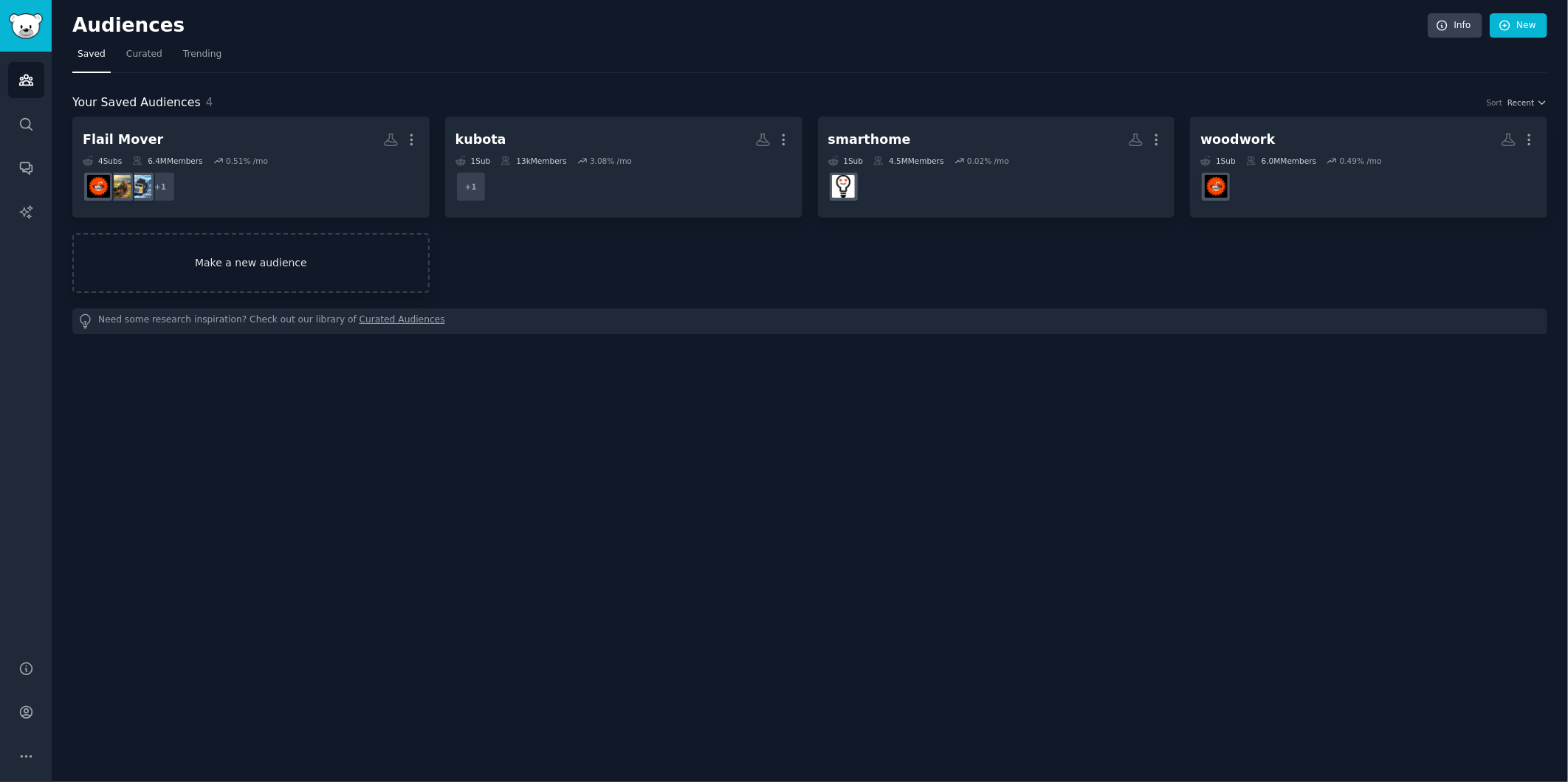
click at [277, 275] on link "Make a new audience" at bounding box center [251, 263] width 357 height 60
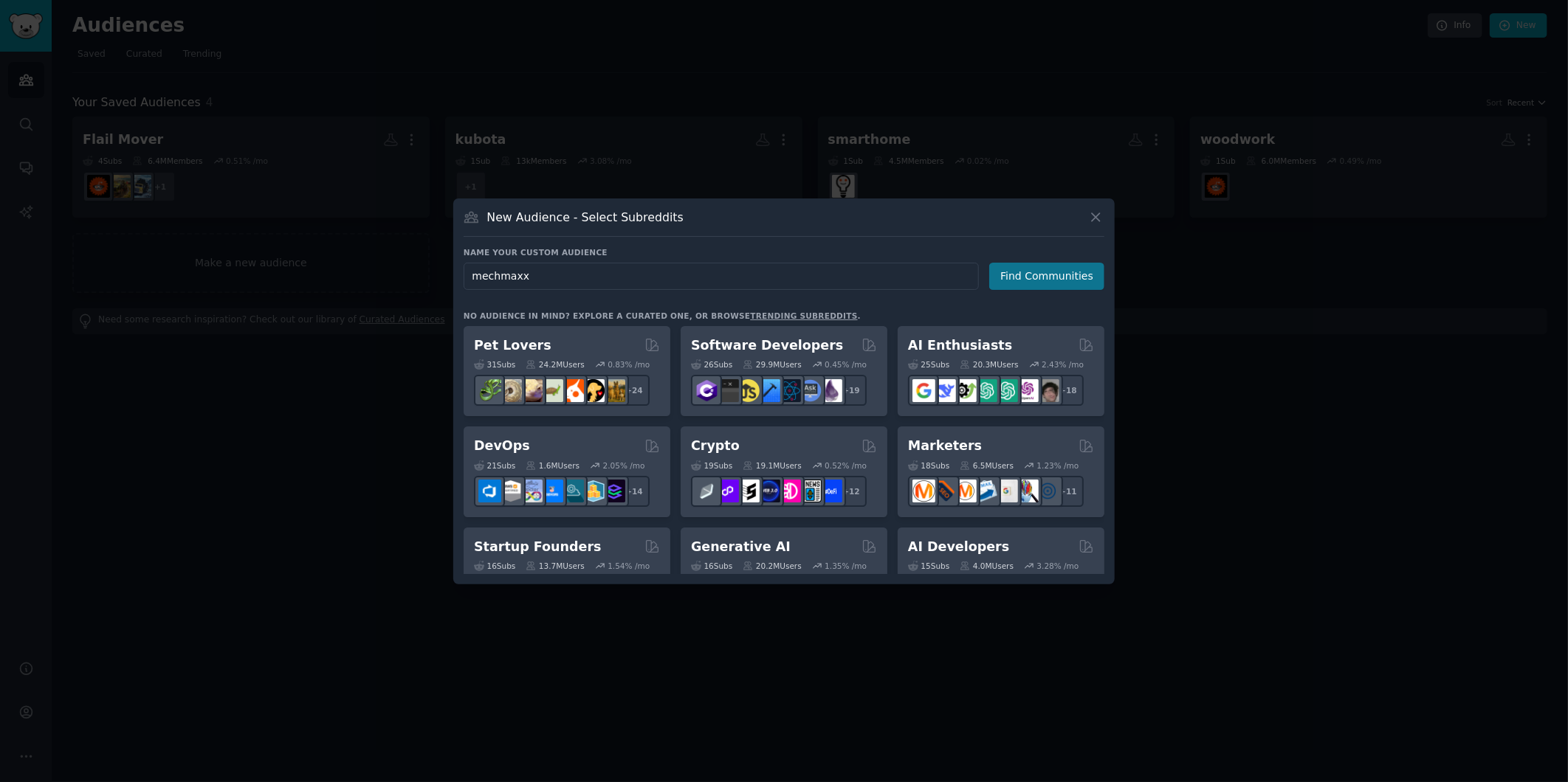
type input "mechmaxx"
click at [1041, 277] on button "Find Communities" at bounding box center [1047, 276] width 115 height 27
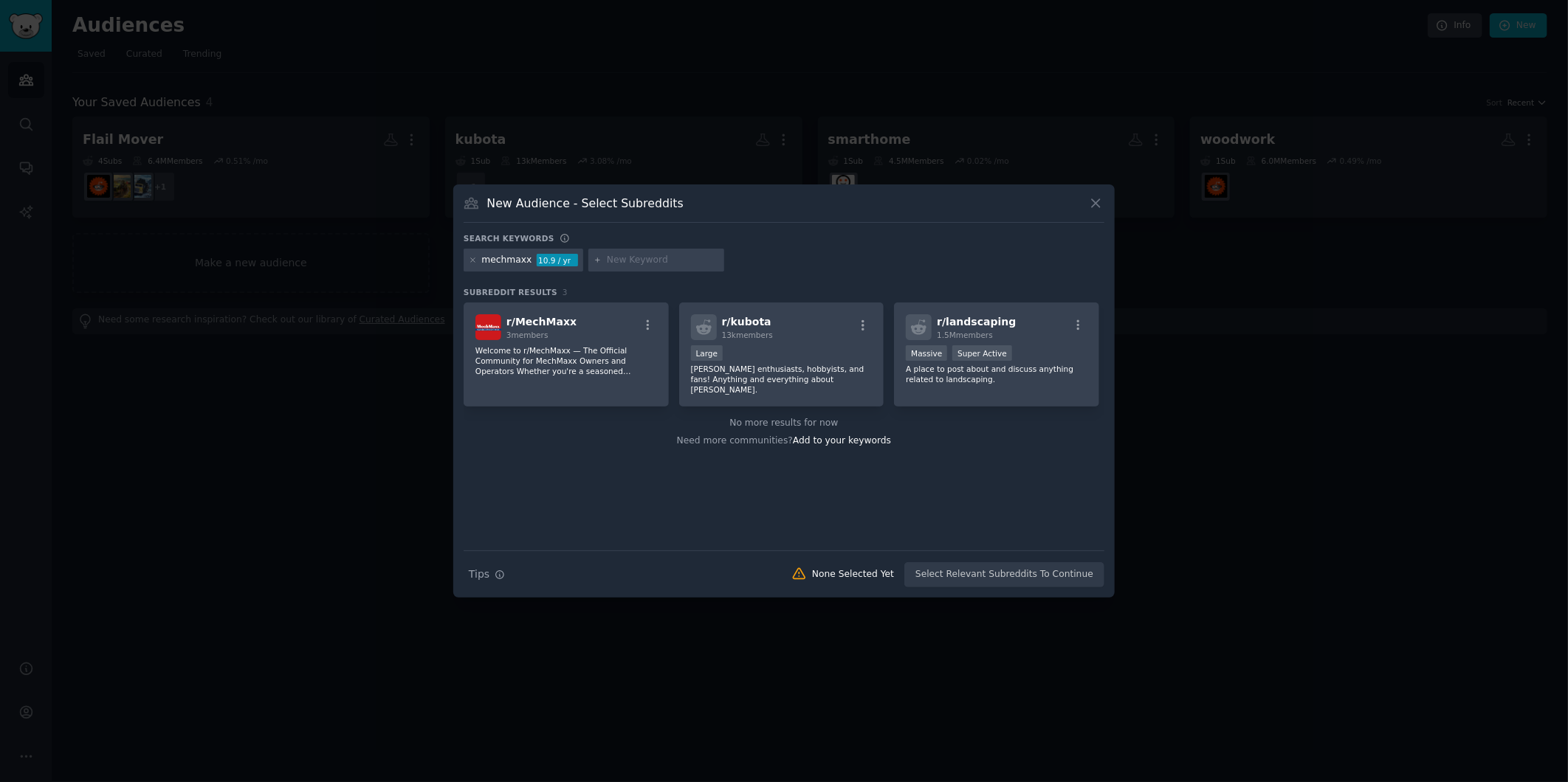
click at [623, 363] on p "Welcome to r/MechMaxx — The Official Community for MechMaxx Owners and Operator…" at bounding box center [566, 361] width 181 height 31
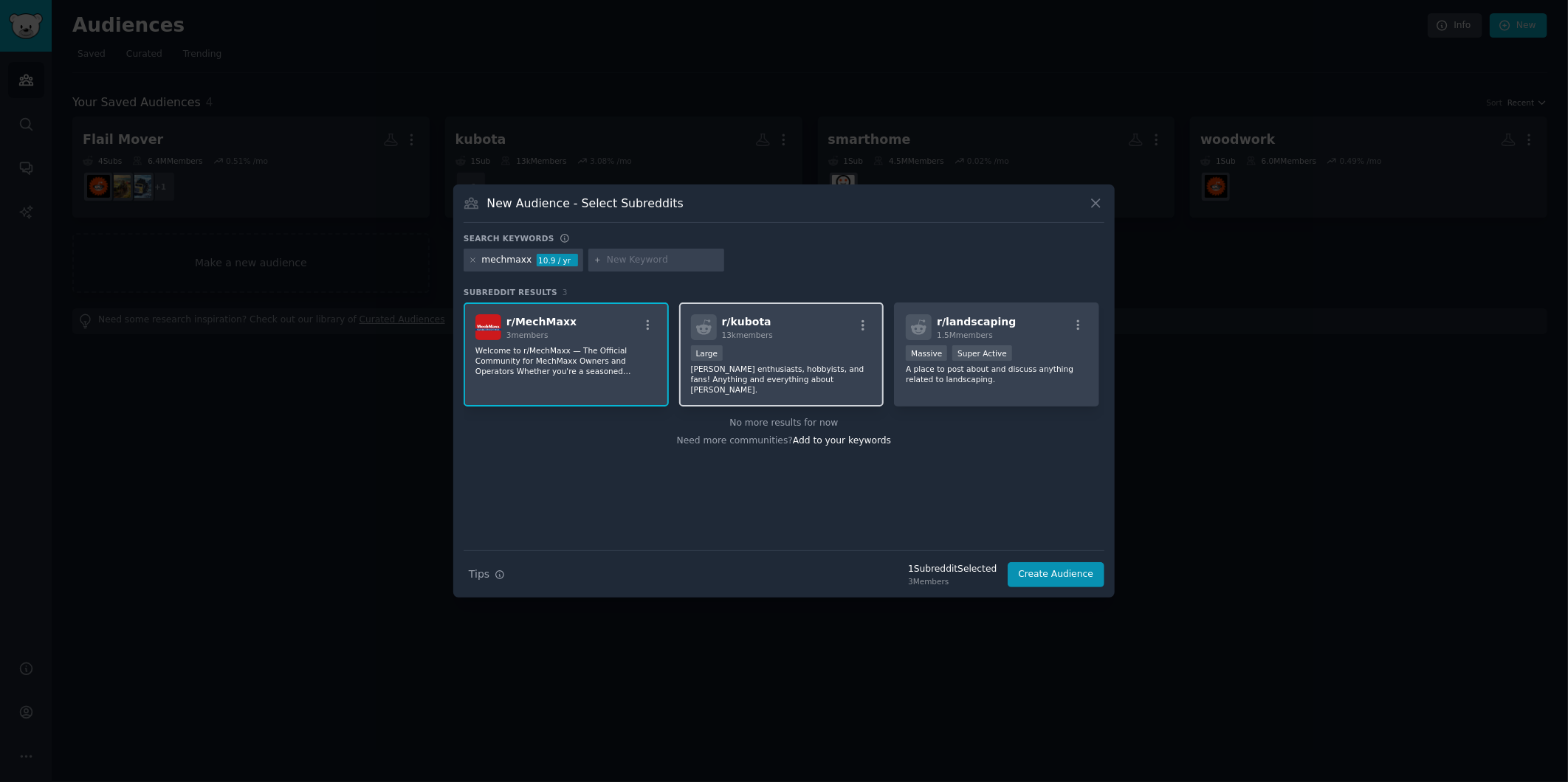
click at [837, 362] on div "Large" at bounding box center [782, 354] width 181 height 18
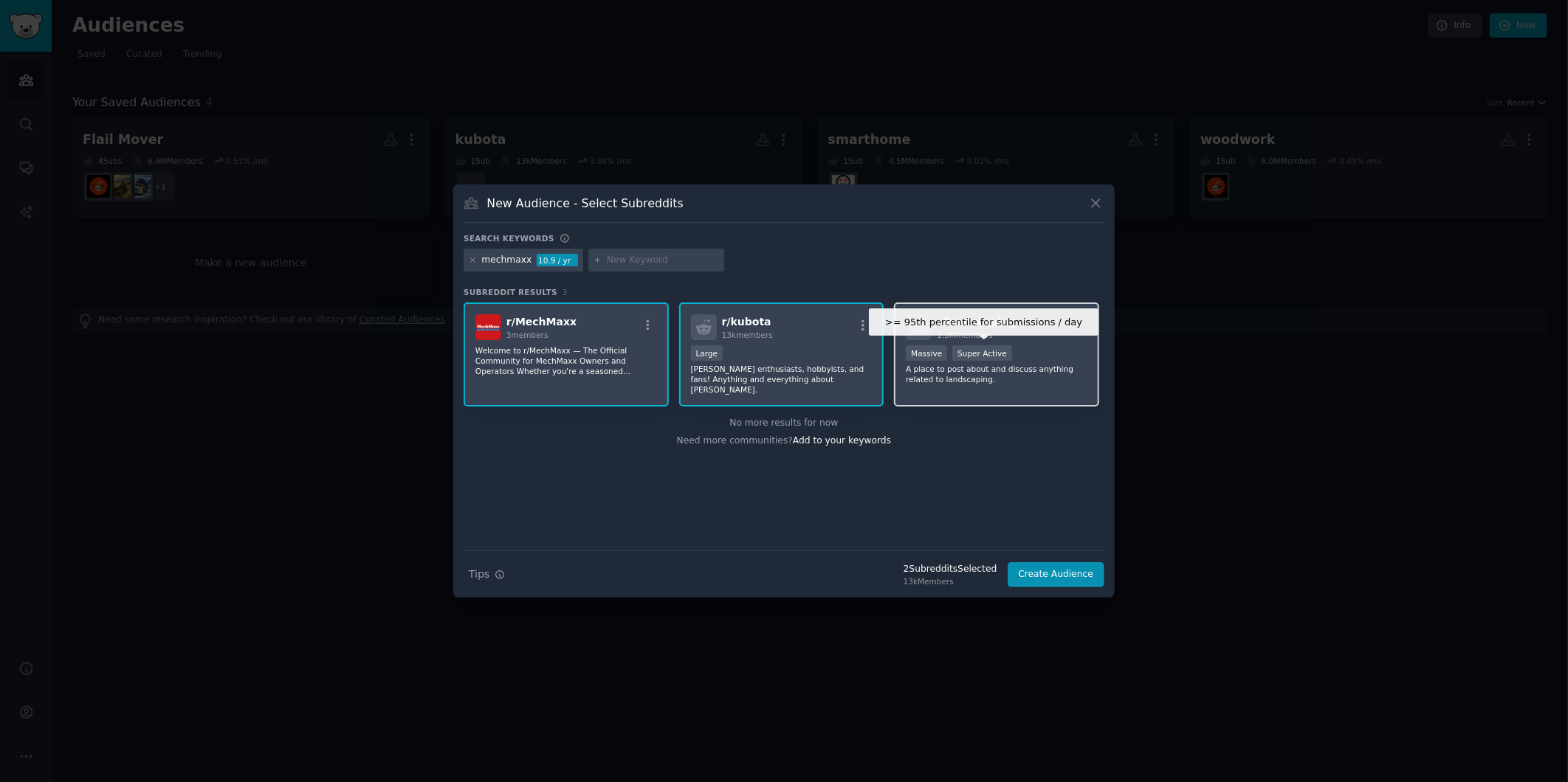
click at [972, 358] on div "Super Active" at bounding box center [982, 353] width 60 height 16
click at [650, 264] on input "text" at bounding box center [663, 260] width 112 height 13
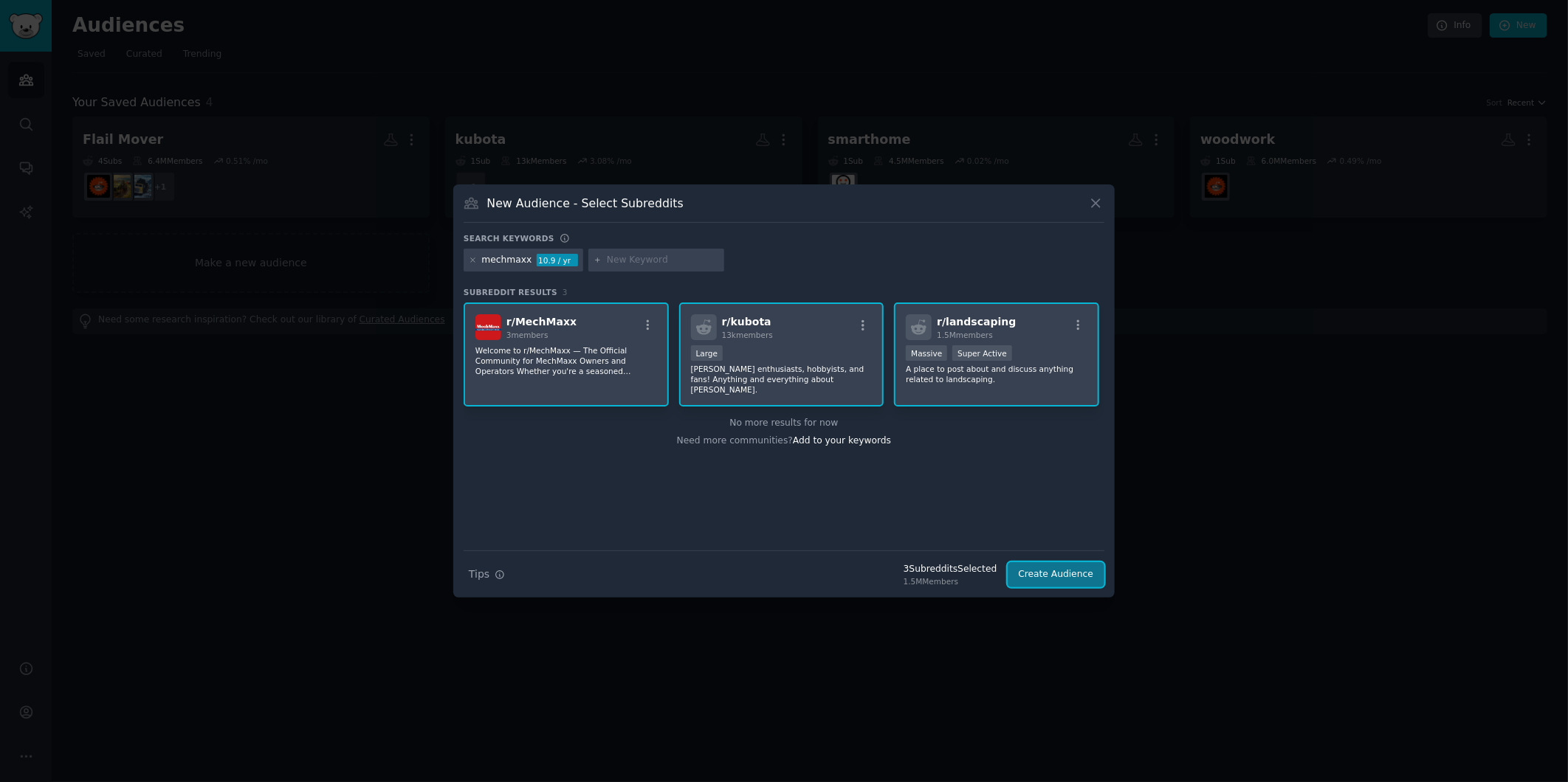
click at [1070, 574] on button "Create Audience" at bounding box center [1056, 574] width 97 height 25
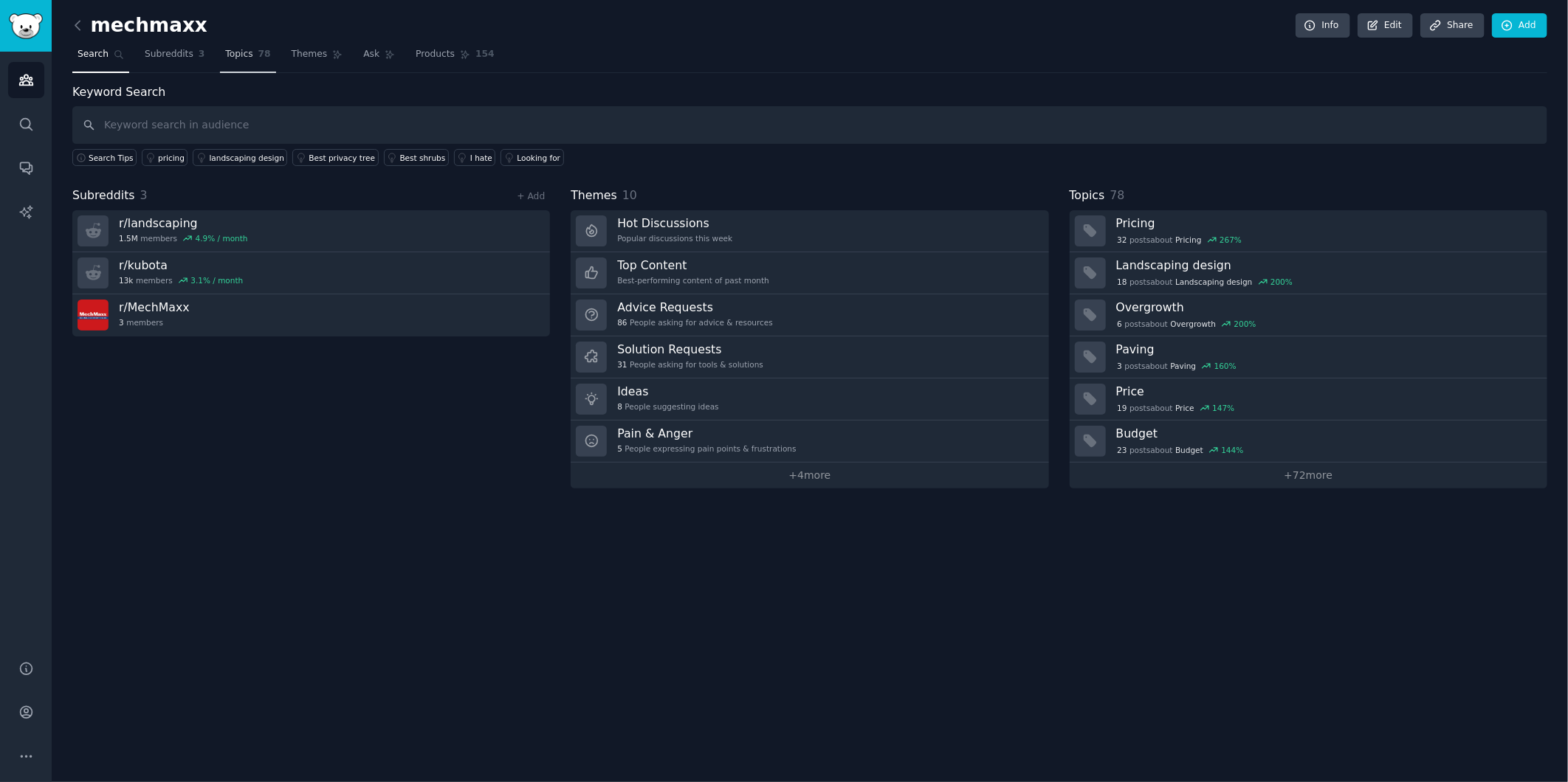
click at [240, 57] on span "Topics" at bounding box center [238, 54] width 27 height 13
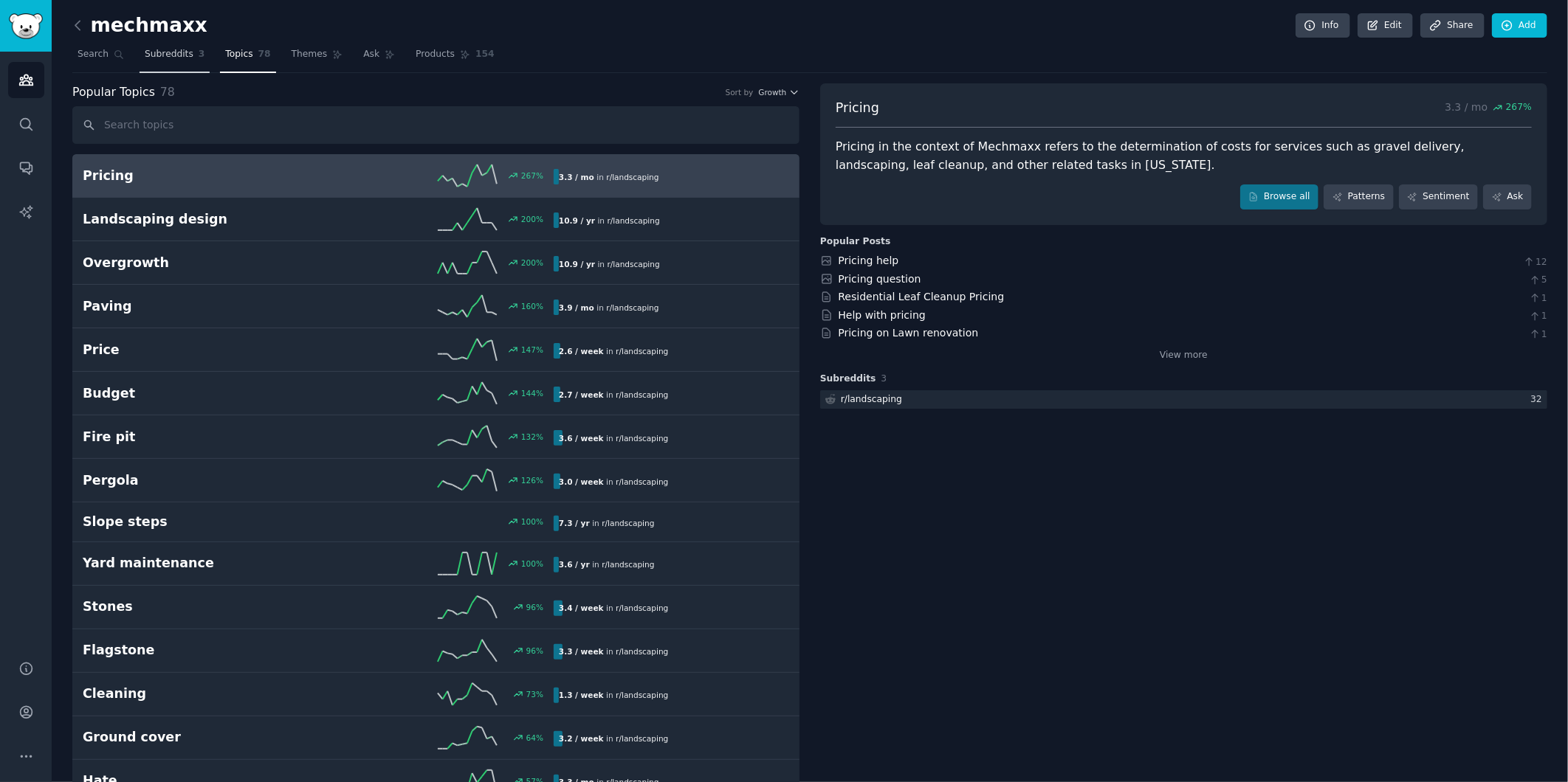
click at [167, 54] on span "Subreddits" at bounding box center [168, 54] width 49 height 13
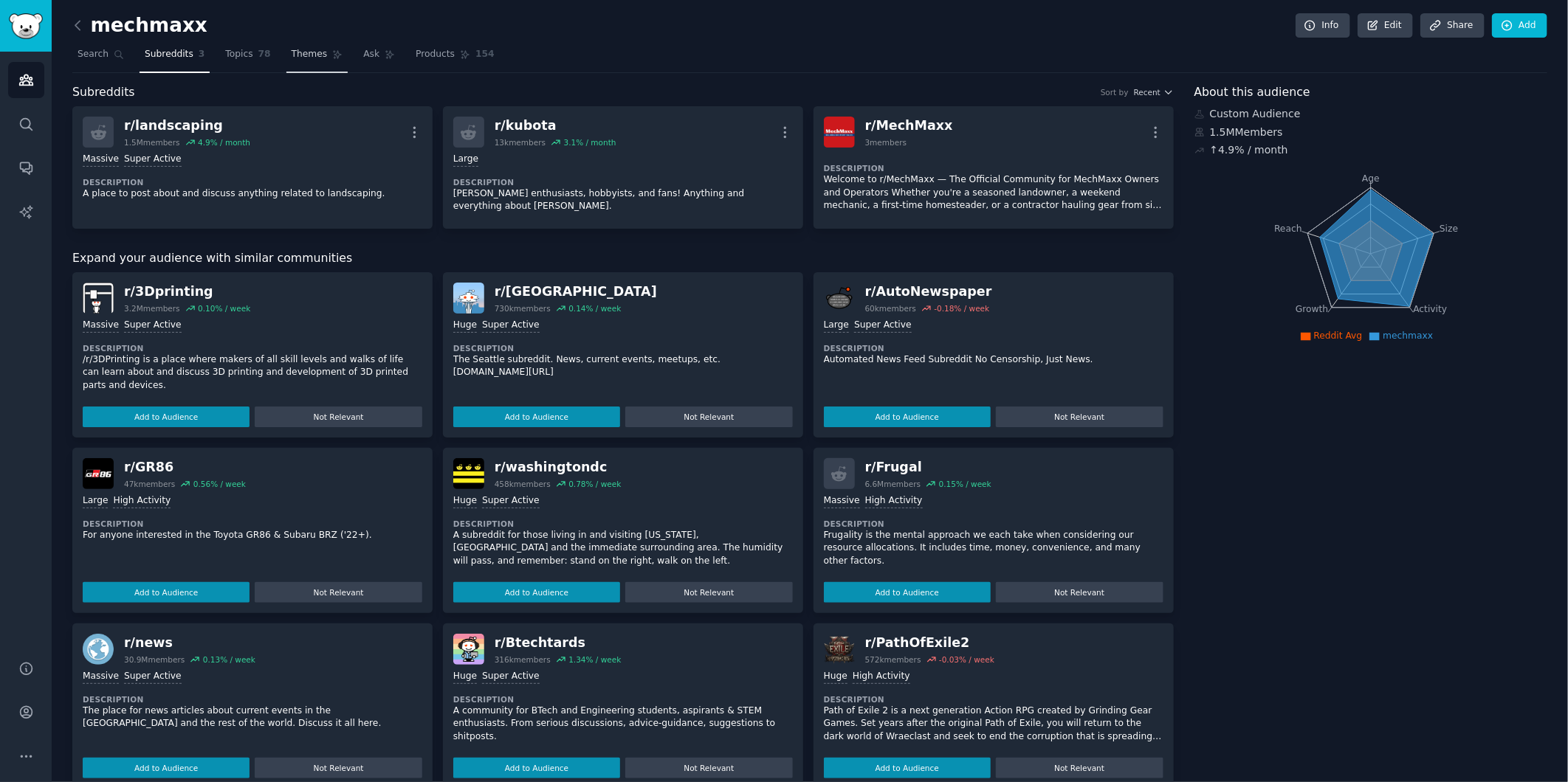
click at [310, 54] on span "Themes" at bounding box center [310, 54] width 36 height 13
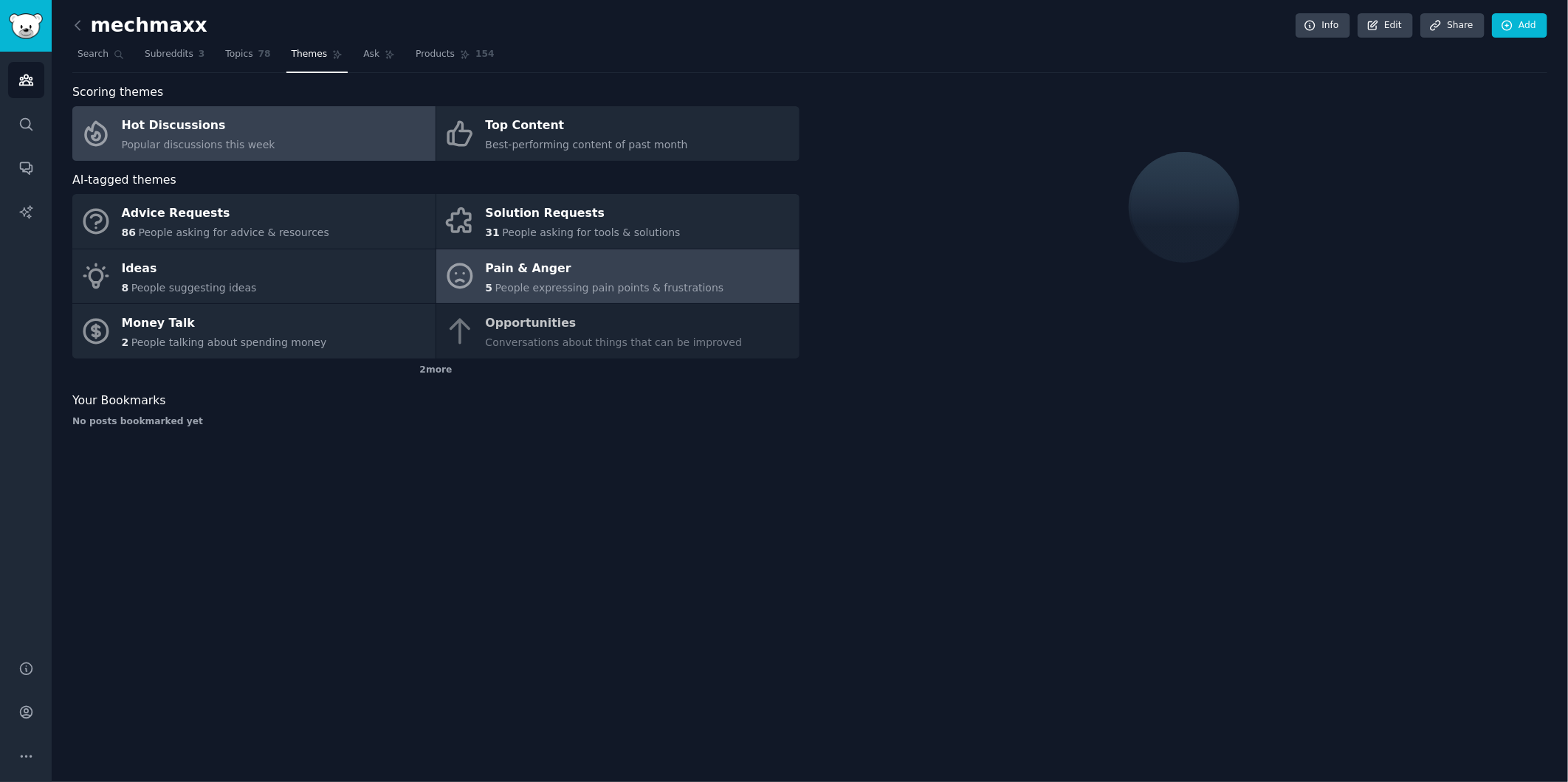
click at [581, 274] on div "Pain & Anger" at bounding box center [604, 269] width 238 height 24
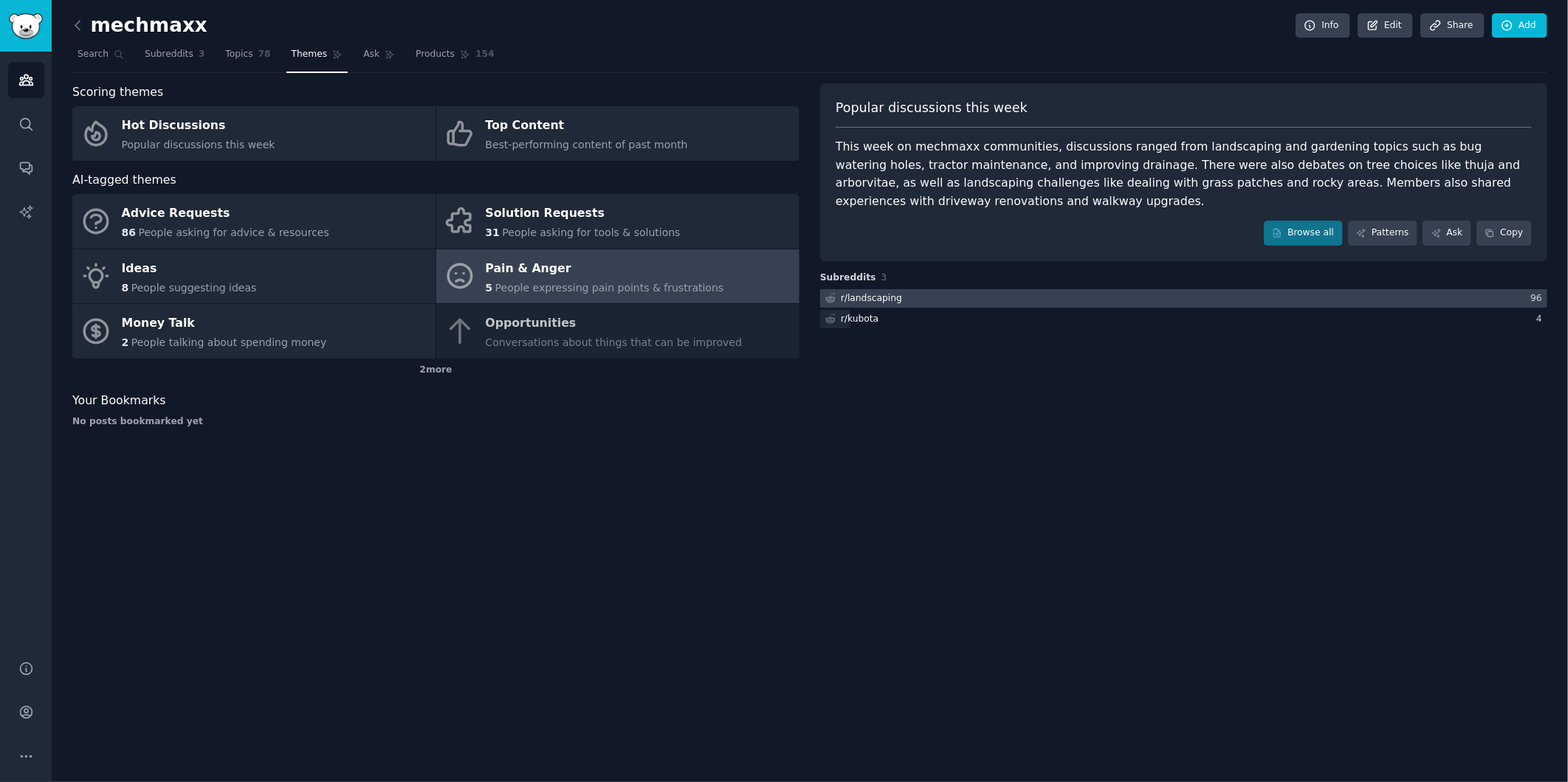
click at [1073, 301] on div at bounding box center [1184, 298] width 727 height 18
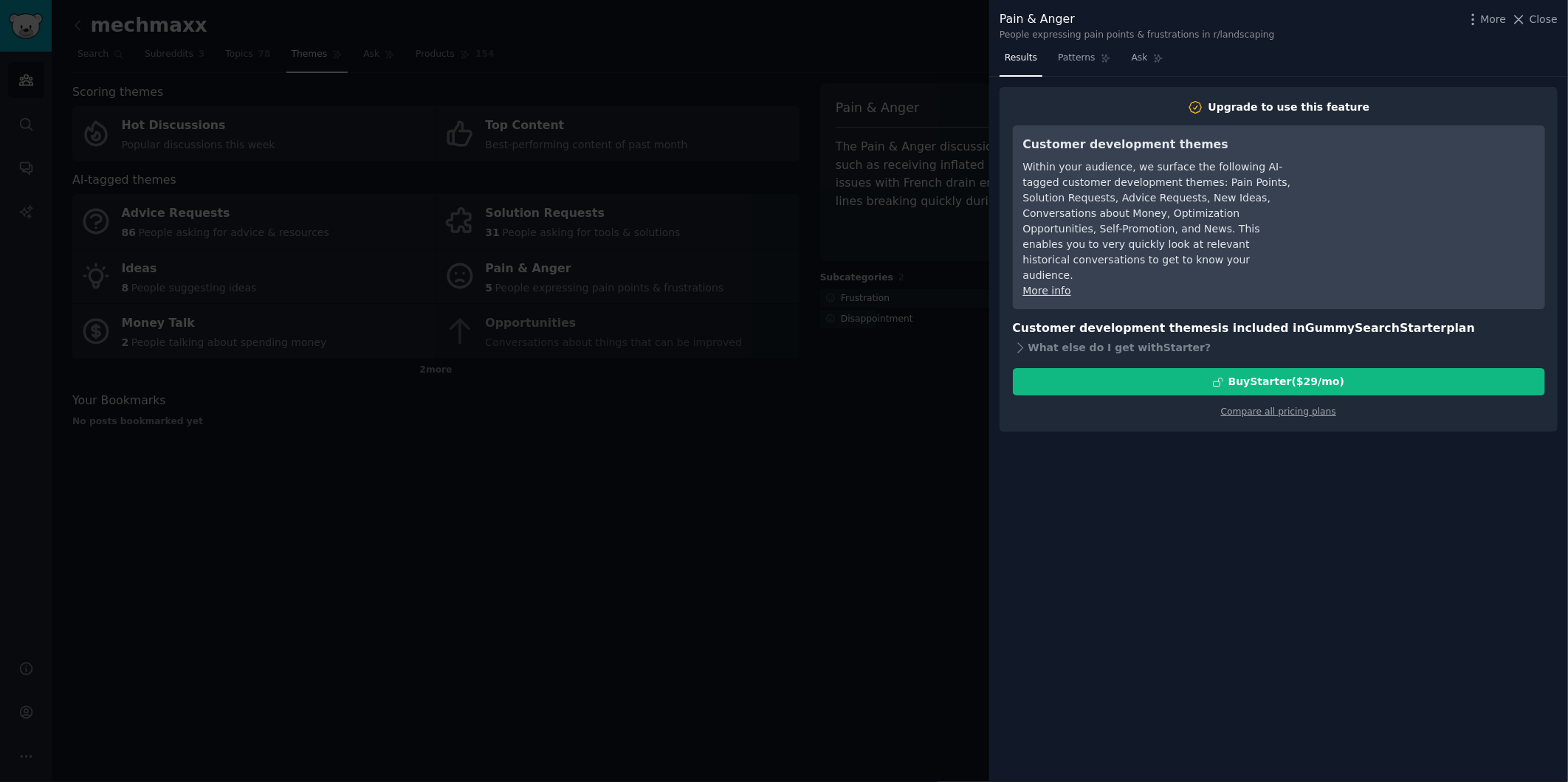
click at [833, 446] on div at bounding box center [784, 391] width 1568 height 782
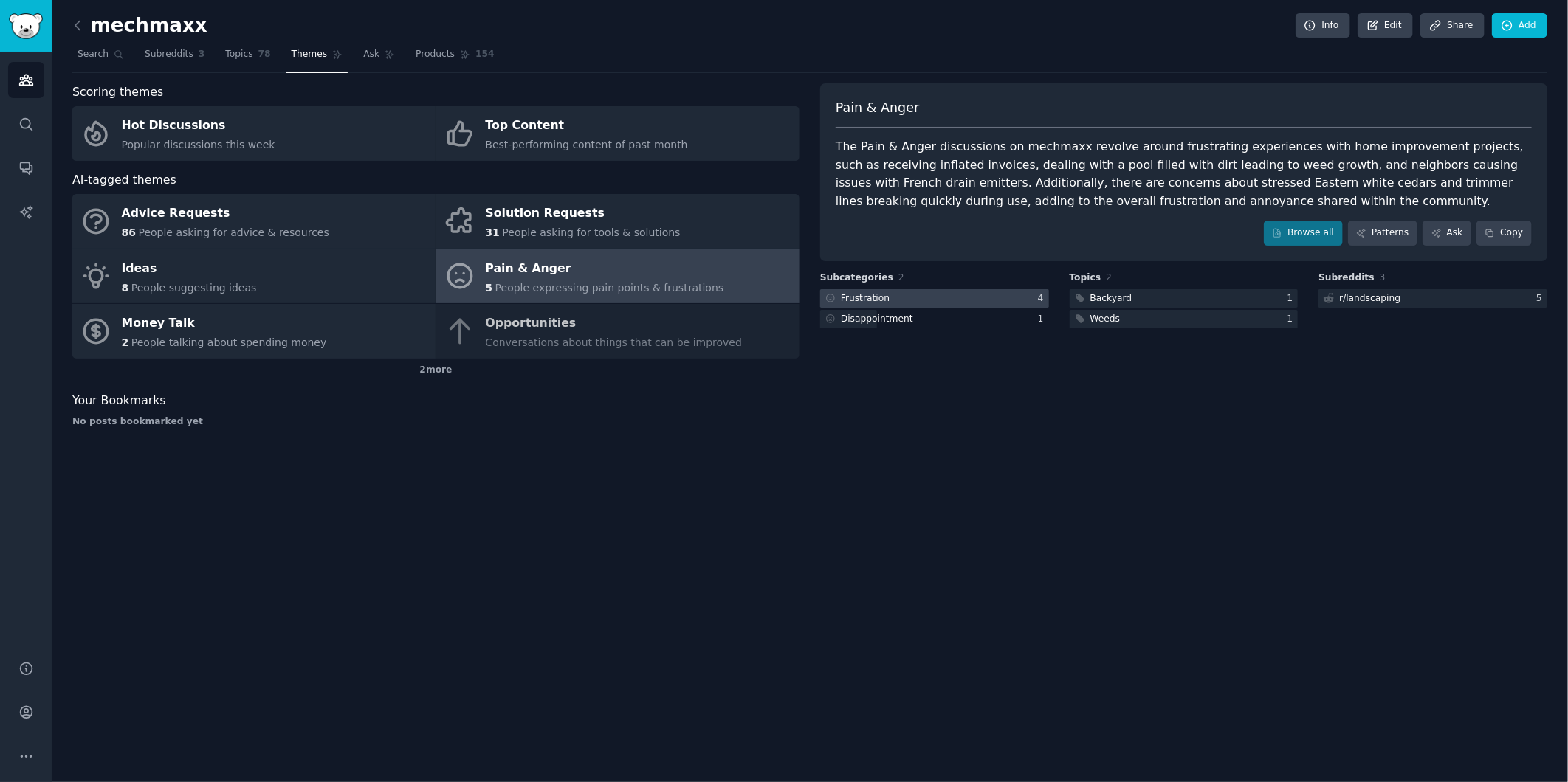
click at [873, 297] on div "Frustration" at bounding box center [865, 299] width 49 height 13
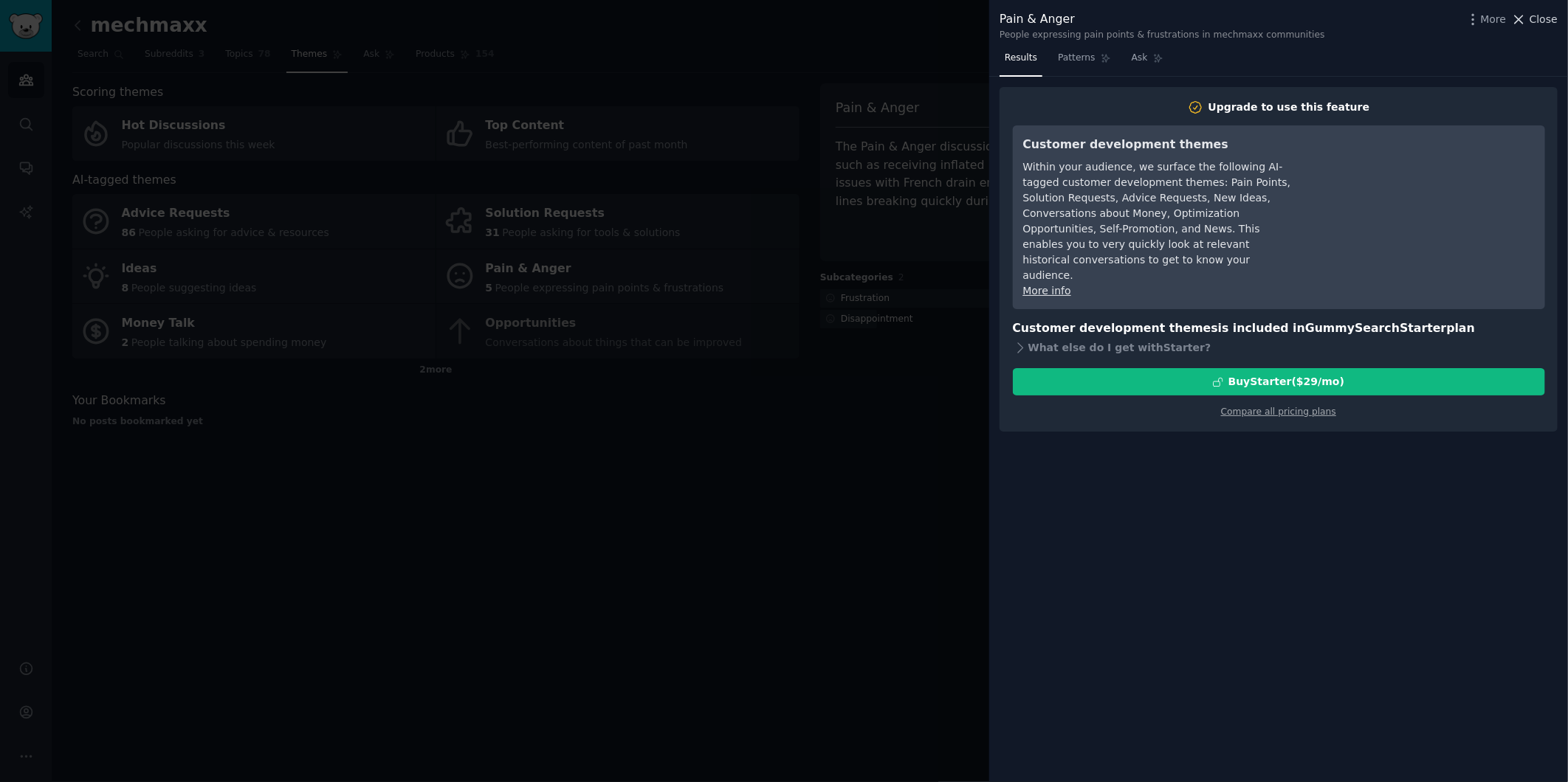
click at [1411, 13] on span "Close" at bounding box center [1543, 19] width 28 height 16
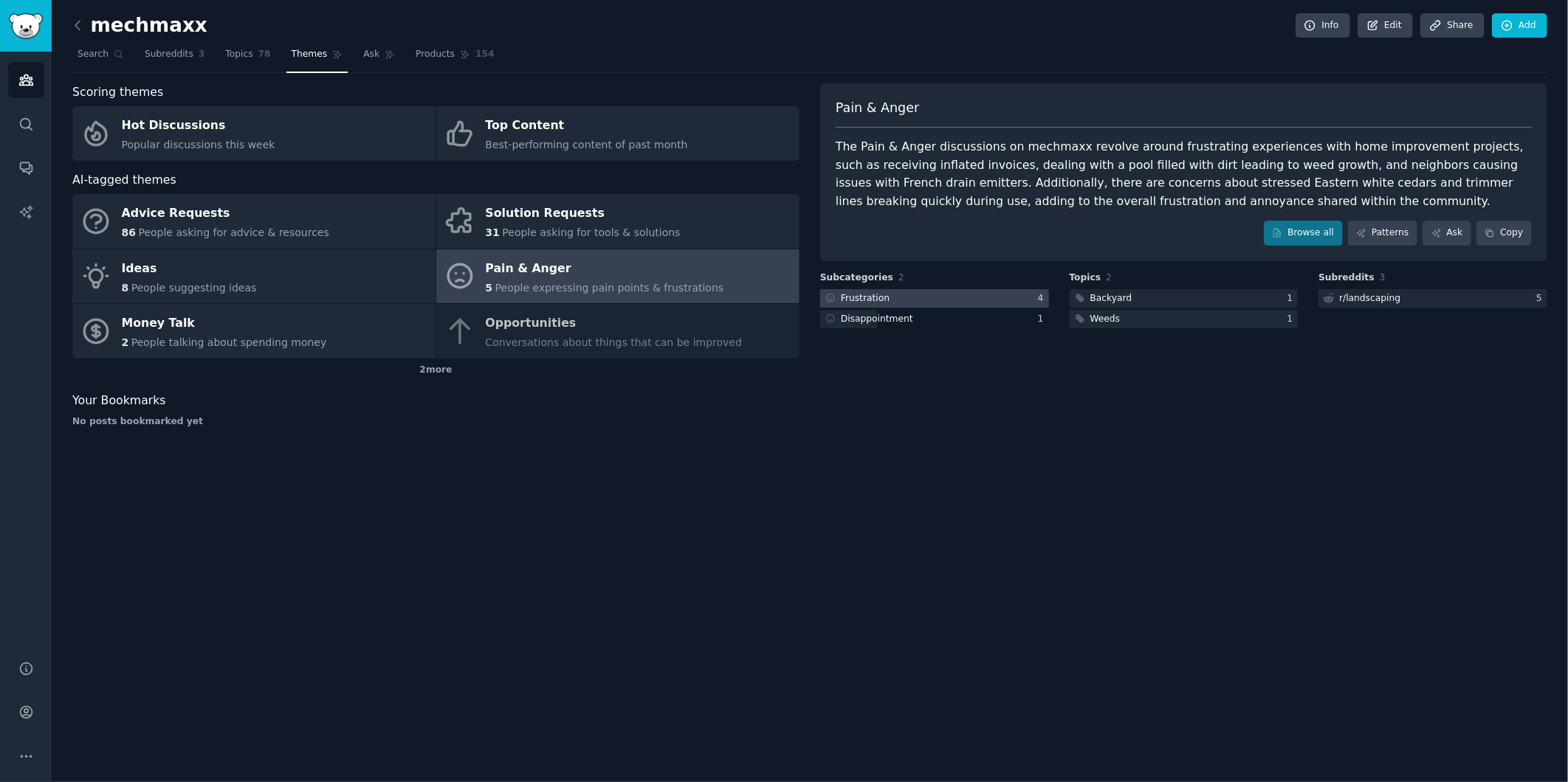
click at [890, 293] on div at bounding box center [935, 298] width 229 height 18
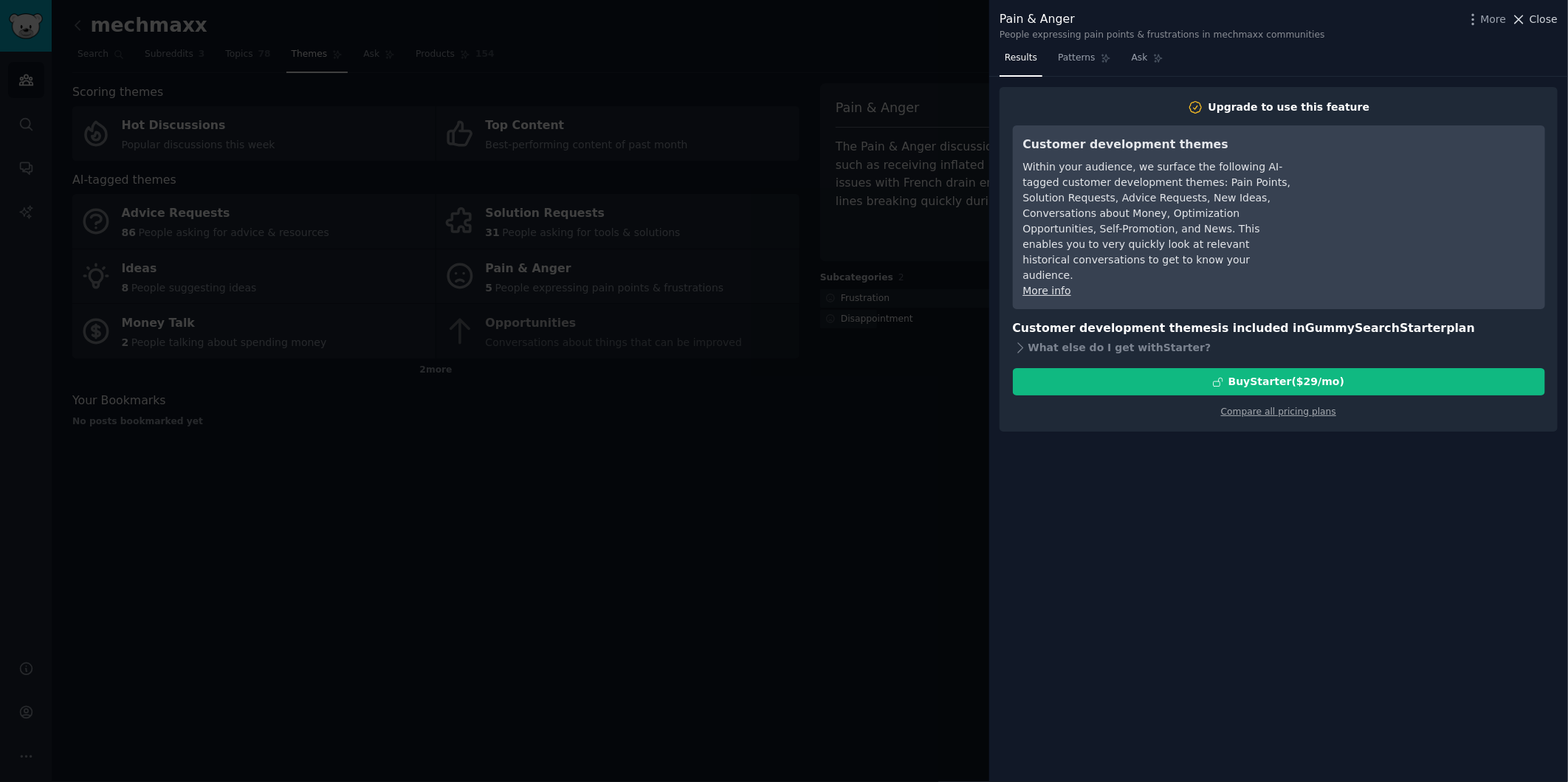
click at [1411, 26] on span "Close" at bounding box center [1543, 19] width 28 height 16
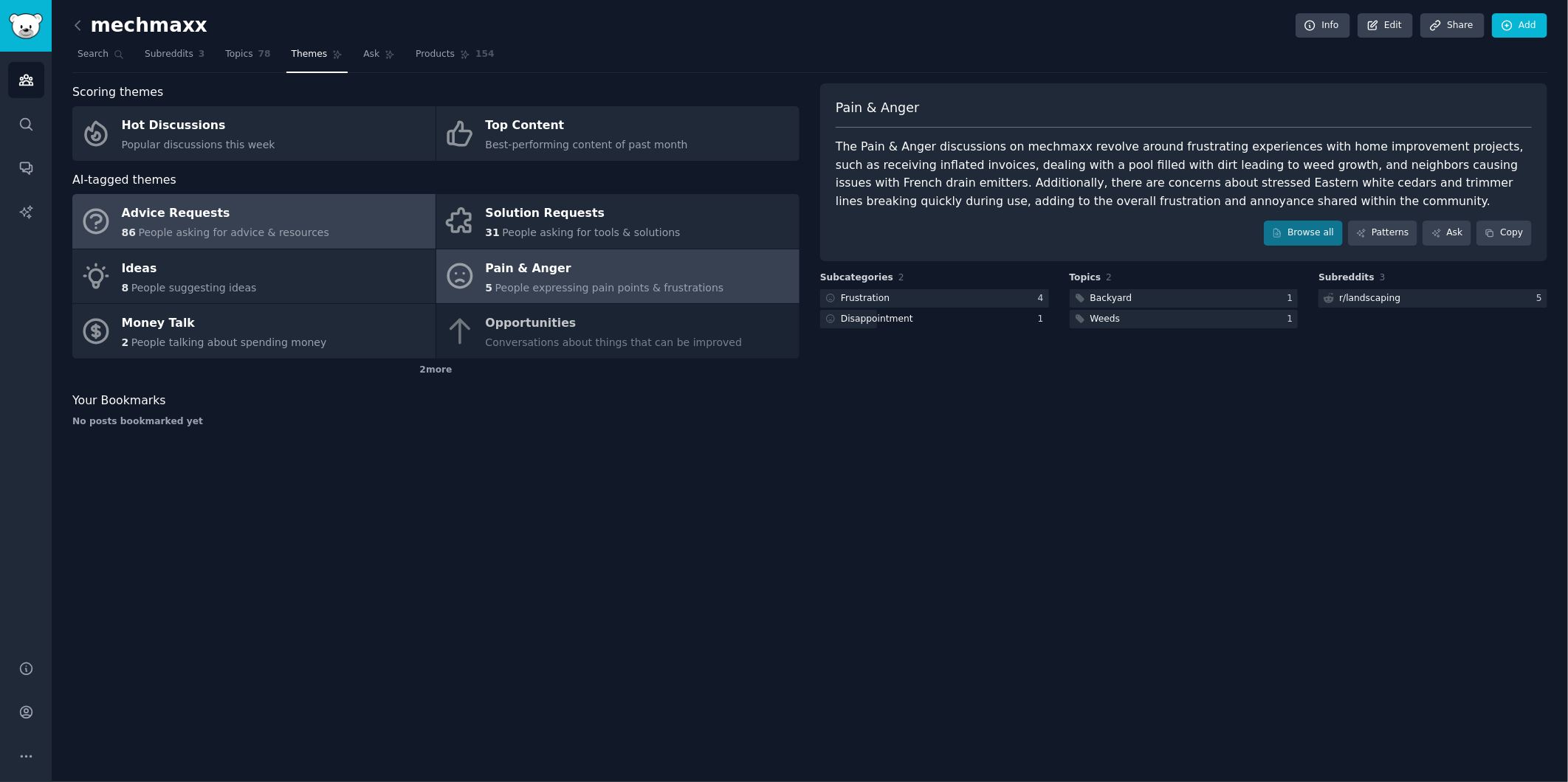
click at [305, 234] on span "People asking for advice & resources" at bounding box center [232, 232] width 190 height 12
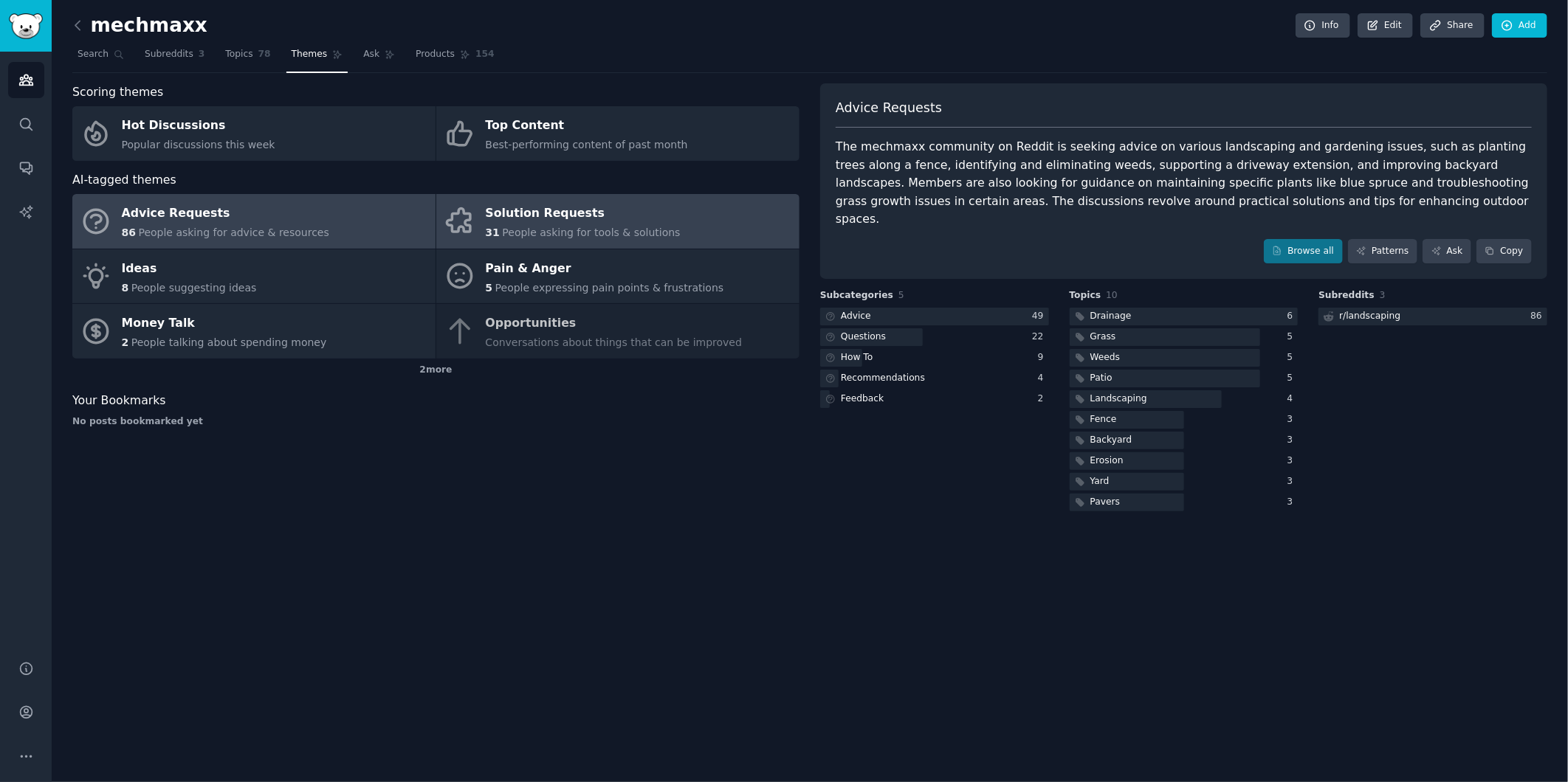
click at [646, 227] on span "People asking for tools & solutions" at bounding box center [591, 232] width 178 height 12
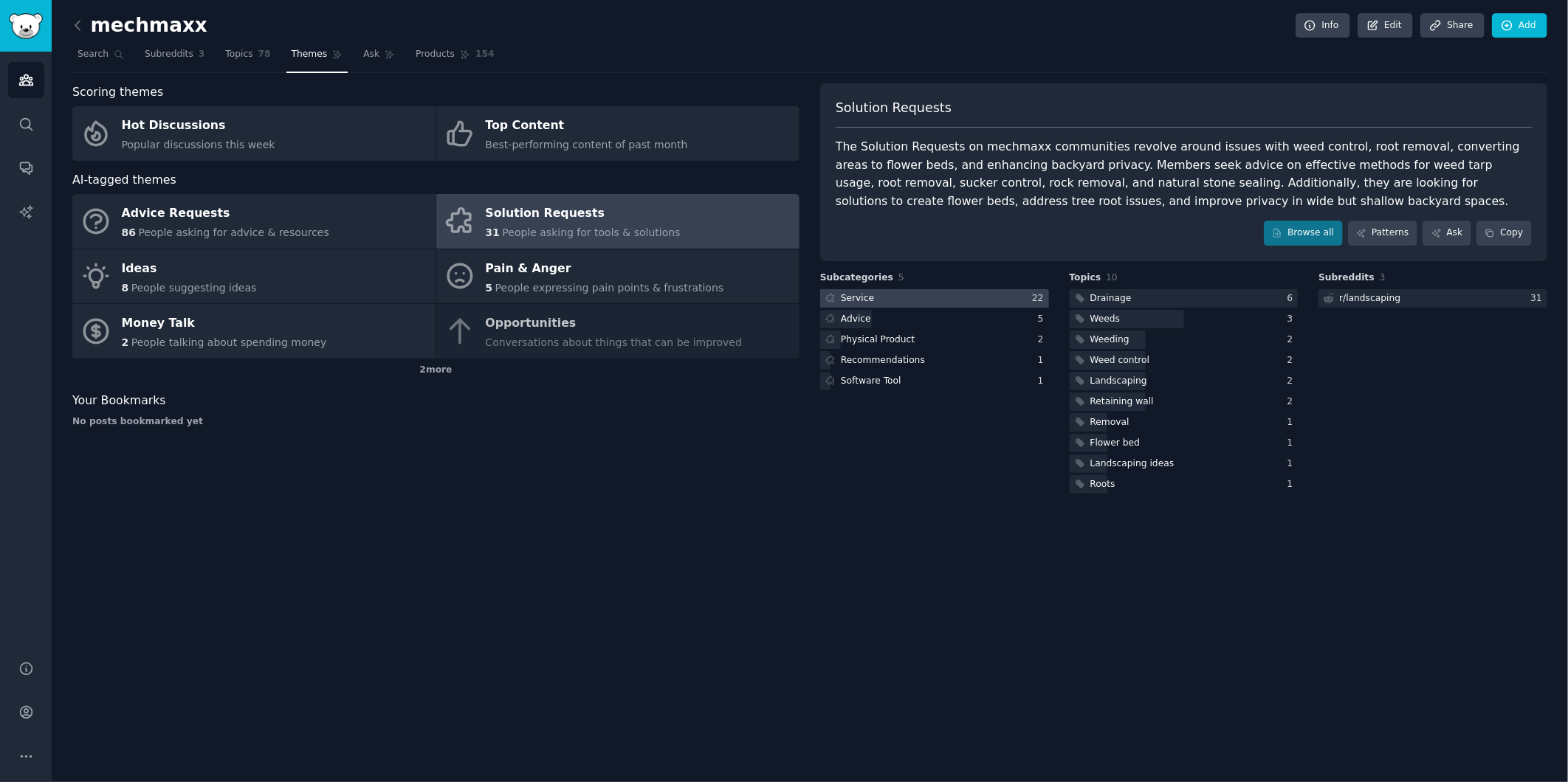
click at [926, 295] on div at bounding box center [935, 298] width 229 height 18
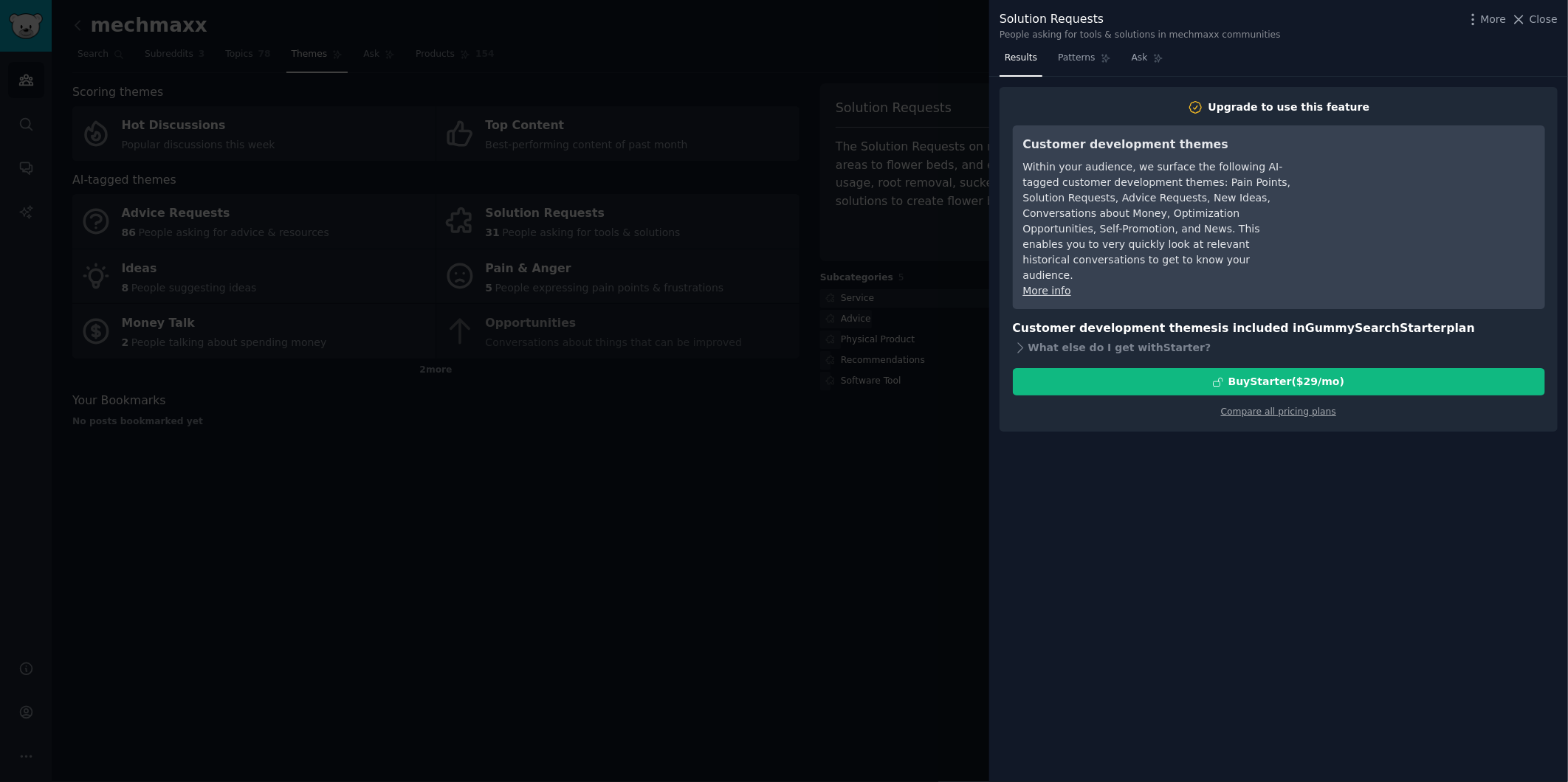
click at [683, 447] on div at bounding box center [784, 391] width 1568 height 782
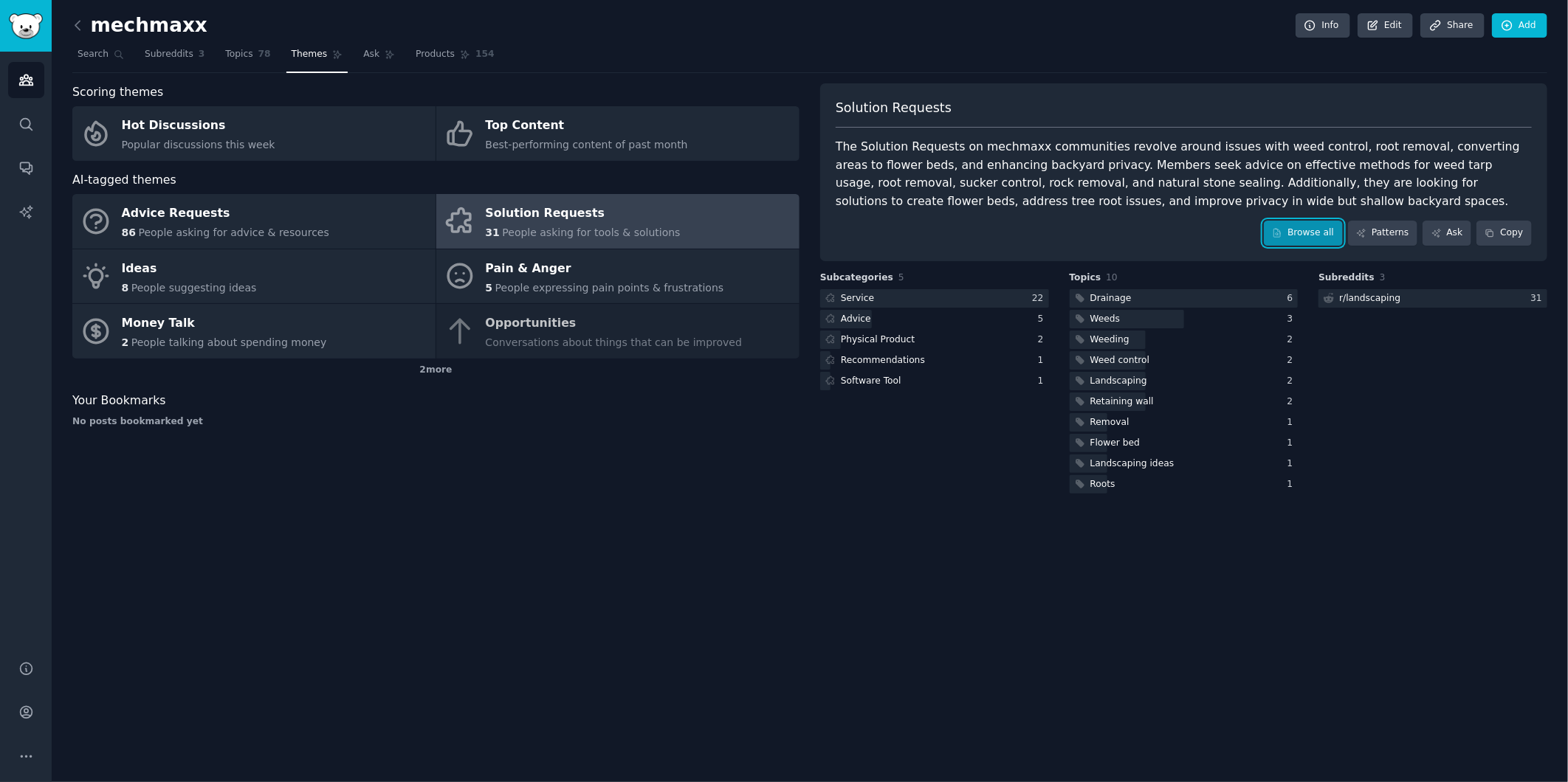
click at [1310, 236] on link "Browse all" at bounding box center [1303, 233] width 79 height 25
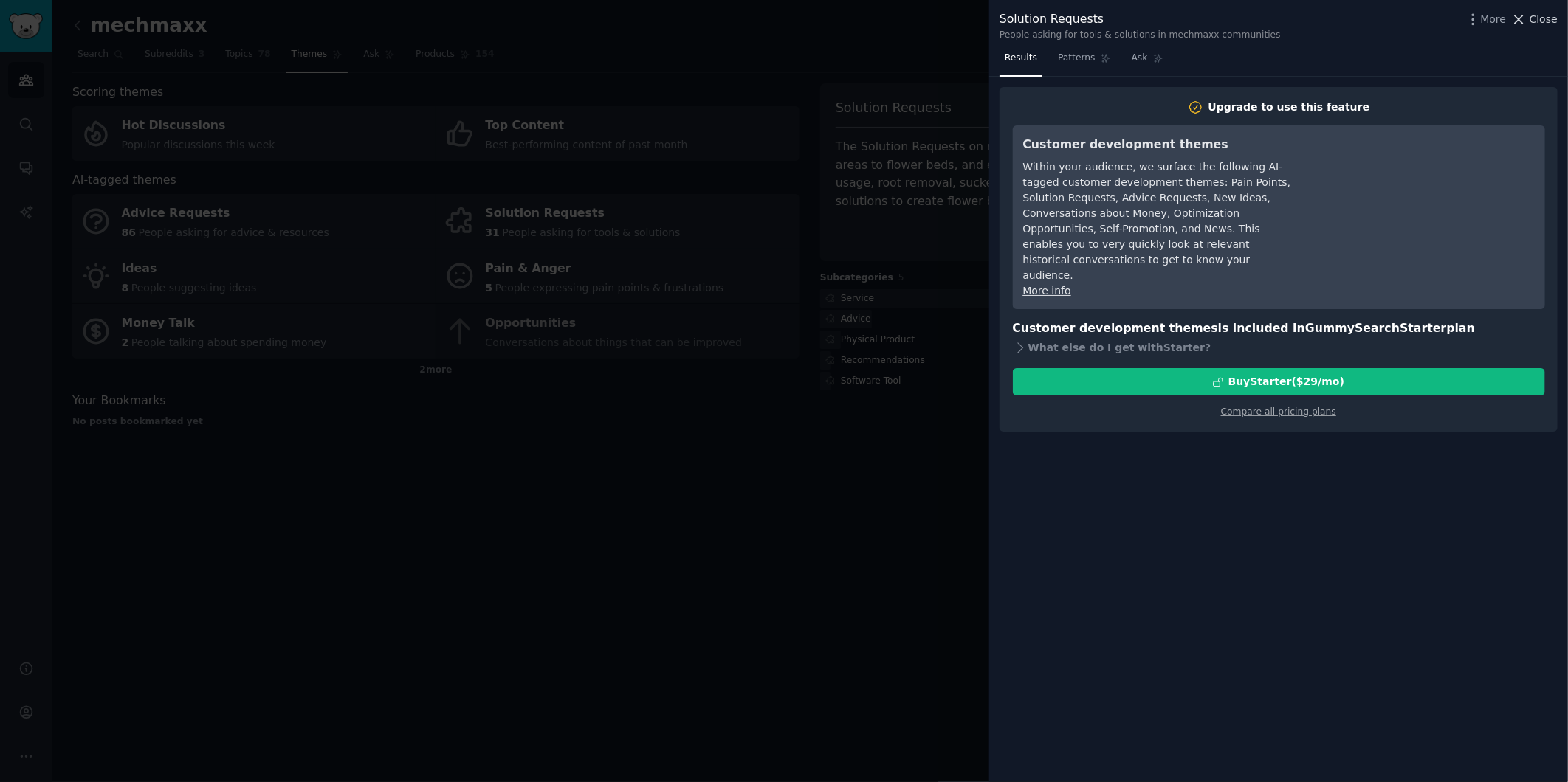
click at [1411, 24] on span "Close" at bounding box center [1543, 19] width 28 height 16
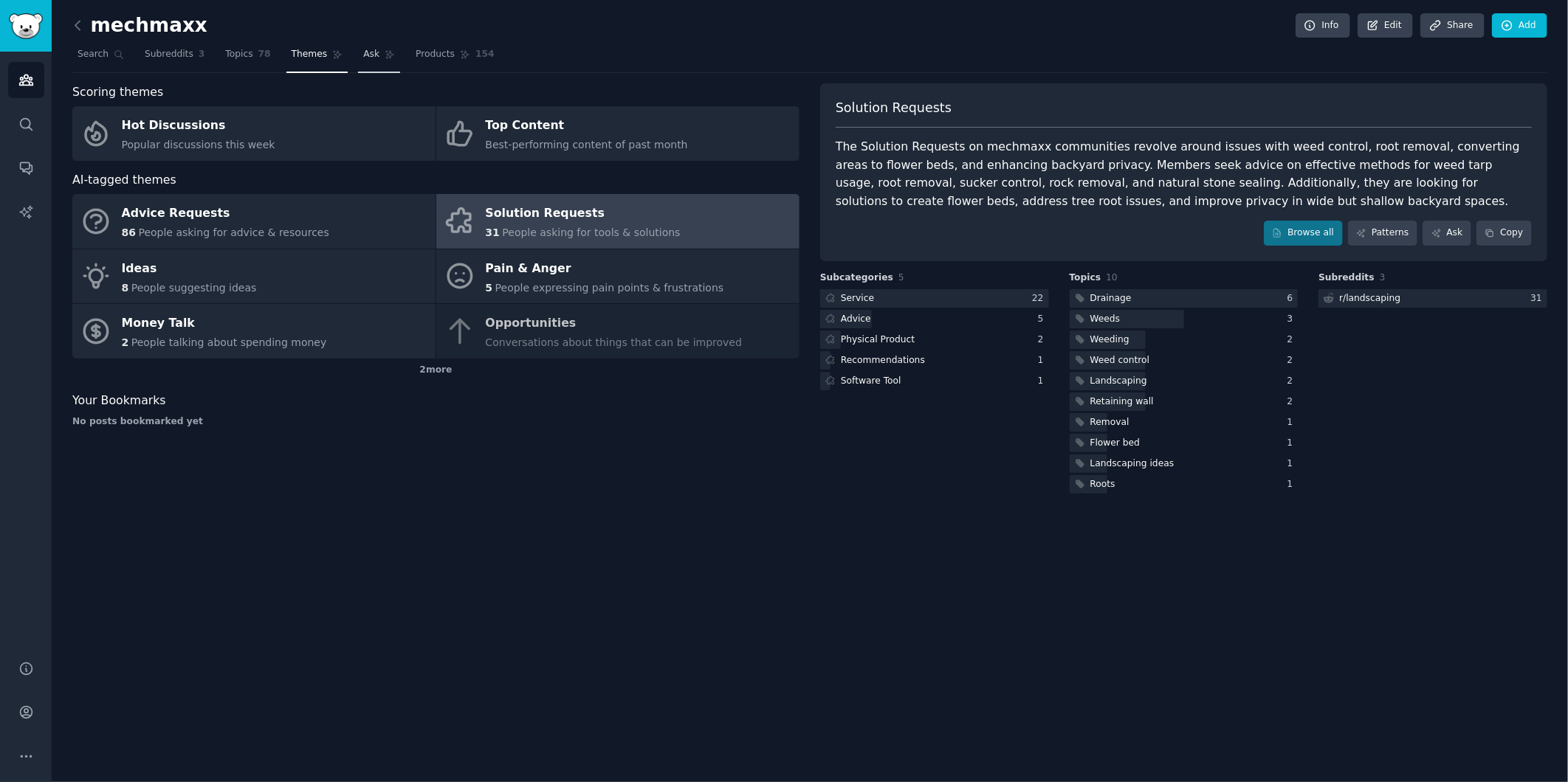
click at [364, 49] on span "Ask" at bounding box center [372, 54] width 16 height 13
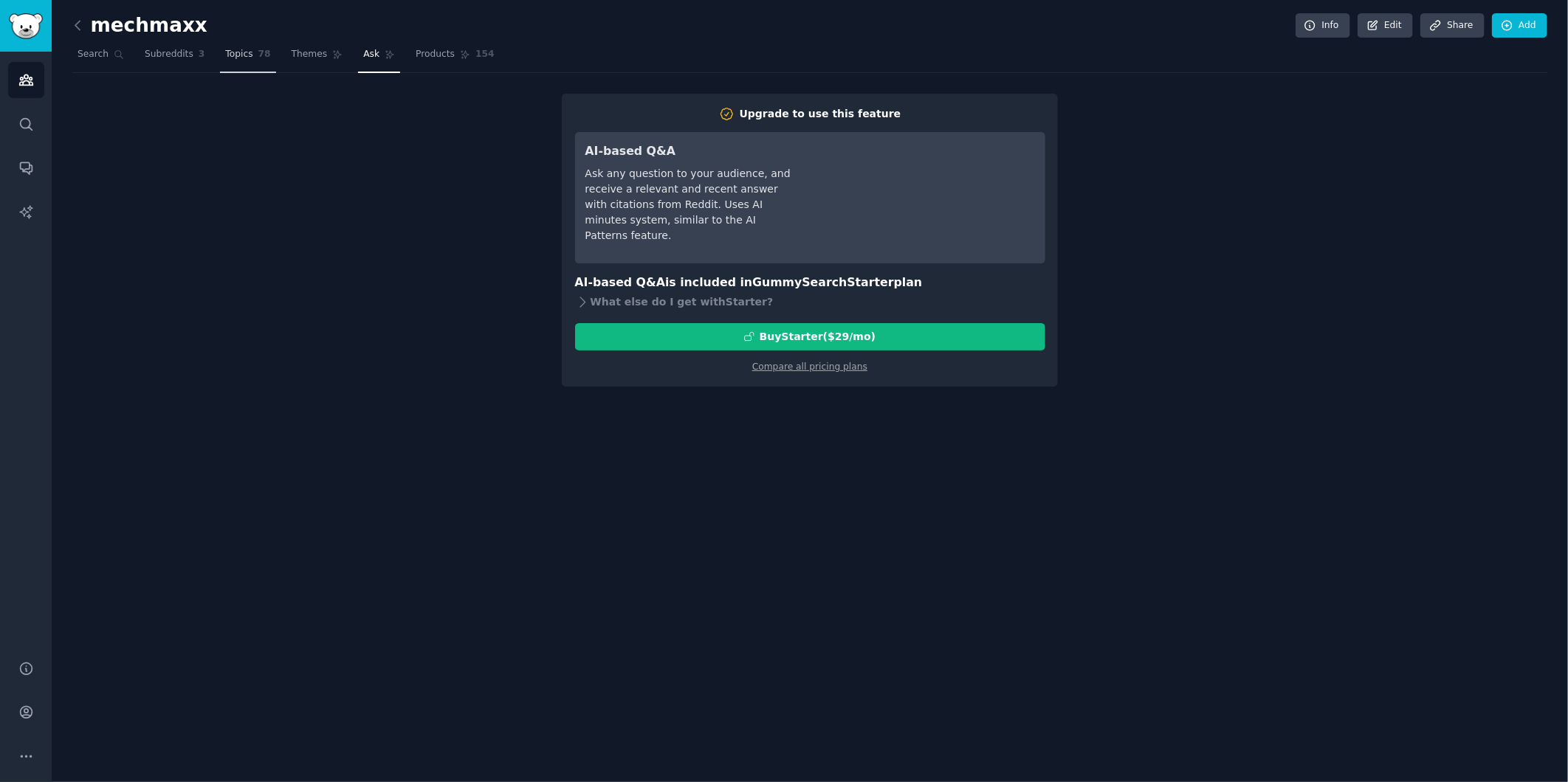
click at [239, 49] on span "Topics" at bounding box center [238, 54] width 27 height 13
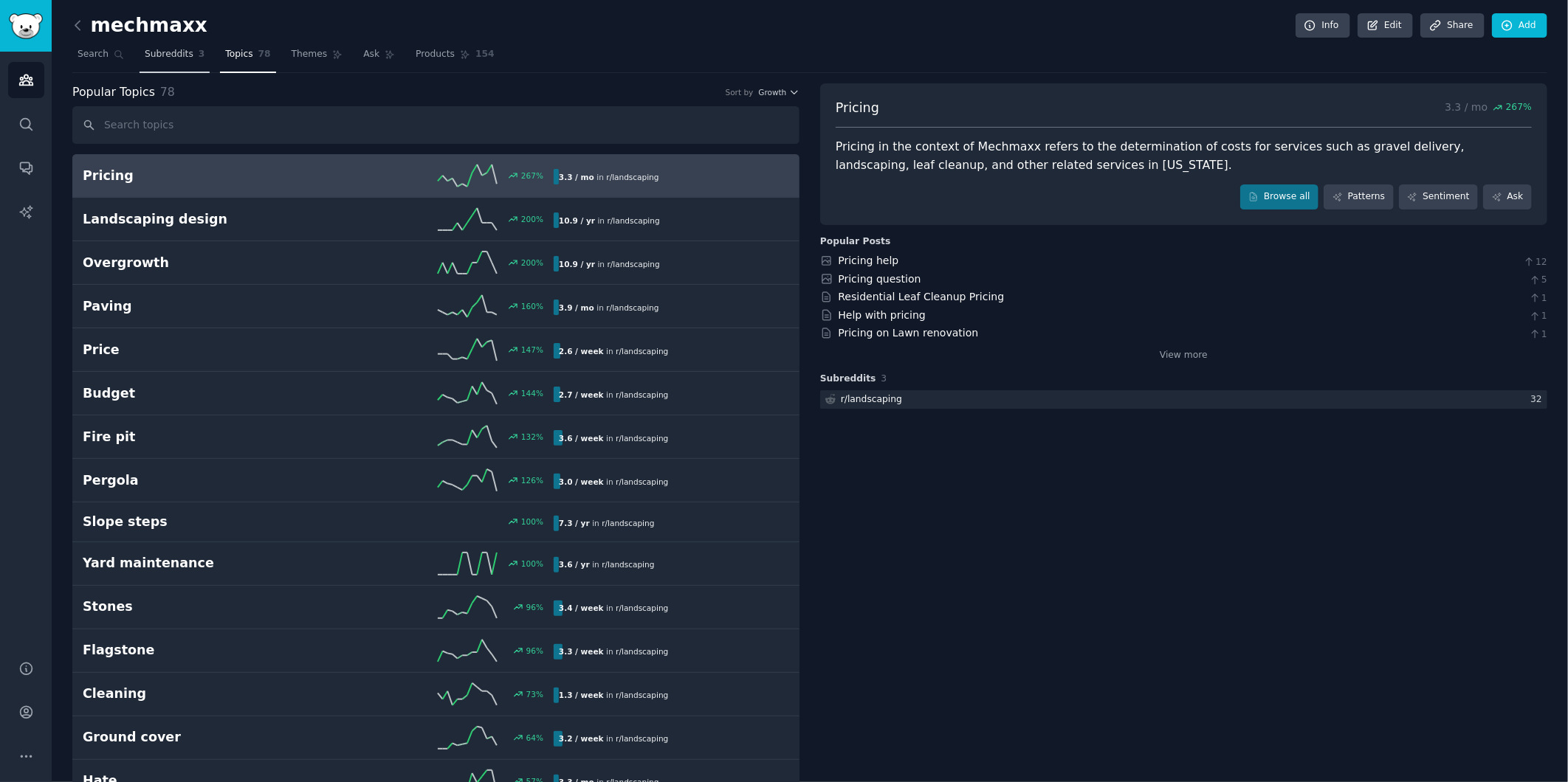
click at [180, 52] on span "Subreddits" at bounding box center [168, 54] width 49 height 13
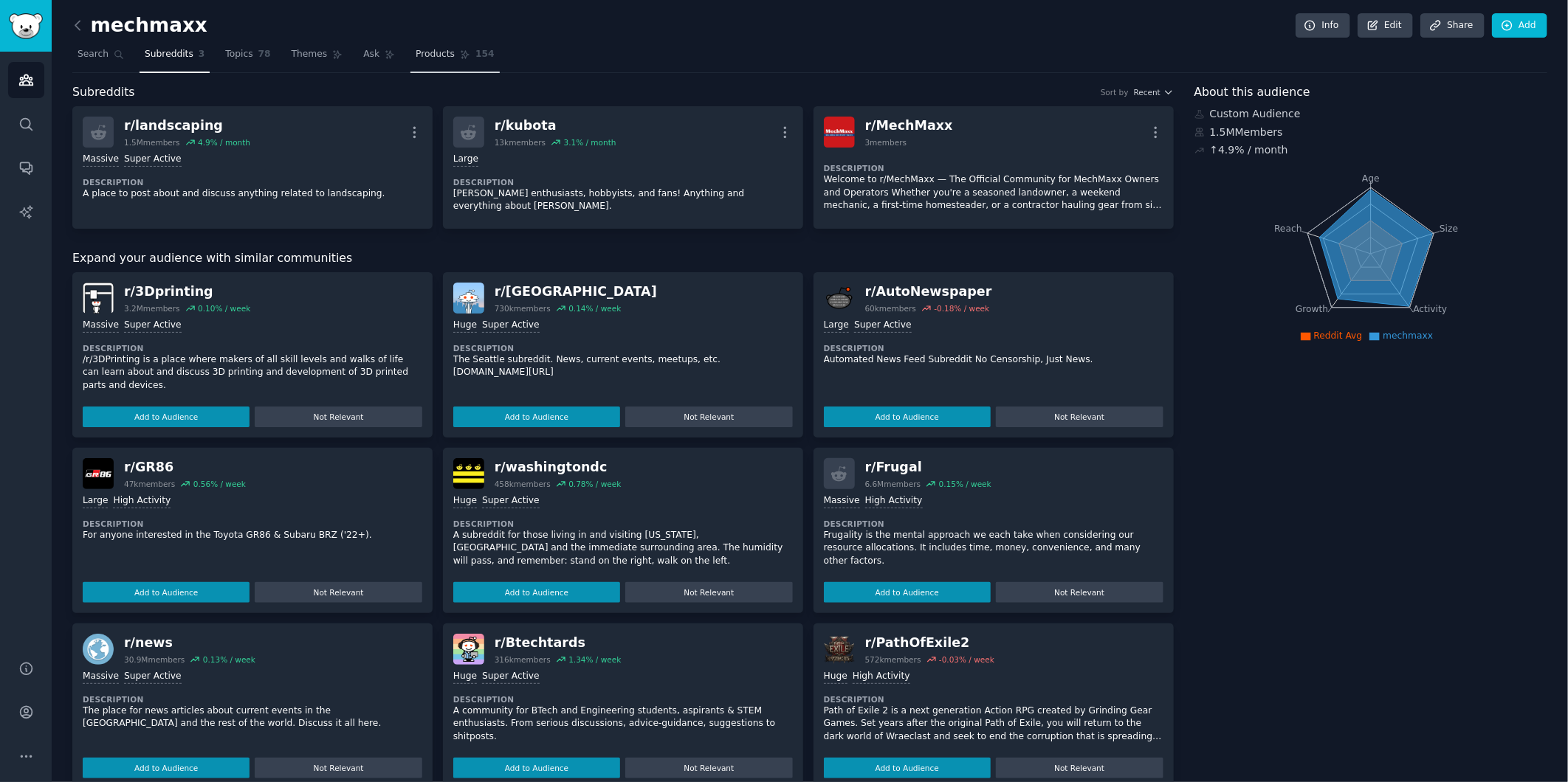
click at [426, 60] on span "Products" at bounding box center [434, 54] width 39 height 13
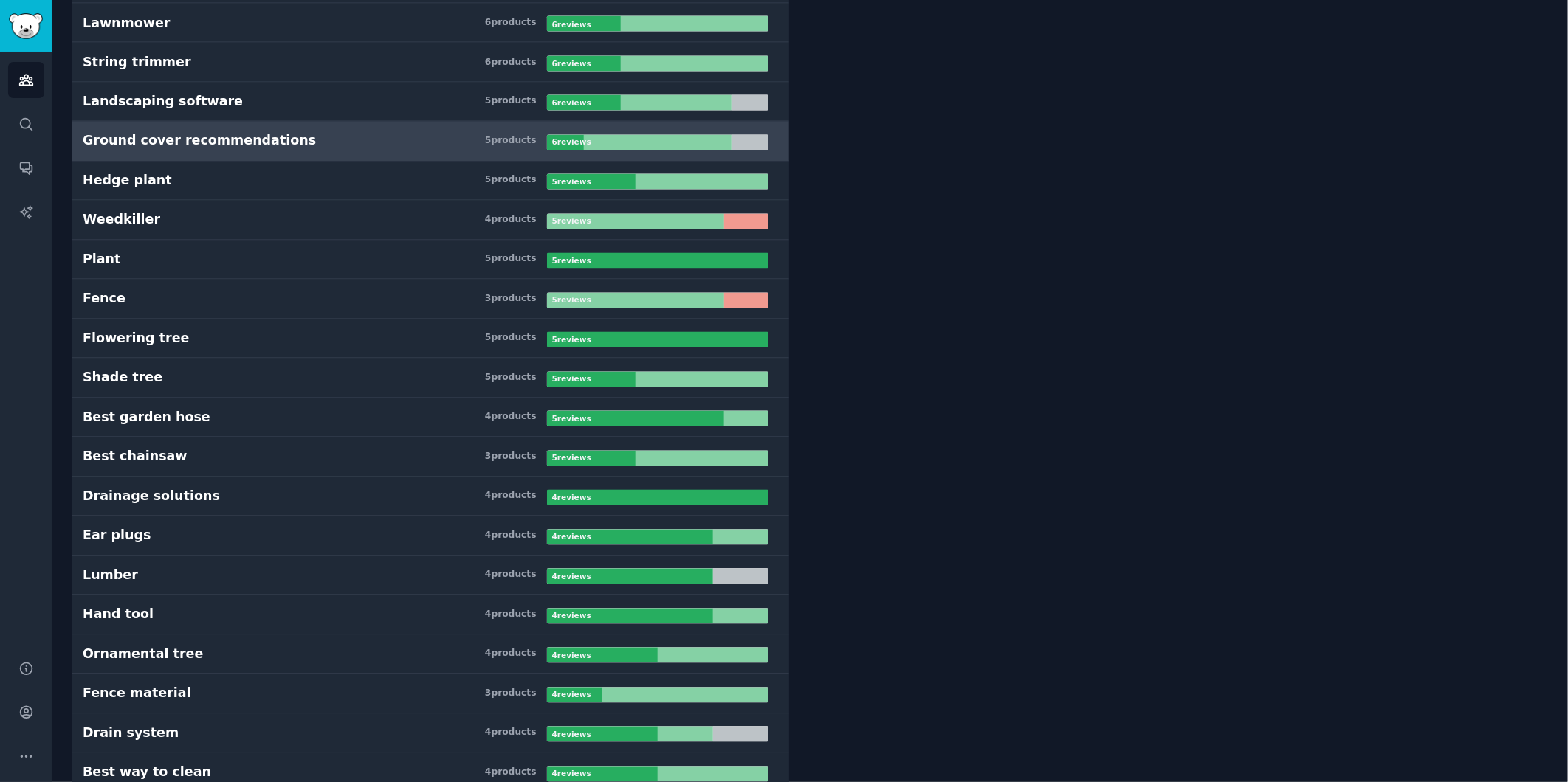
scroll to position [1721, 0]
